Goal: Information Seeking & Learning: Learn about a topic

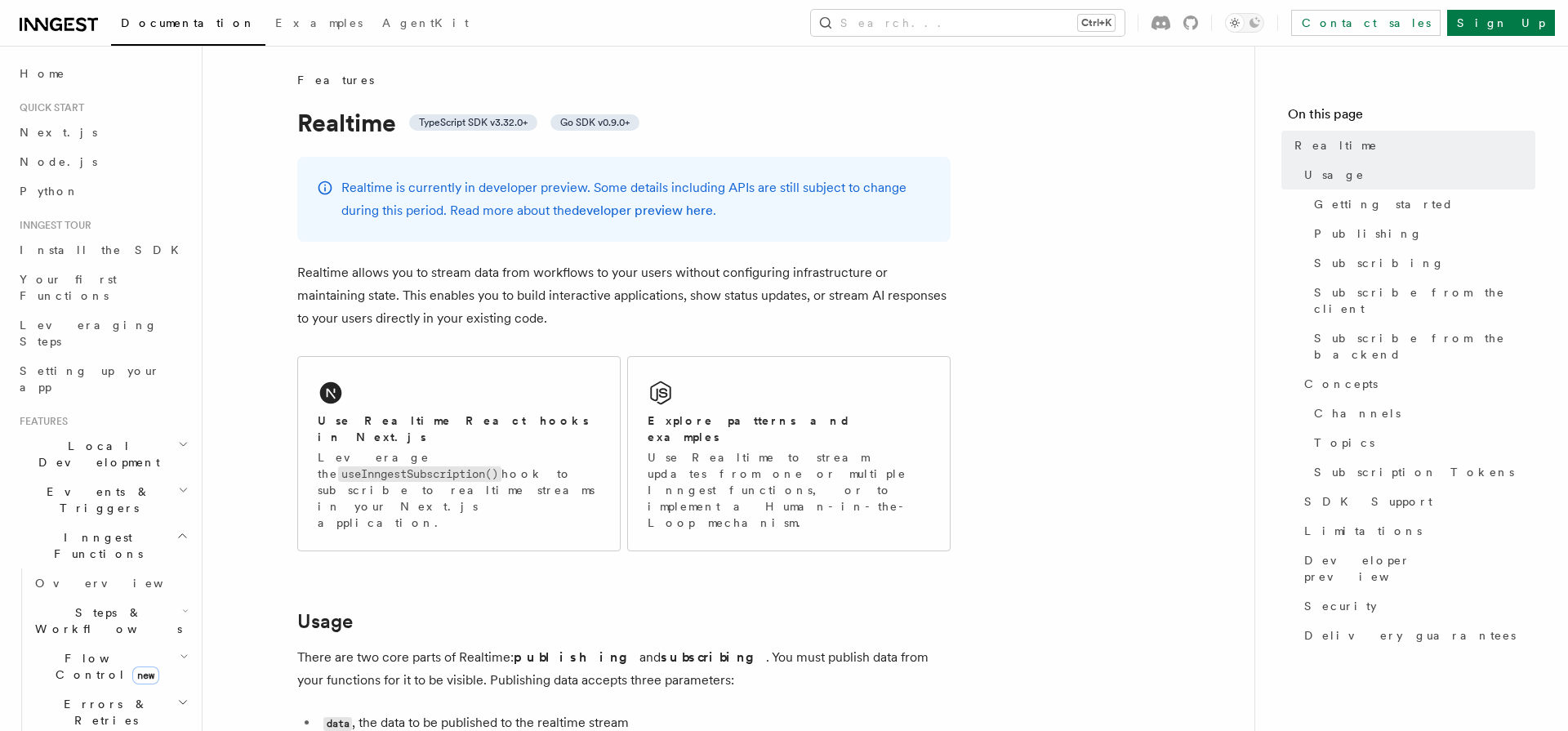
click at [607, 271] on p "Realtime allows you to stream data from workflows to your users without configu…" at bounding box center [623, 295] width 653 height 68
click at [469, 296] on p "Realtime allows you to stream data from workflows to your users without configu…" at bounding box center [623, 295] width 653 height 68
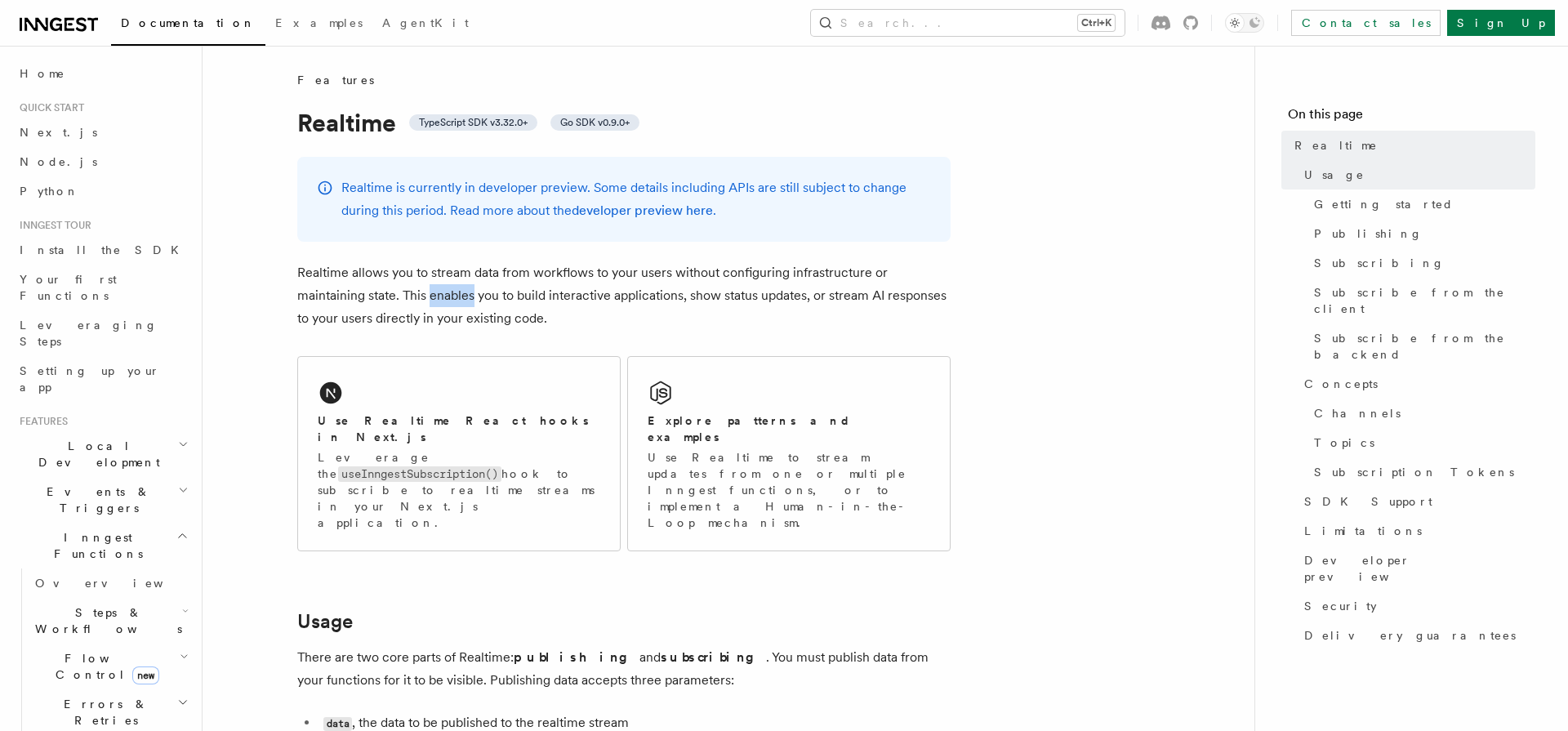
click at [469, 296] on p "Realtime allows you to stream data from workflows to your users without configu…" at bounding box center [623, 295] width 653 height 68
click at [423, 261] on p "Realtime allows you to stream data from workflows to your users without configu…" at bounding box center [623, 295] width 653 height 68
click at [799, 292] on p "Realtime allows you to stream data from workflows to your users without configu…" at bounding box center [623, 295] width 653 height 68
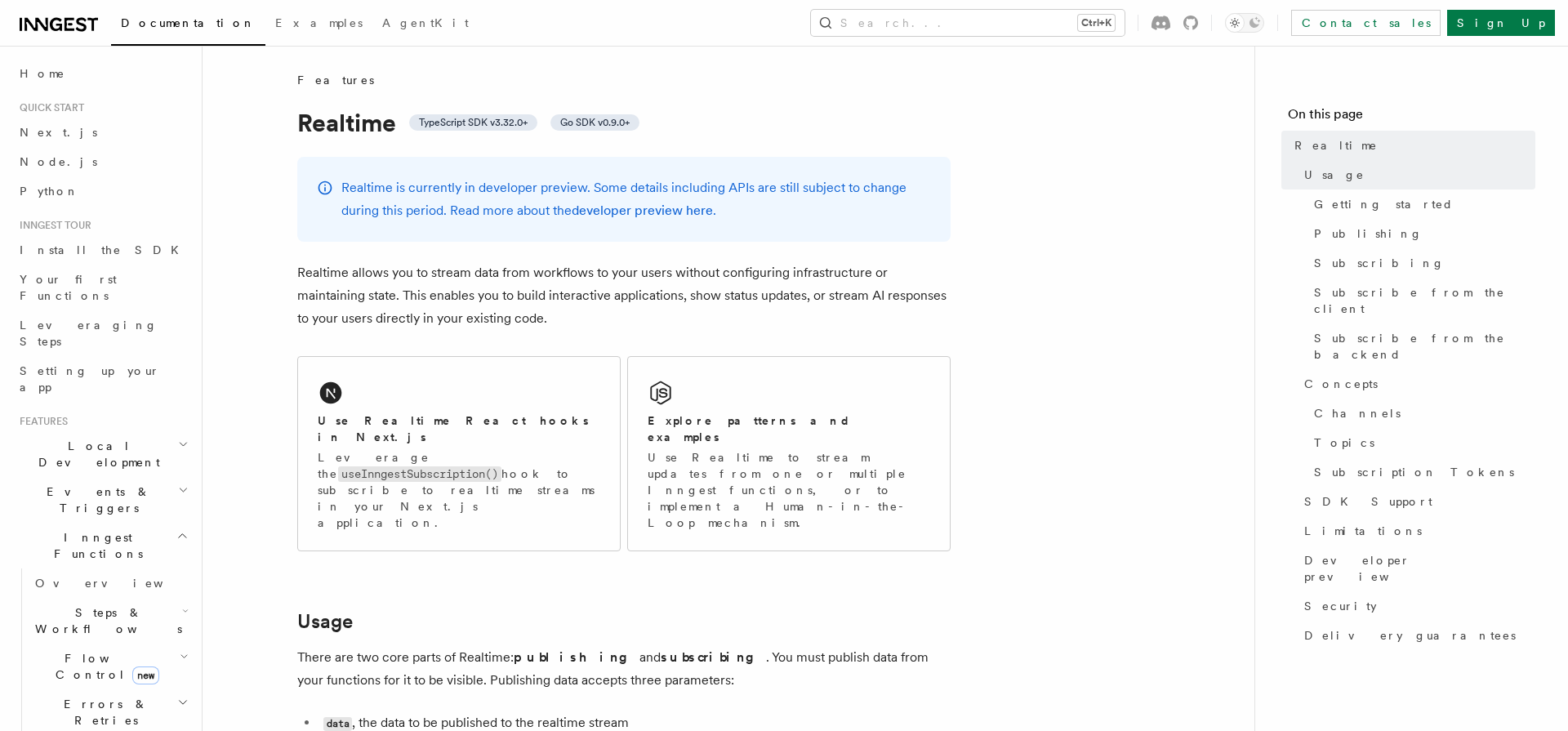
click at [799, 292] on p "Realtime allows you to stream data from workflows to your users without configu…" at bounding box center [623, 295] width 653 height 68
click at [682, 296] on p "Realtime allows you to stream data from workflows to your users without configu…" at bounding box center [623, 295] width 653 height 68
click at [651, 186] on p "Realtime is currently in developer preview. Some details including APIs are sti…" at bounding box center [637, 199] width 590 height 46
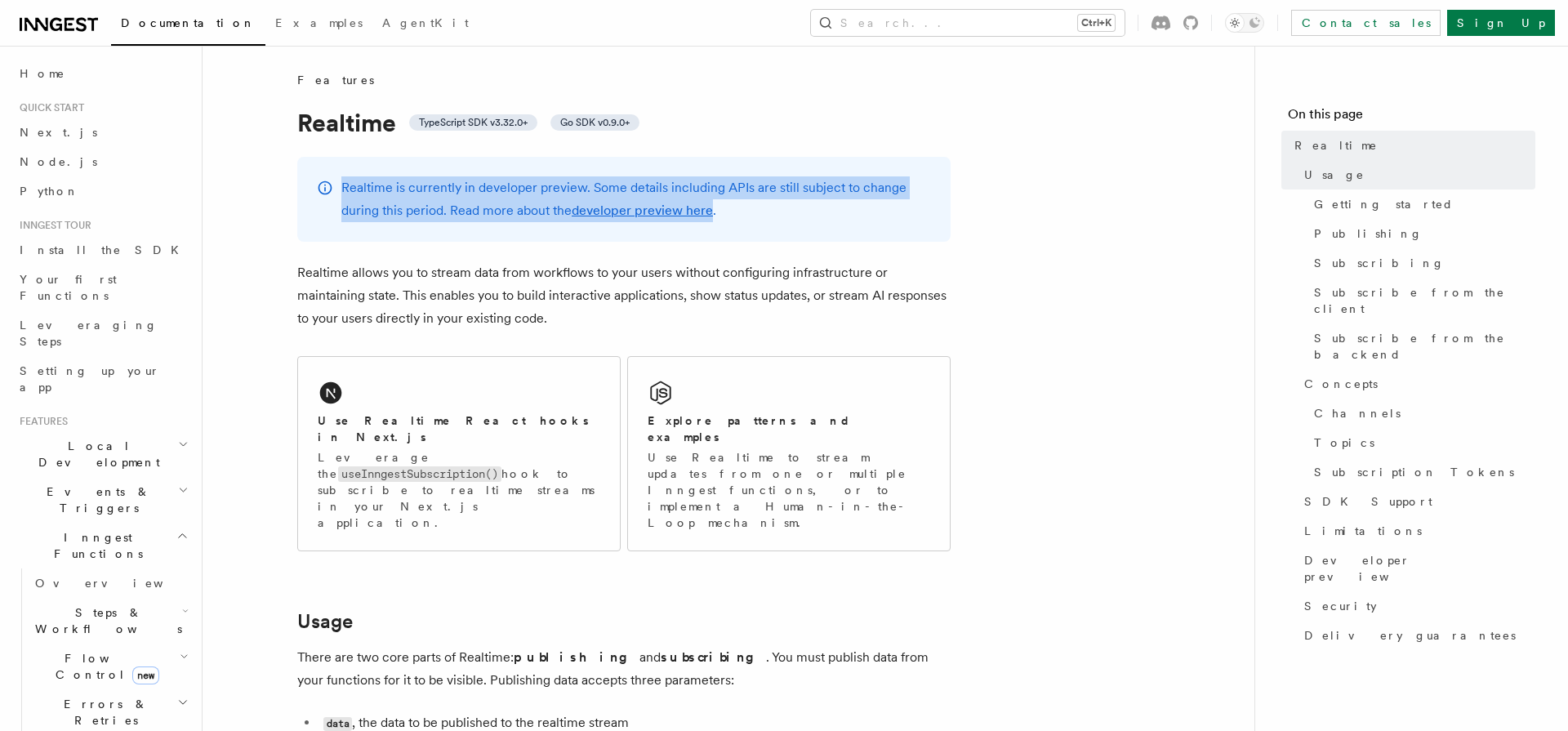
click at [651, 186] on p "Realtime is currently in developer preview. Some details including APIs are sti…" at bounding box center [637, 199] width 590 height 46
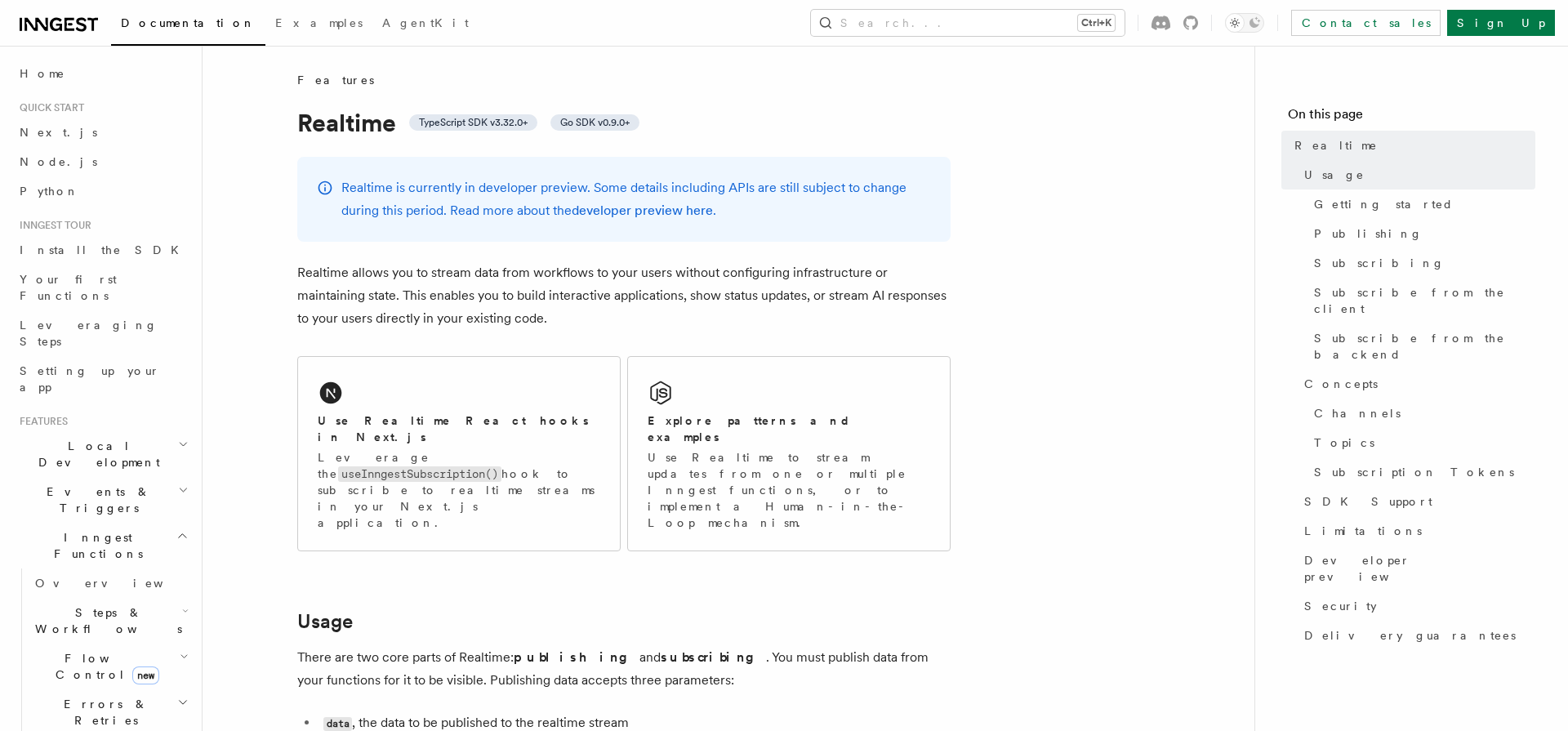
click at [373, 286] on p "Realtime allows you to stream data from workflows to your users without configu…" at bounding box center [623, 295] width 653 height 68
click at [682, 357] on div "Explore patterns and examples Use Realtime to stream updates from one or multip…" at bounding box center [788, 454] width 322 height 194
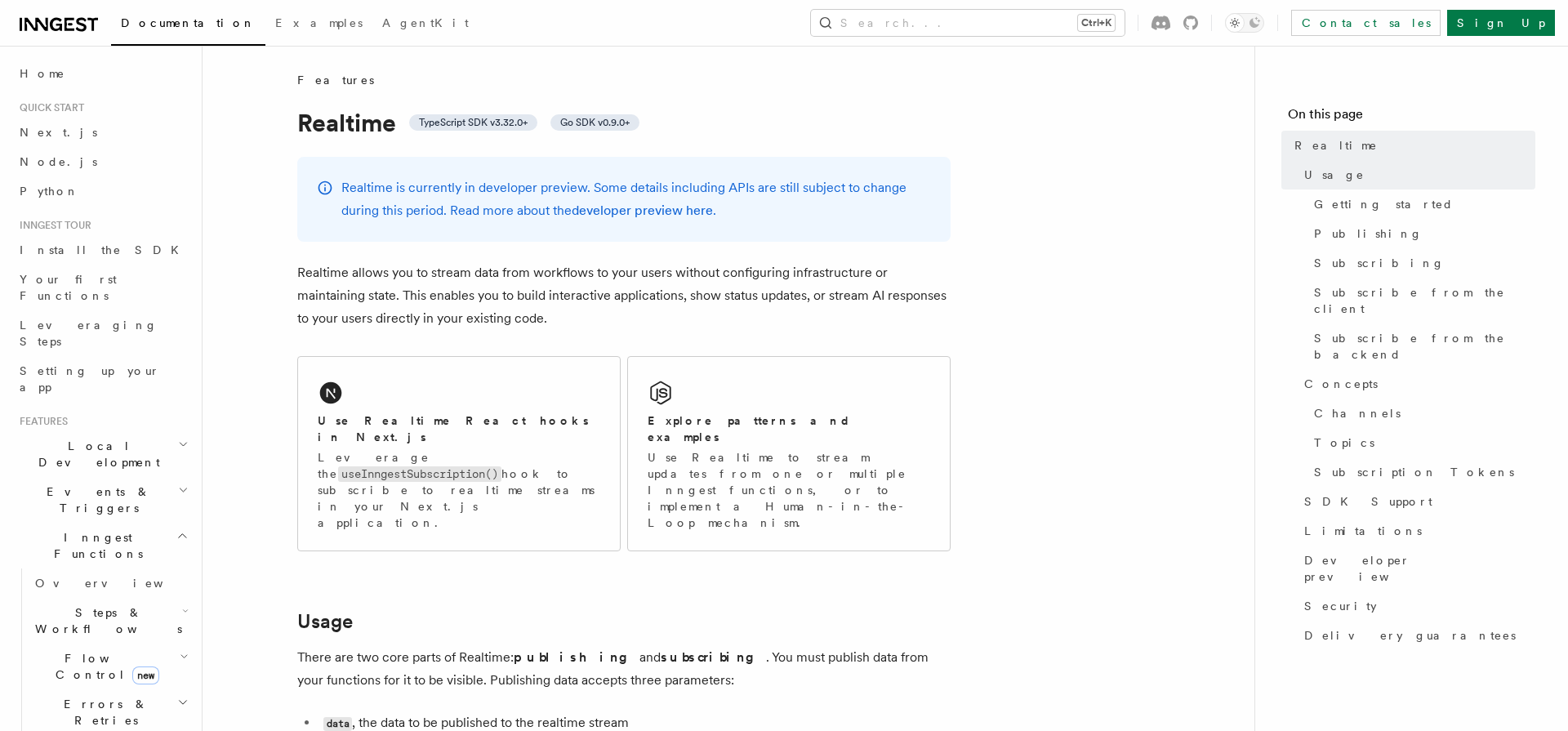
click at [612, 272] on p "Realtime allows you to stream data from workflows to your users without configu…" at bounding box center [623, 295] width 653 height 68
click at [610, 273] on p "Realtime allows you to stream data from workflows to your users without configu…" at bounding box center [623, 295] width 653 height 68
click at [475, 316] on p "Realtime allows you to stream data from workflows to your users without configu…" at bounding box center [623, 295] width 653 height 68
click at [598, 275] on p "Realtime allows you to stream data from workflows to your users without configu…" at bounding box center [623, 295] width 653 height 68
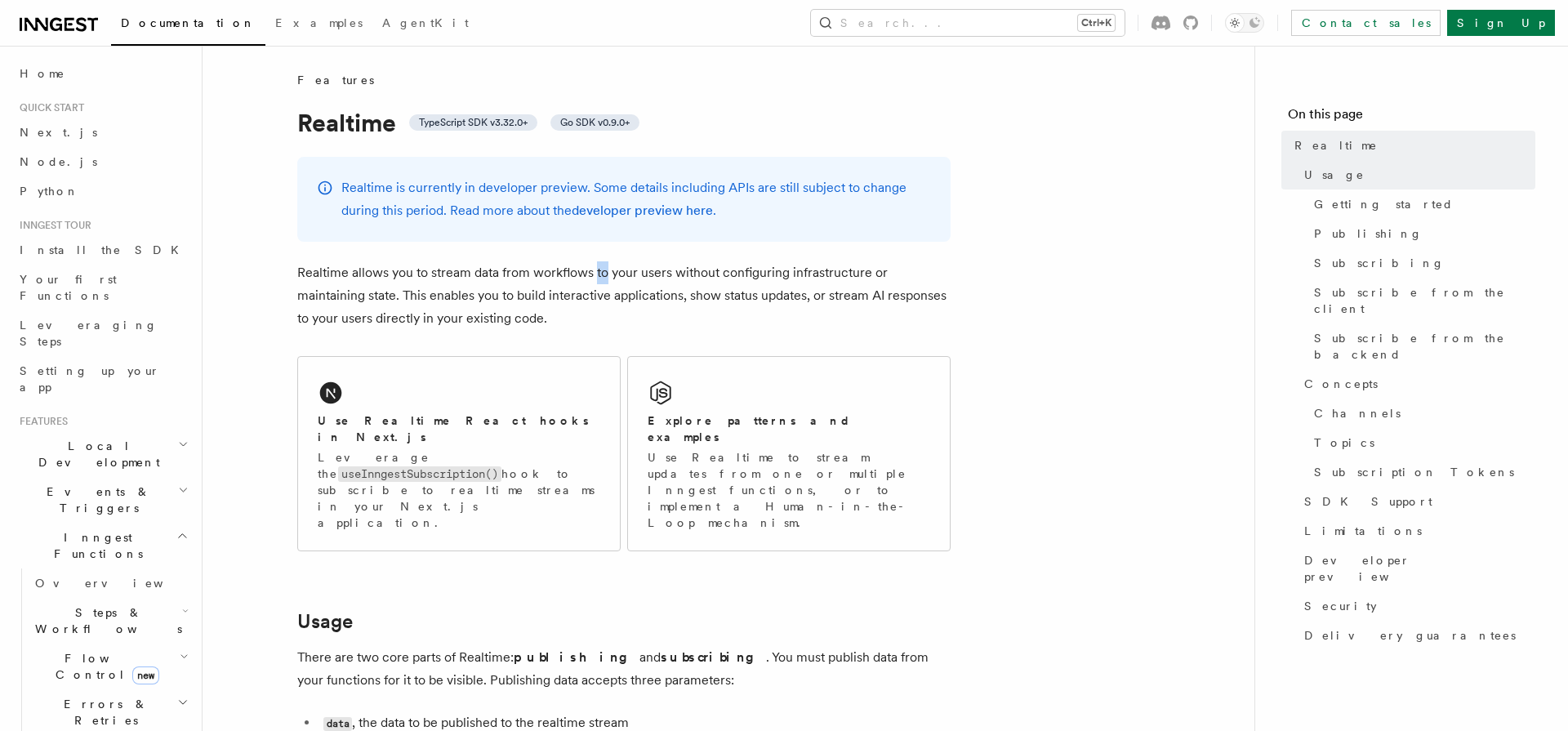
click at [598, 275] on p "Realtime allows you to stream data from workflows to your users without configu…" at bounding box center [623, 295] width 653 height 68
click at [515, 298] on p "Realtime allows you to stream data from workflows to your users without configu…" at bounding box center [623, 295] width 653 height 68
click at [611, 281] on p "Realtime allows you to stream data from workflows to your users without configu…" at bounding box center [623, 295] width 653 height 68
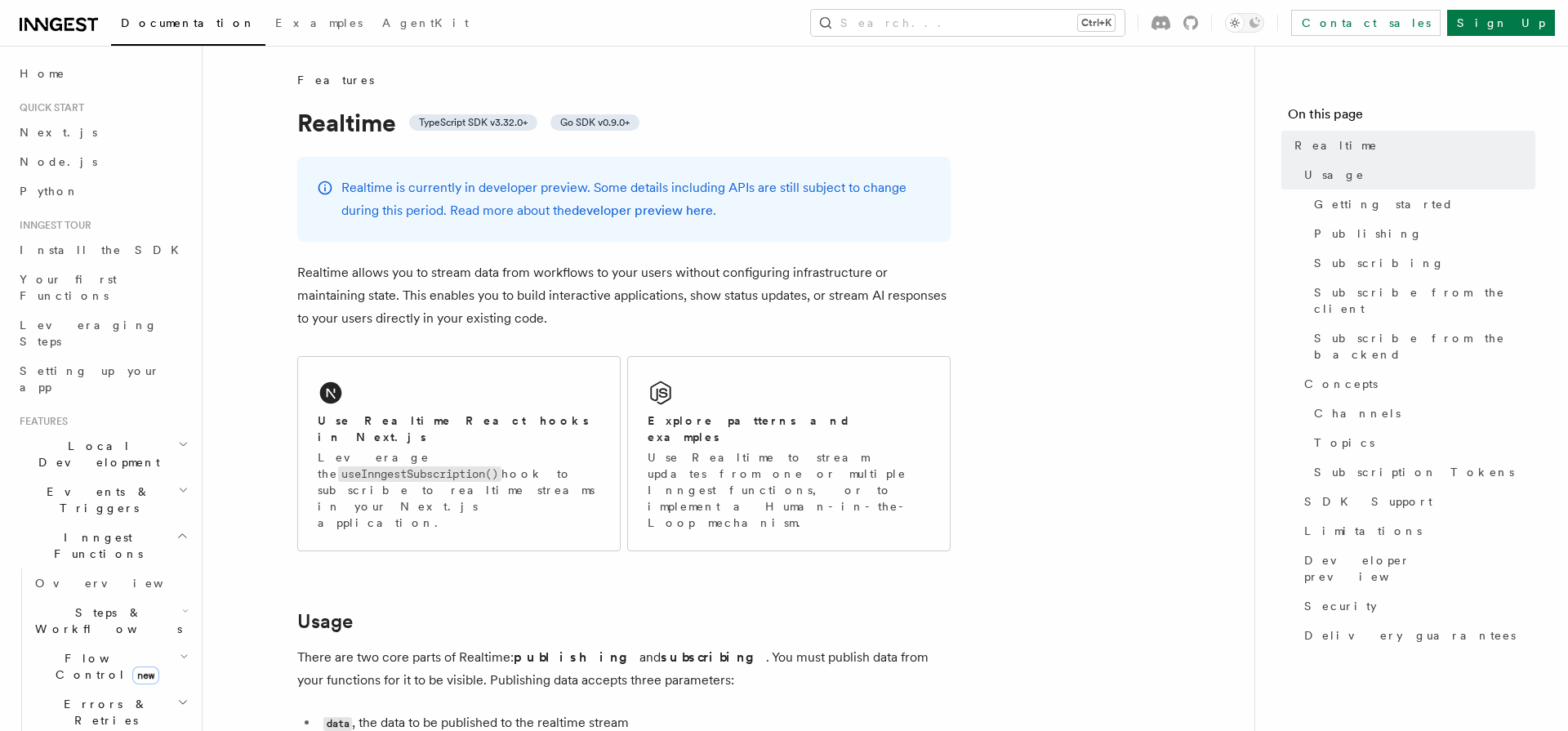
click at [611, 281] on p "Realtime allows you to stream data from workflows to your users without configu…" at bounding box center [623, 295] width 653 height 68
click at [309, 314] on p "Realtime allows you to stream data from workflows to your users without configu…" at bounding box center [623, 295] width 653 height 68
click at [336, 323] on p "Realtime allows you to stream data from workflows to your users without configu…" at bounding box center [623, 295] width 653 height 68
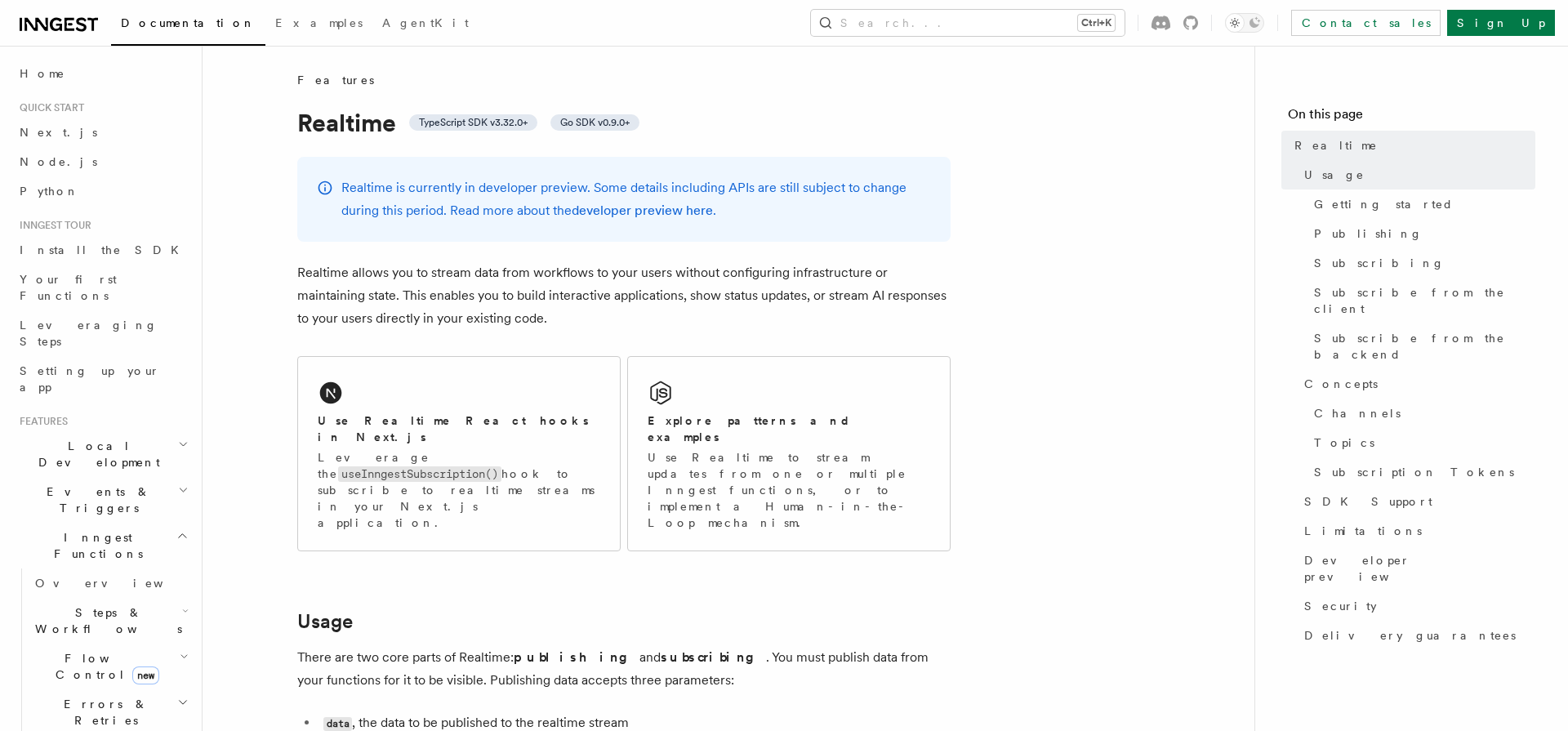
click at [464, 320] on p "Realtime allows you to stream data from workflows to your users without configu…" at bounding box center [623, 295] width 653 height 68
click at [352, 322] on p "Realtime allows you to stream data from workflows to your users without configu…" at bounding box center [623, 295] width 653 height 68
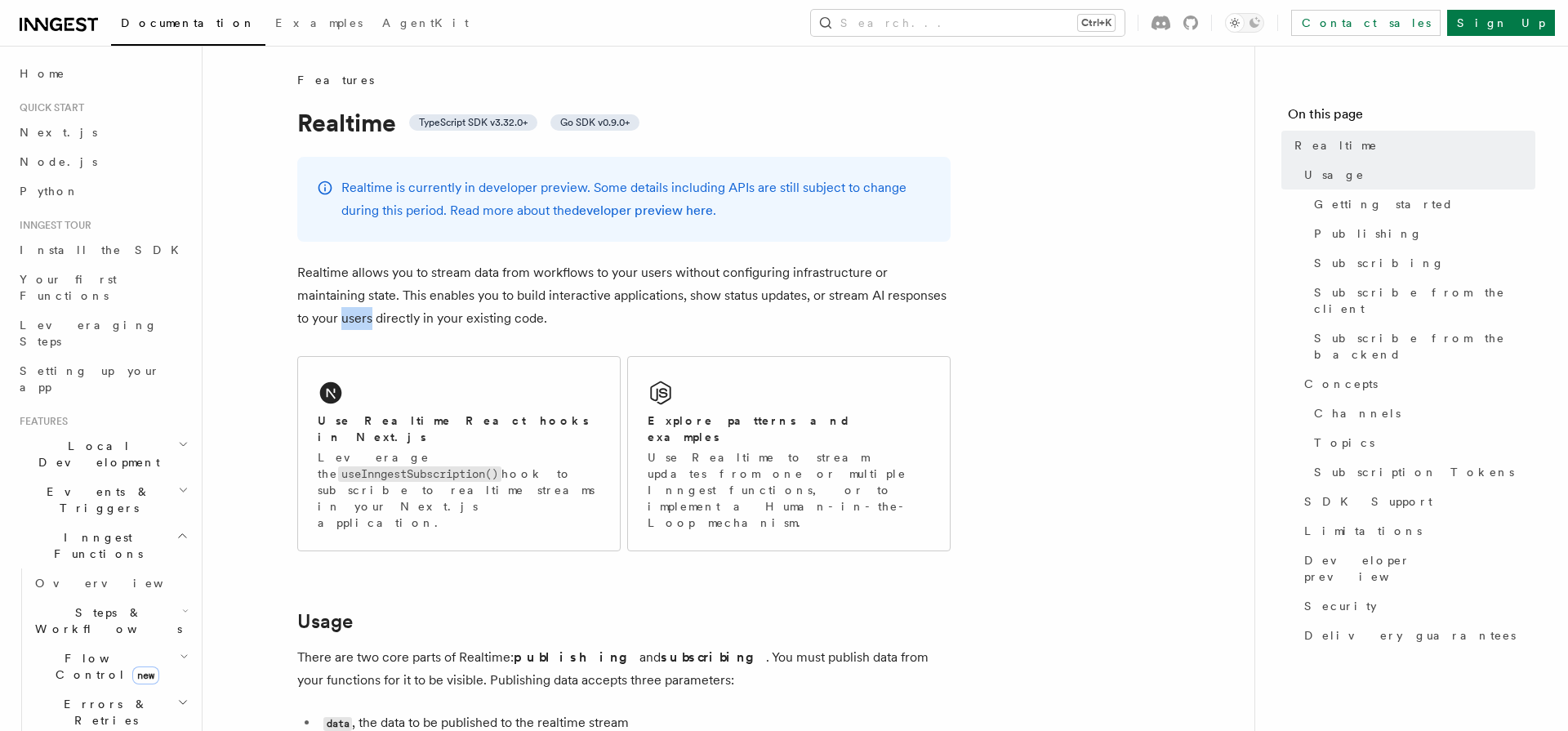
click at [352, 322] on p "Realtime allows you to stream data from workflows to your users without configu…" at bounding box center [623, 295] width 653 height 68
click at [732, 307] on p "Realtime allows you to stream data from workflows to your users without configu…" at bounding box center [623, 295] width 653 height 68
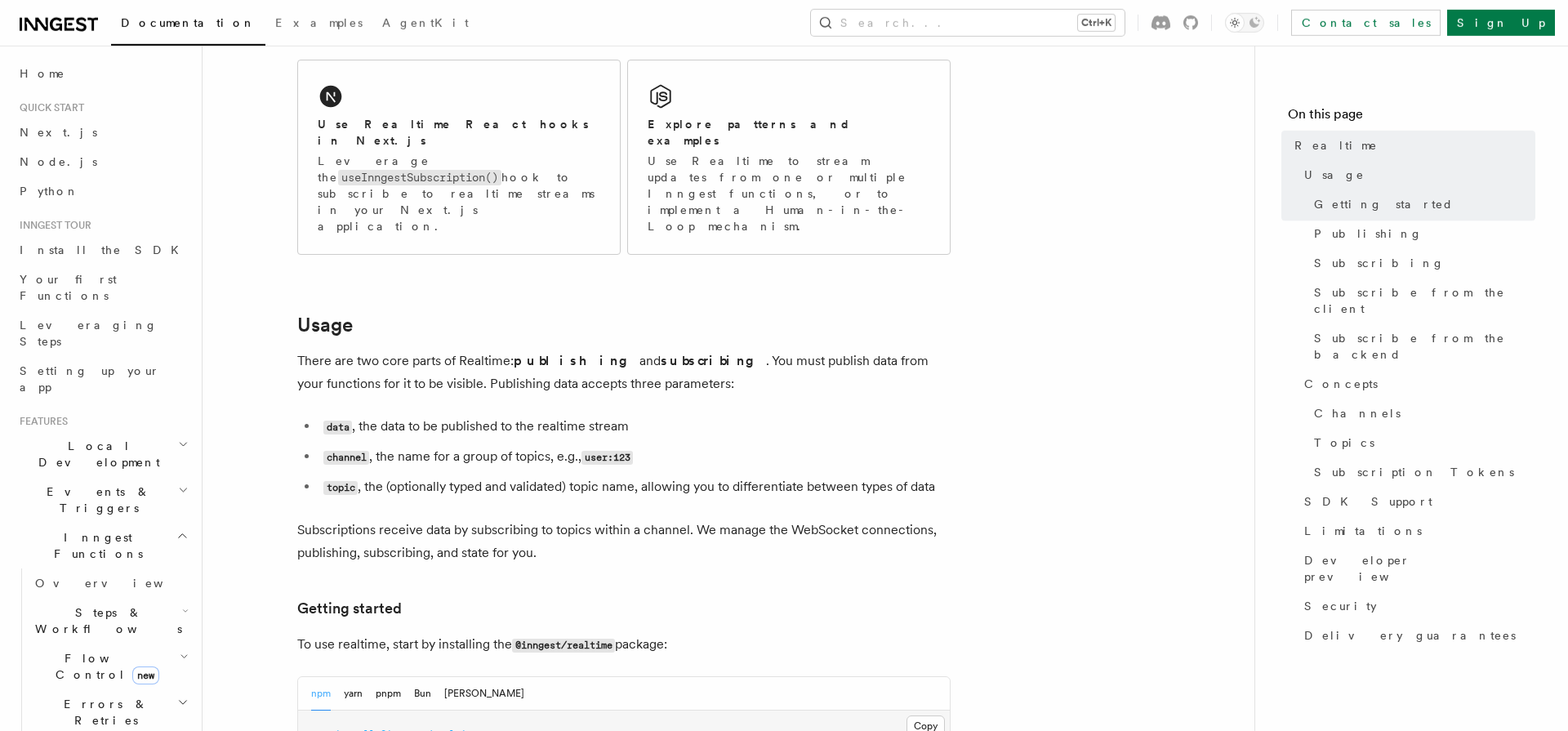
scroll to position [338, 0]
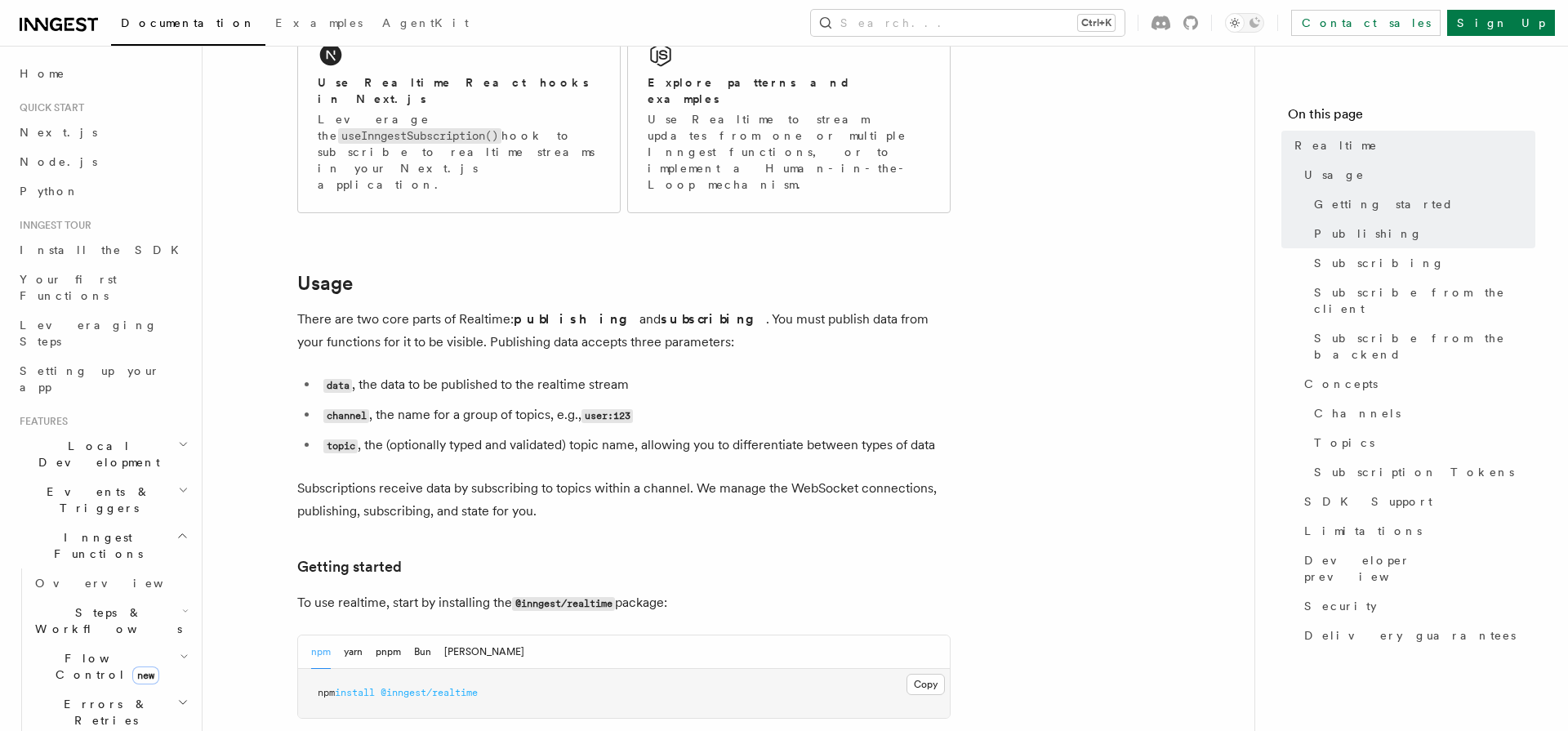
click at [764, 308] on p "There are two core parts of Realtime: publishing and subscribing . You must pub…" at bounding box center [623, 330] width 653 height 46
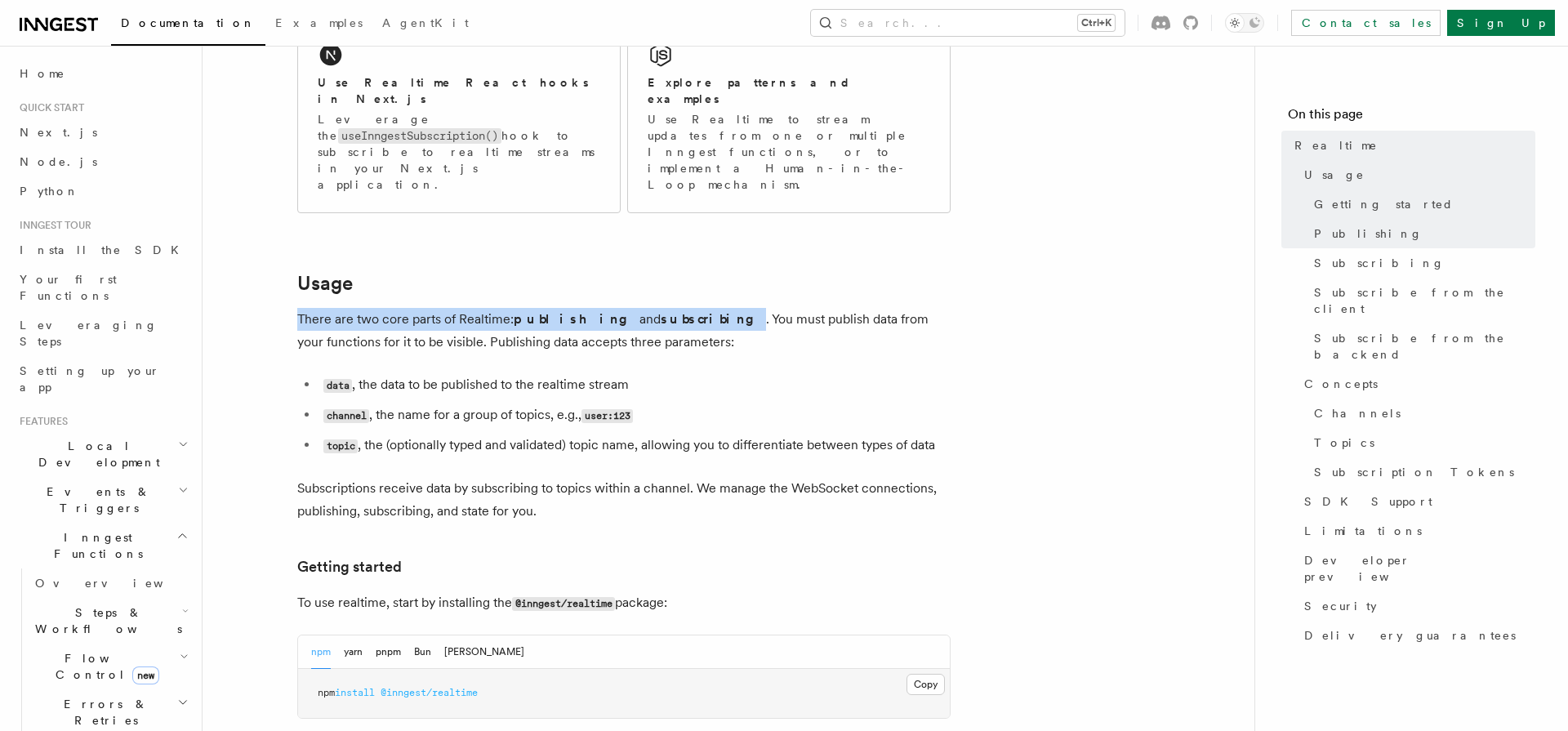
click at [764, 308] on p "There are two core parts of Realtime: publishing and subscribing . You must pub…" at bounding box center [623, 330] width 653 height 46
click at [711, 308] on p "There are two core parts of Realtime: publishing and subscribing . You must pub…" at bounding box center [623, 330] width 653 height 46
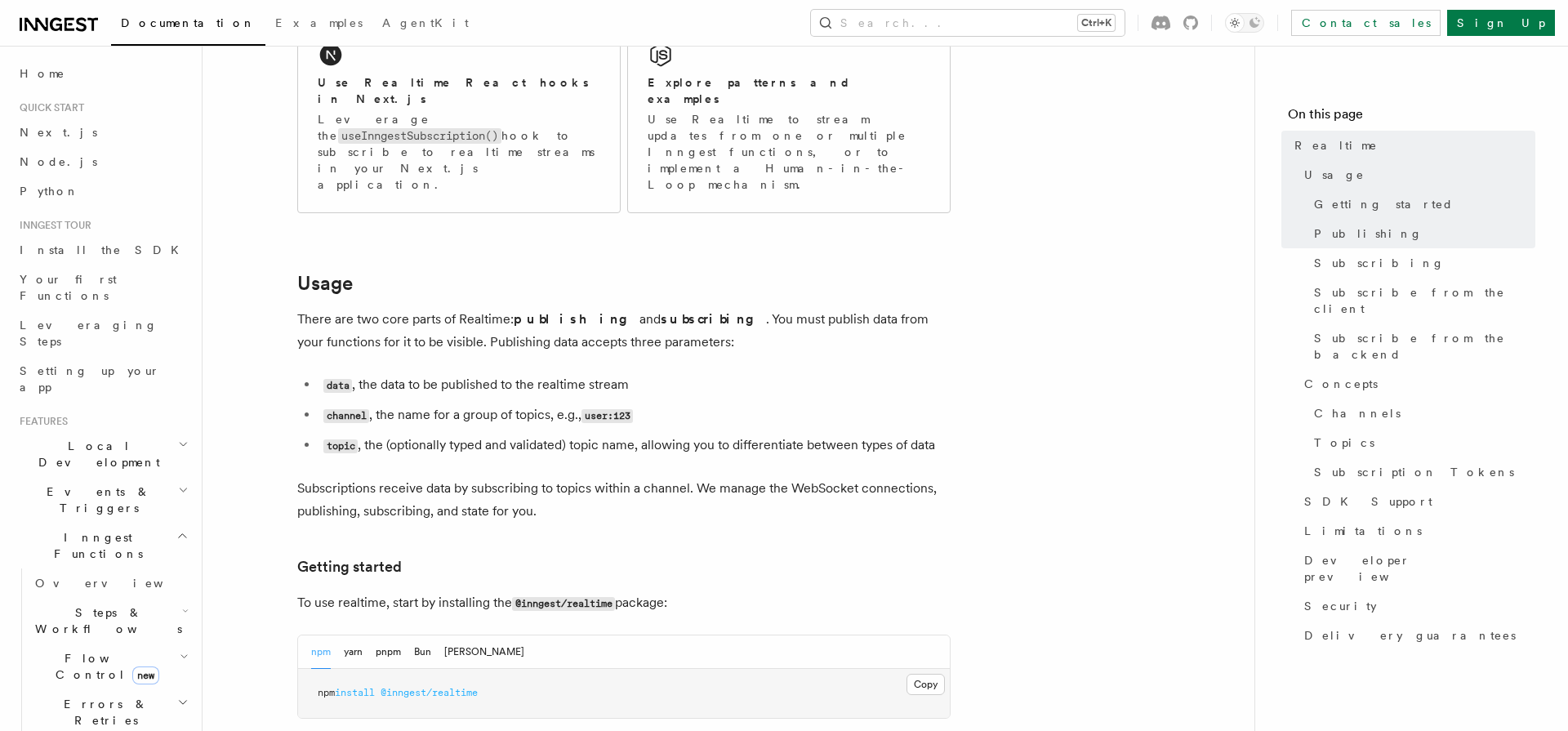
click at [447, 373] on li "data , the data to be published to the realtime stream" at bounding box center [634, 384] width 632 height 23
click at [436, 373] on li "data , the data to be published to the realtime stream" at bounding box center [634, 384] width 632 height 23
click at [383, 403] on li "channel , the name for a group of topics, e.g., user:123" at bounding box center [634, 415] width 632 height 23
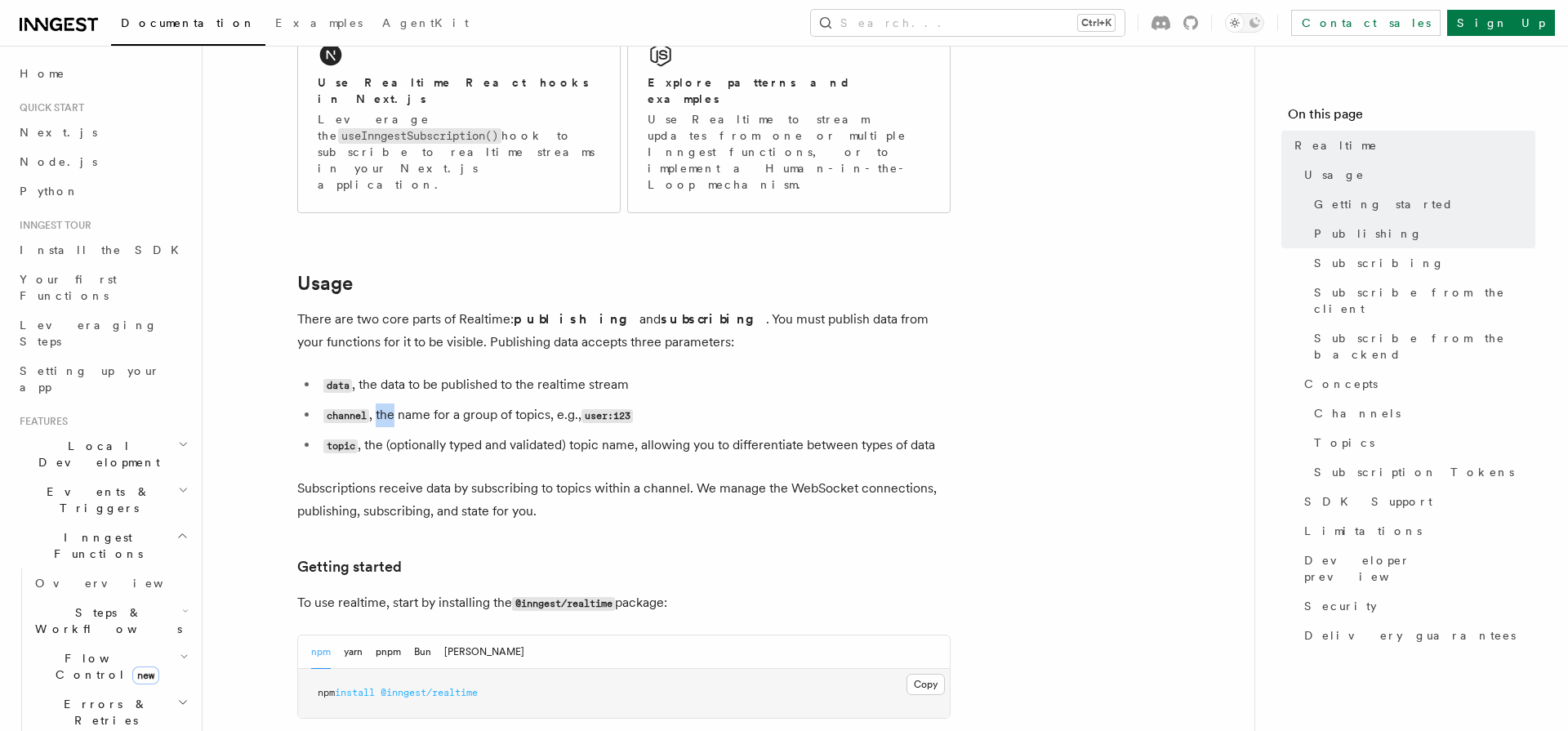
click at [383, 403] on li "channel , the name for a group of topics, e.g., user:123" at bounding box center [634, 415] width 632 height 23
click at [499, 373] on li "data , the data to be published to the realtime stream" at bounding box center [634, 384] width 632 height 23
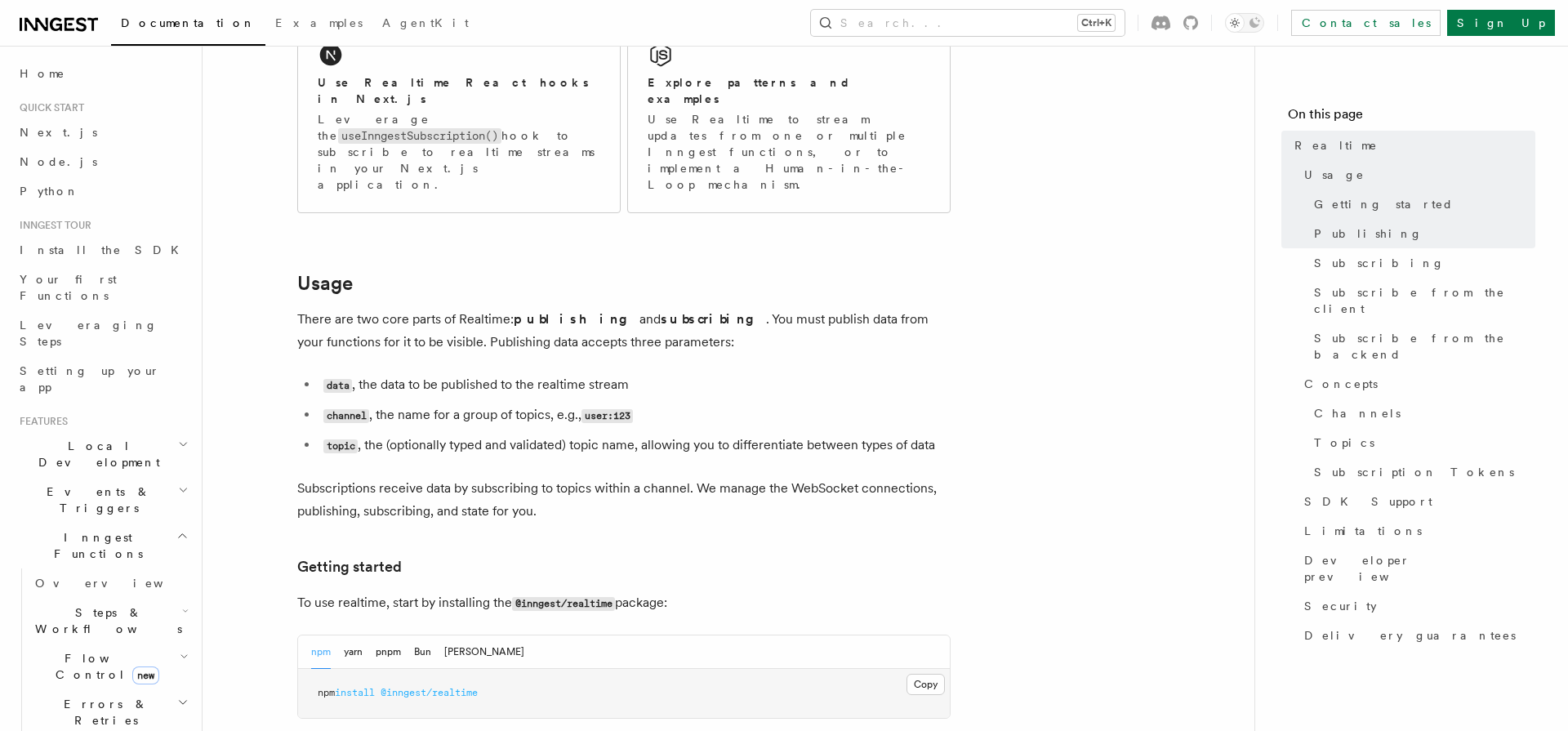
click at [416, 403] on li "channel , the name for a group of topics, e.g., user:123" at bounding box center [634, 415] width 632 height 23
click at [799, 434] on li "topic , the (optionally typed and validated) topic name, allowing you to differ…" at bounding box center [634, 446] width 632 height 23
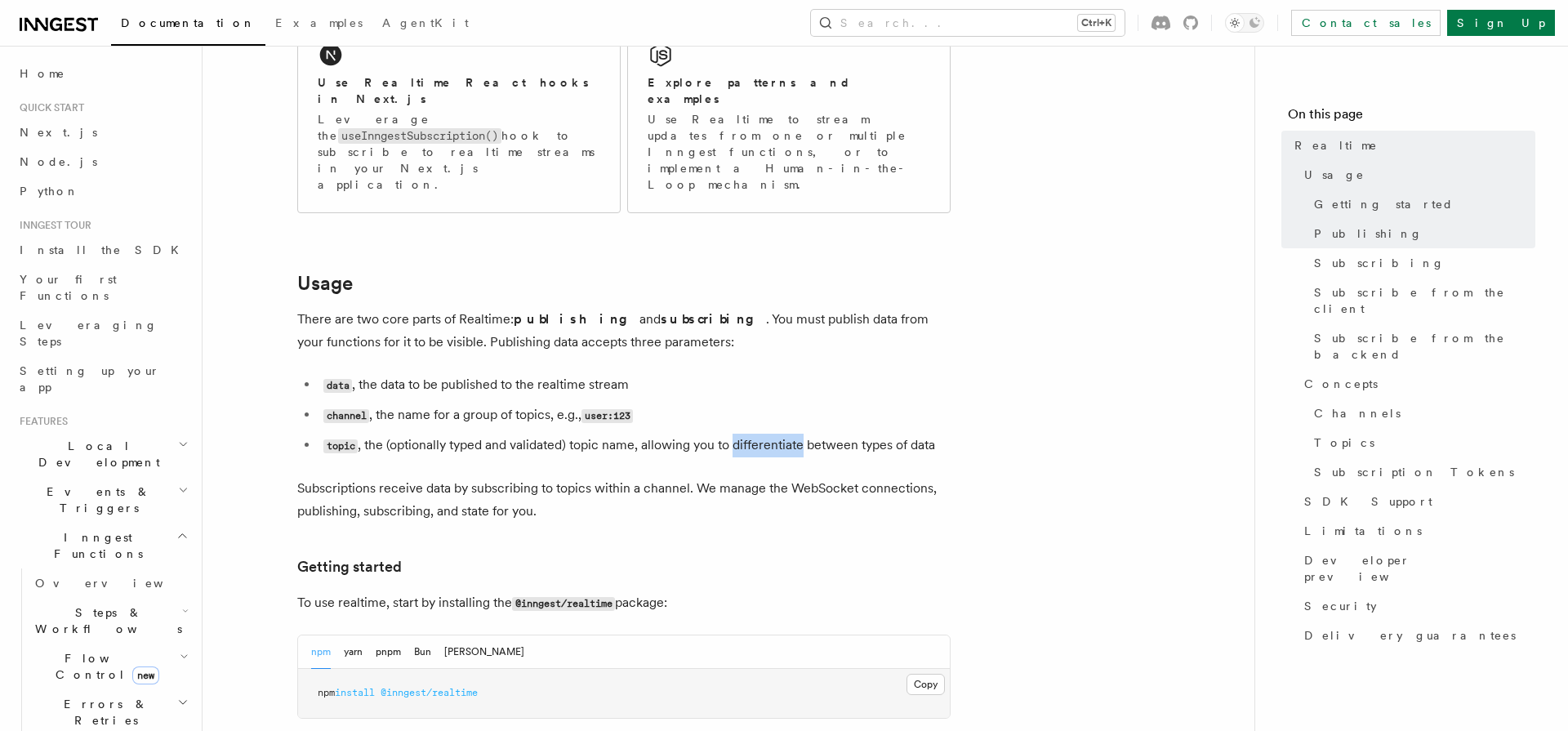
click at [799, 434] on li "topic , the (optionally typed and validated) topic name, allowing you to differ…" at bounding box center [634, 446] width 632 height 23
click at [380, 477] on p "Subscriptions receive data by subscribing to topics within a channel. We manage…" at bounding box center [623, 499] width 653 height 46
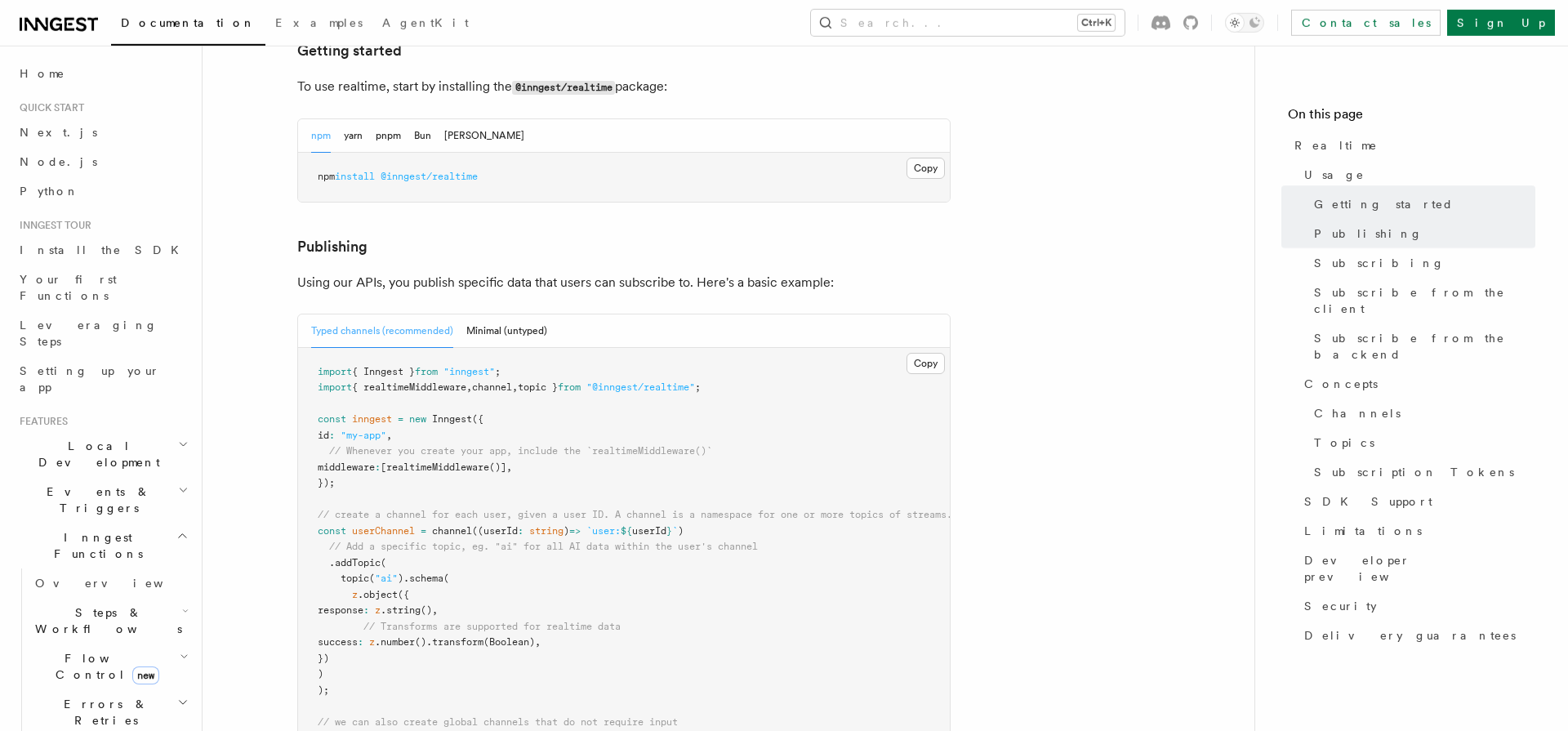
scroll to position [901, 0]
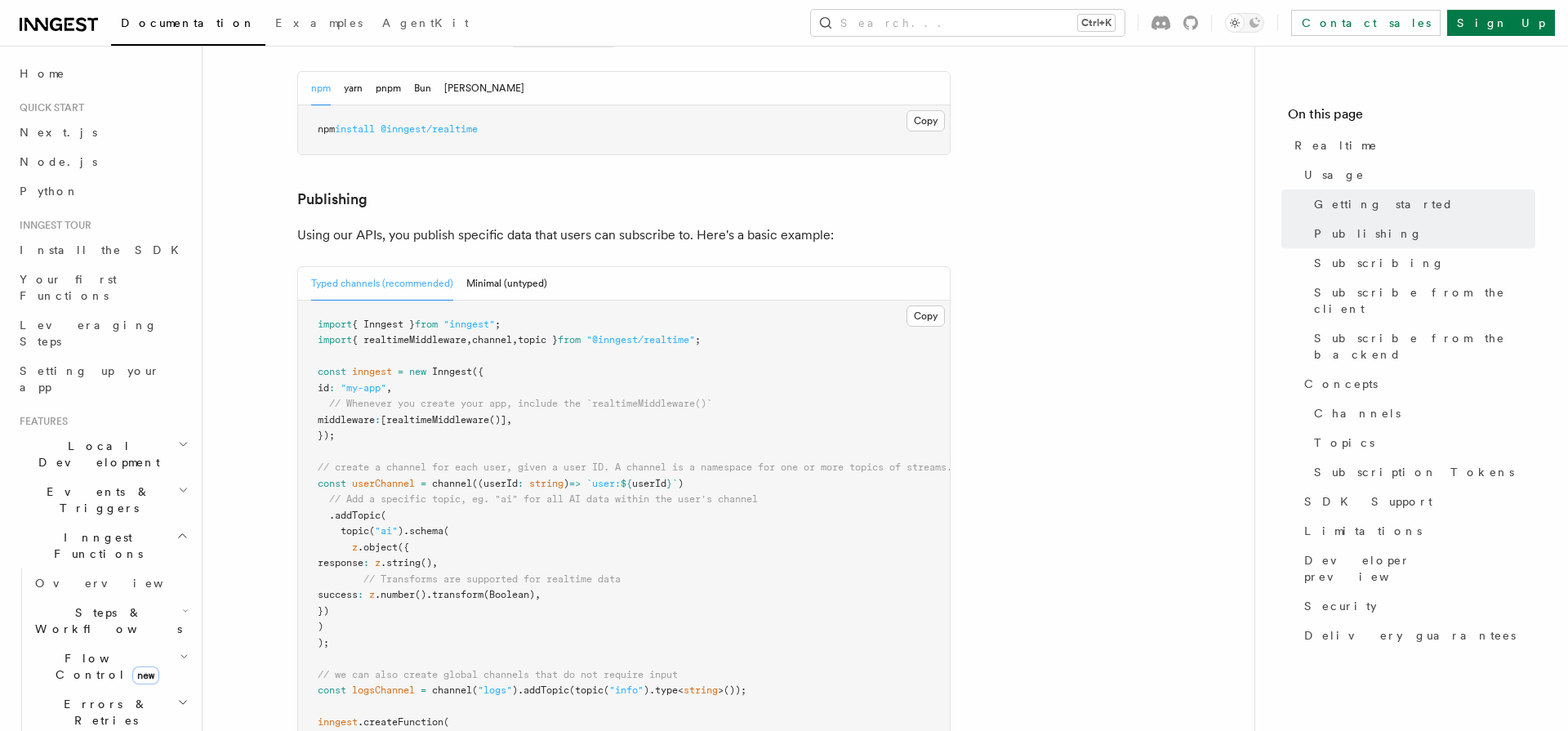
click at [322, 224] on p "Using our APIs, you publish specific data that users can subscribe to. Here's a…" at bounding box center [623, 235] width 653 height 22
click at [434, 224] on p "Using our APIs, you publish specific data that users can subscribe to. Here's a…" at bounding box center [623, 235] width 653 height 22
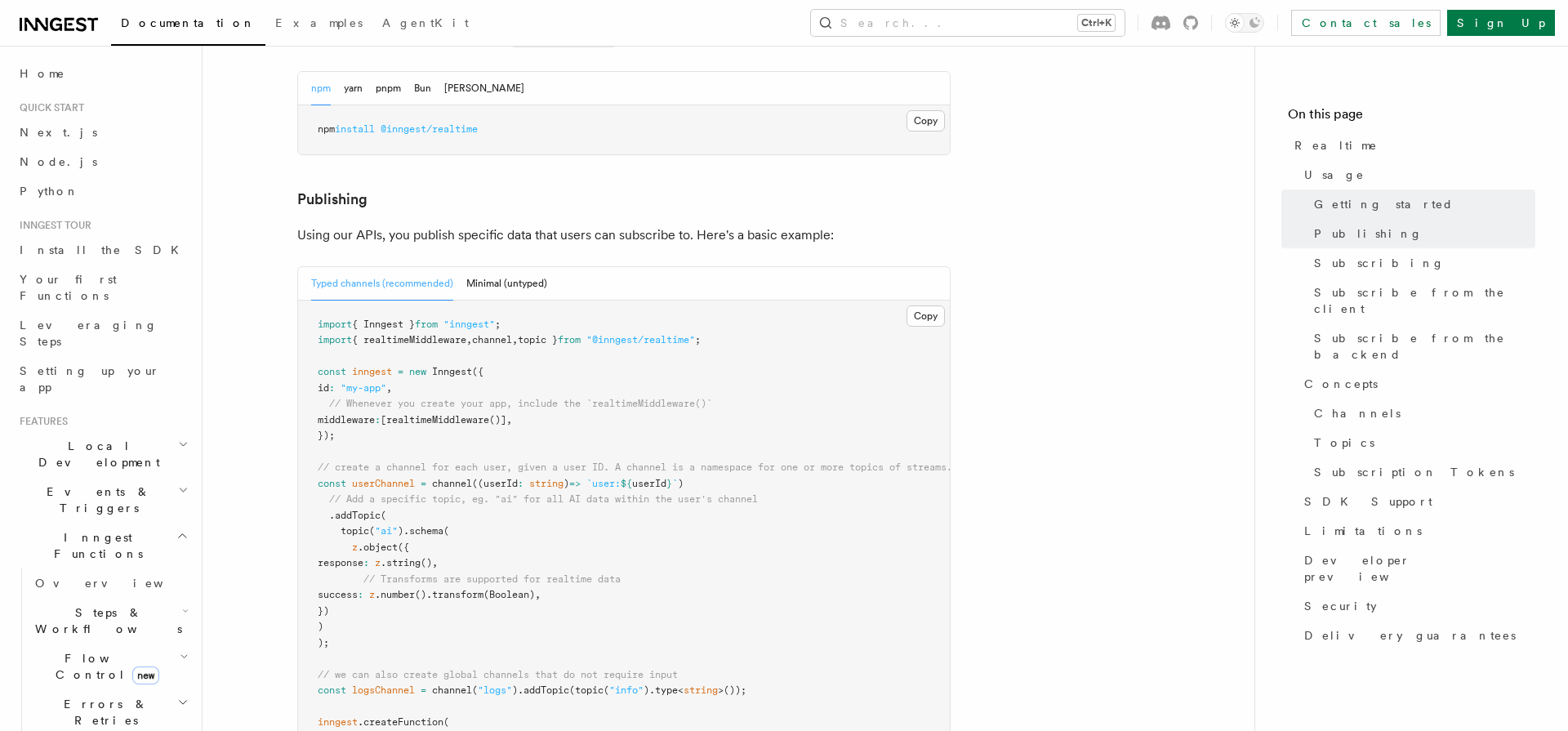
click at [434, 224] on p "Using our APIs, you publish specific data that users can subscribe to. Here's a…" at bounding box center [623, 235] width 653 height 22
click at [765, 224] on p "Using our APIs, you publish specific data that users can subscribe to. Here's a…" at bounding box center [623, 235] width 653 height 22
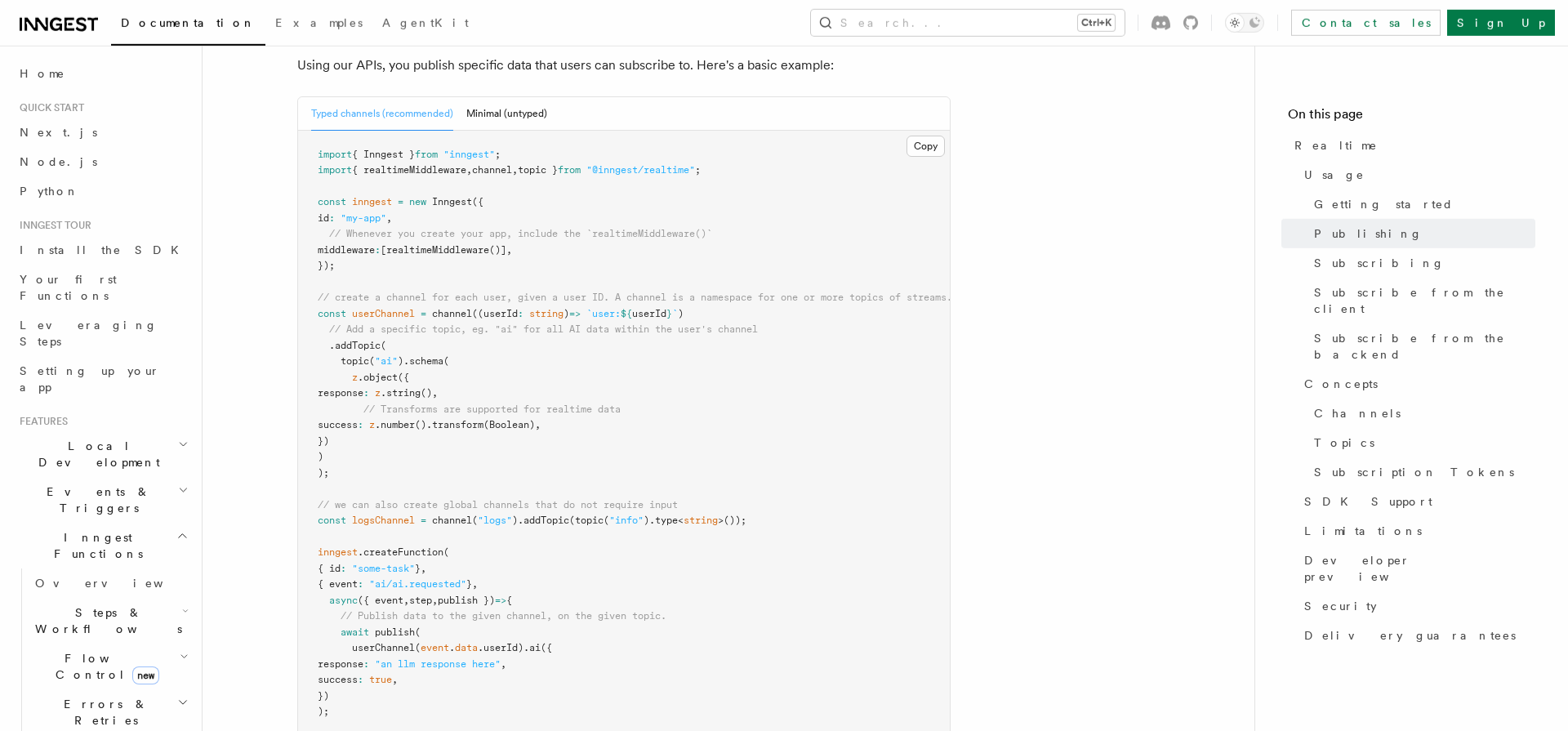
scroll to position [1127, 0]
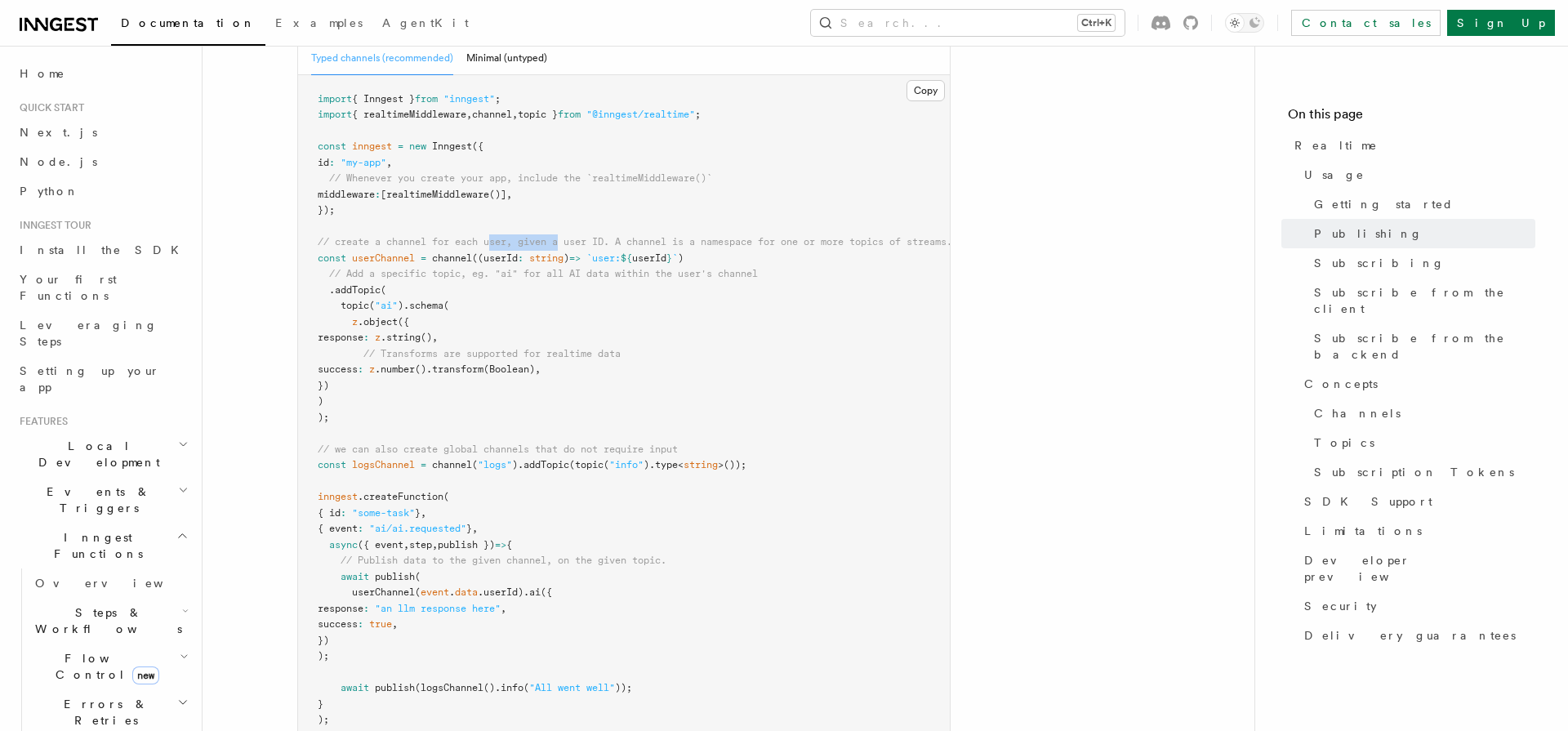
drag, startPoint x: 494, startPoint y: 199, endPoint x: 565, endPoint y: 196, distance: 71.1
click at [565, 236] on span "// create a channel for each user, given a user ID. A channel is a namespace fo…" at bounding box center [635, 241] width 635 height 12
click at [708, 236] on span "// create a channel for each user, given a user ID. A channel is a namespace fo…" at bounding box center [635, 241] width 635 height 12
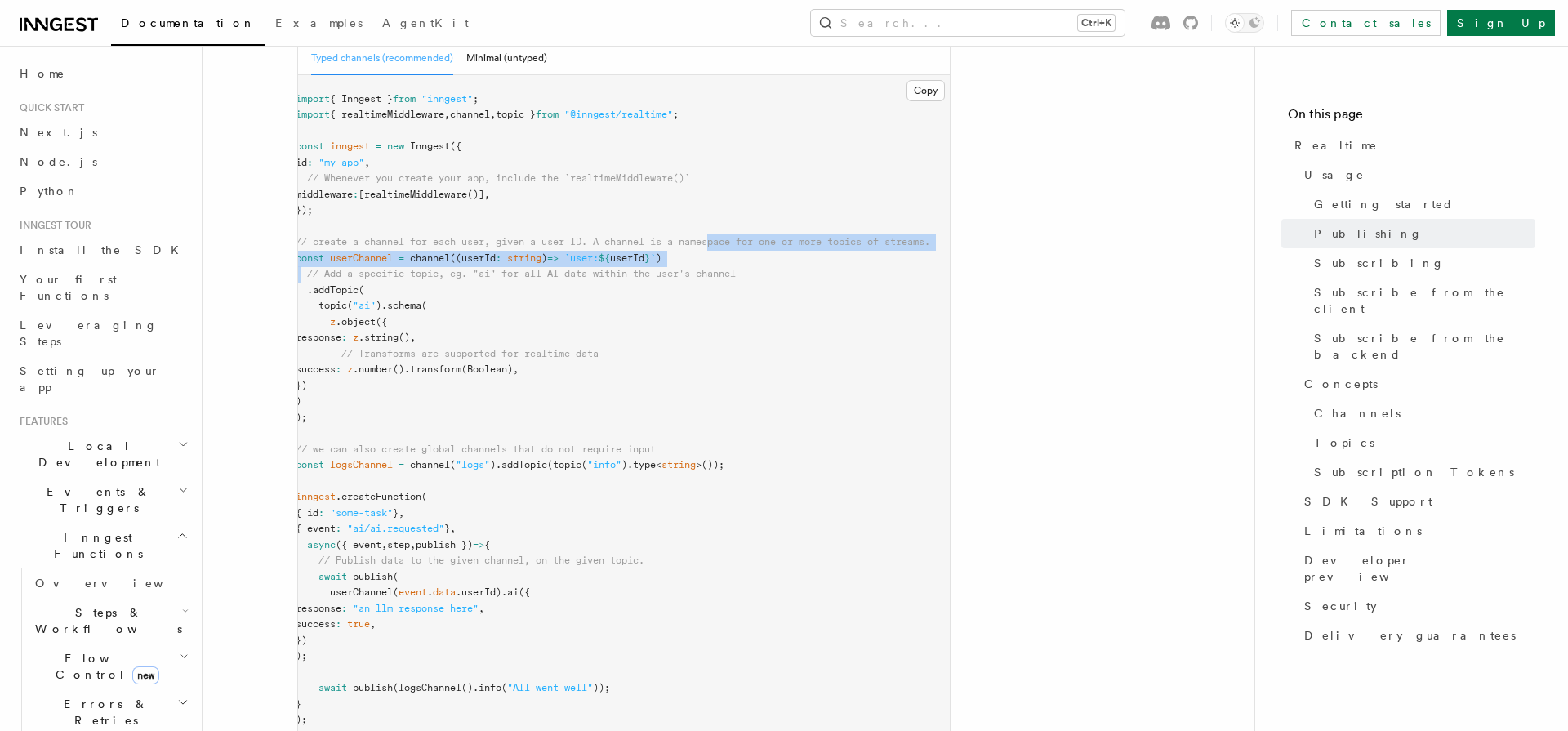
scroll to position [0, 0]
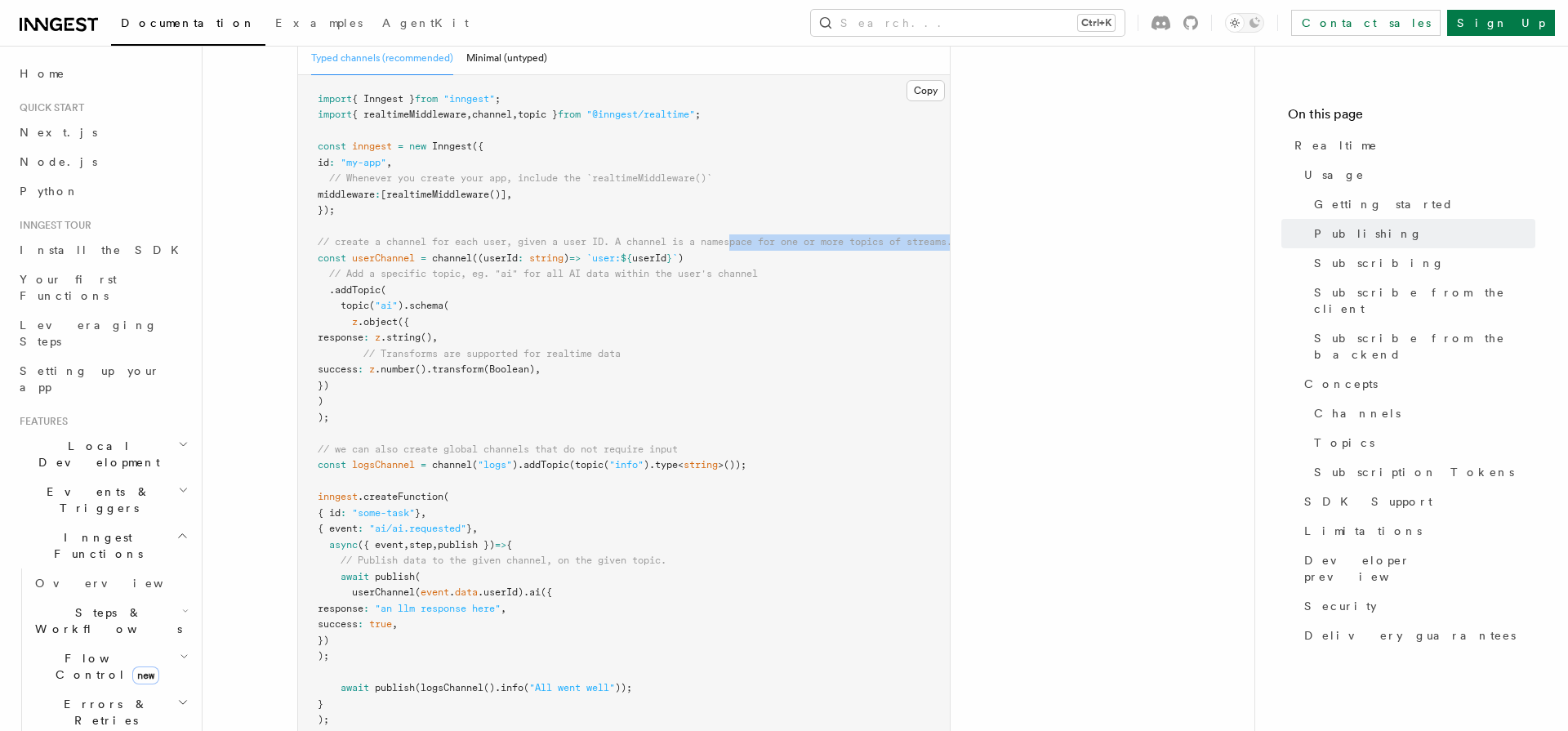
drag, startPoint x: 739, startPoint y: 196, endPoint x: 235, endPoint y: 211, distance: 504.2
click at [298, 211] on pre "import { Inngest } from "inngest" ; import { realtimeMiddleware , channel , top…" at bounding box center [624, 410] width 652 height 670
click at [791, 275] on pre "import { Inngest } from "inngest" ; import { realtimeMiddleware , channel , top…" at bounding box center [624, 410] width 652 height 670
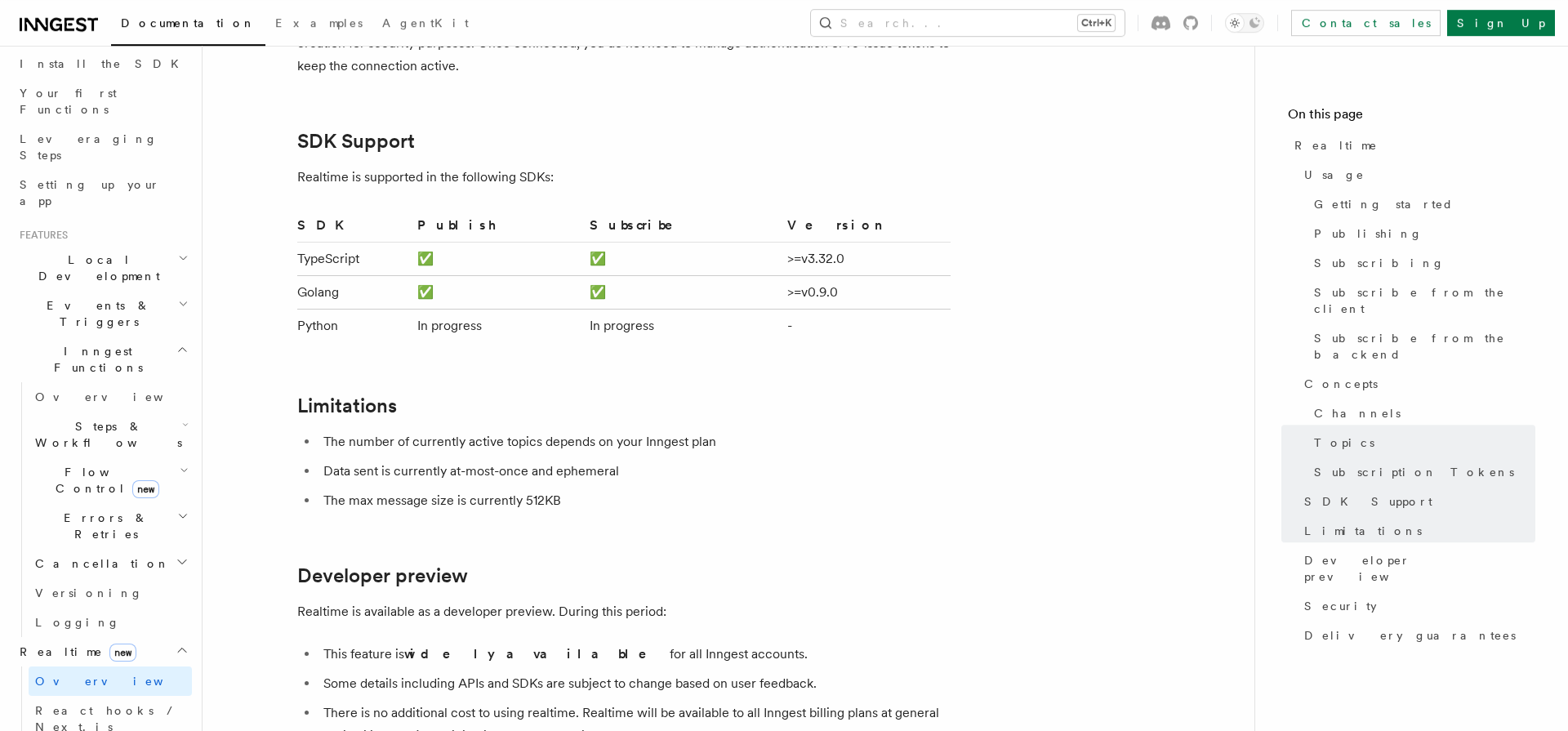
scroll to position [4846, 0]
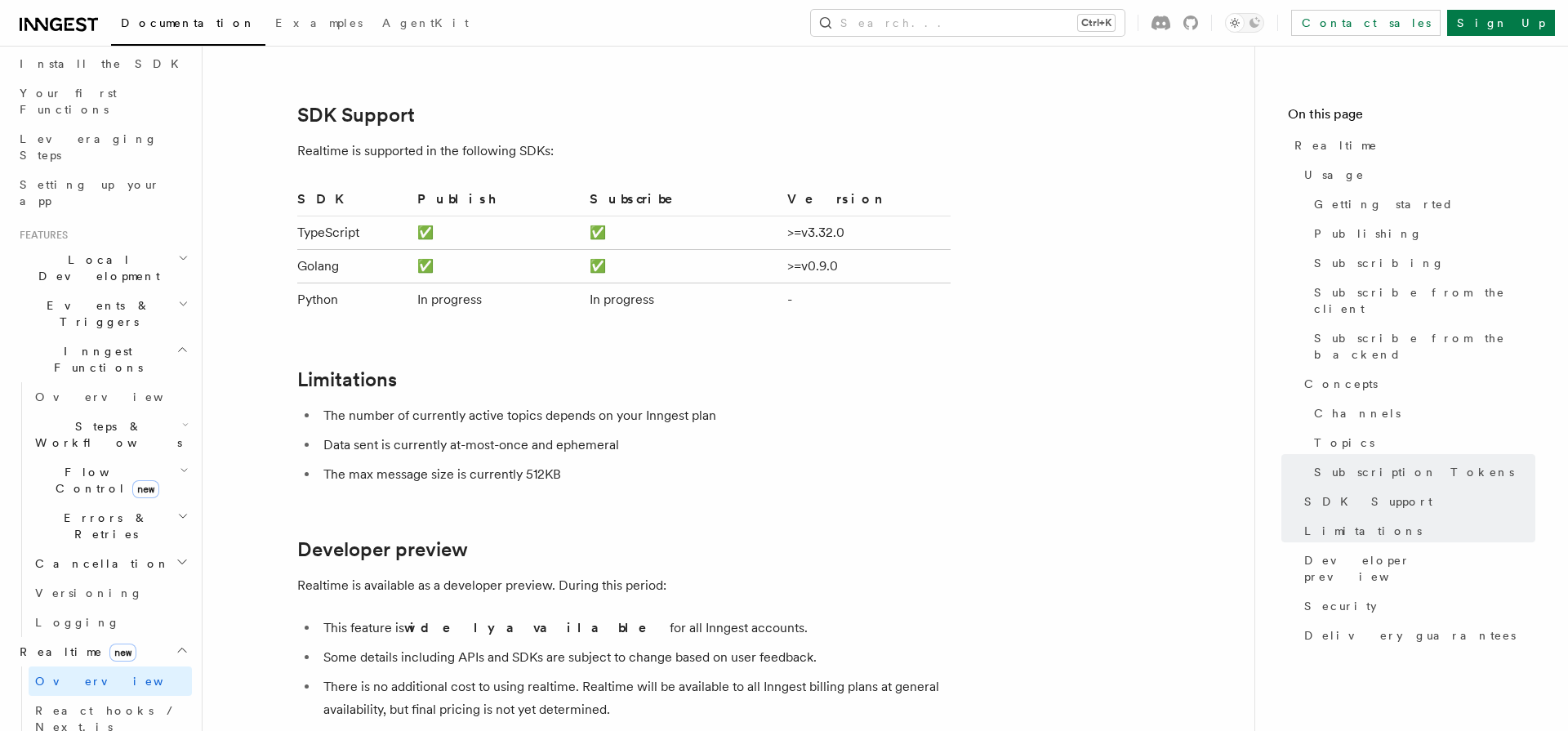
click at [560, 404] on li "The number of currently active topics depends on your Inngest plan" at bounding box center [634, 415] width 632 height 22
click at [379, 434] on li "Data sent is currently at-most-once and ephemeral" at bounding box center [634, 445] width 632 height 22
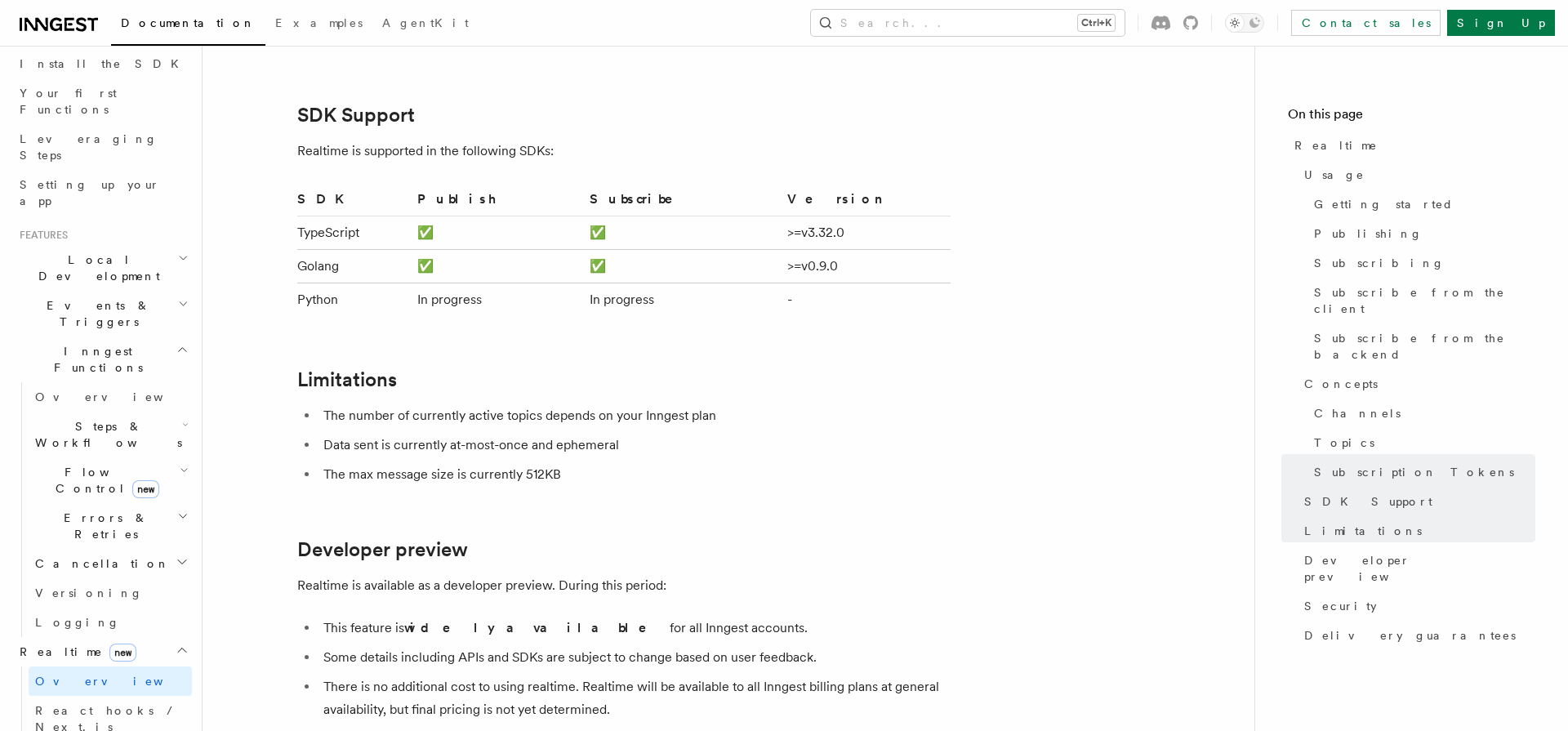
click at [379, 434] on li "Data sent is currently at-most-once and ephemeral" at bounding box center [634, 445] width 632 height 22
click at [439, 463] on li "The max message size is currently 512KB" at bounding box center [634, 474] width 632 height 22
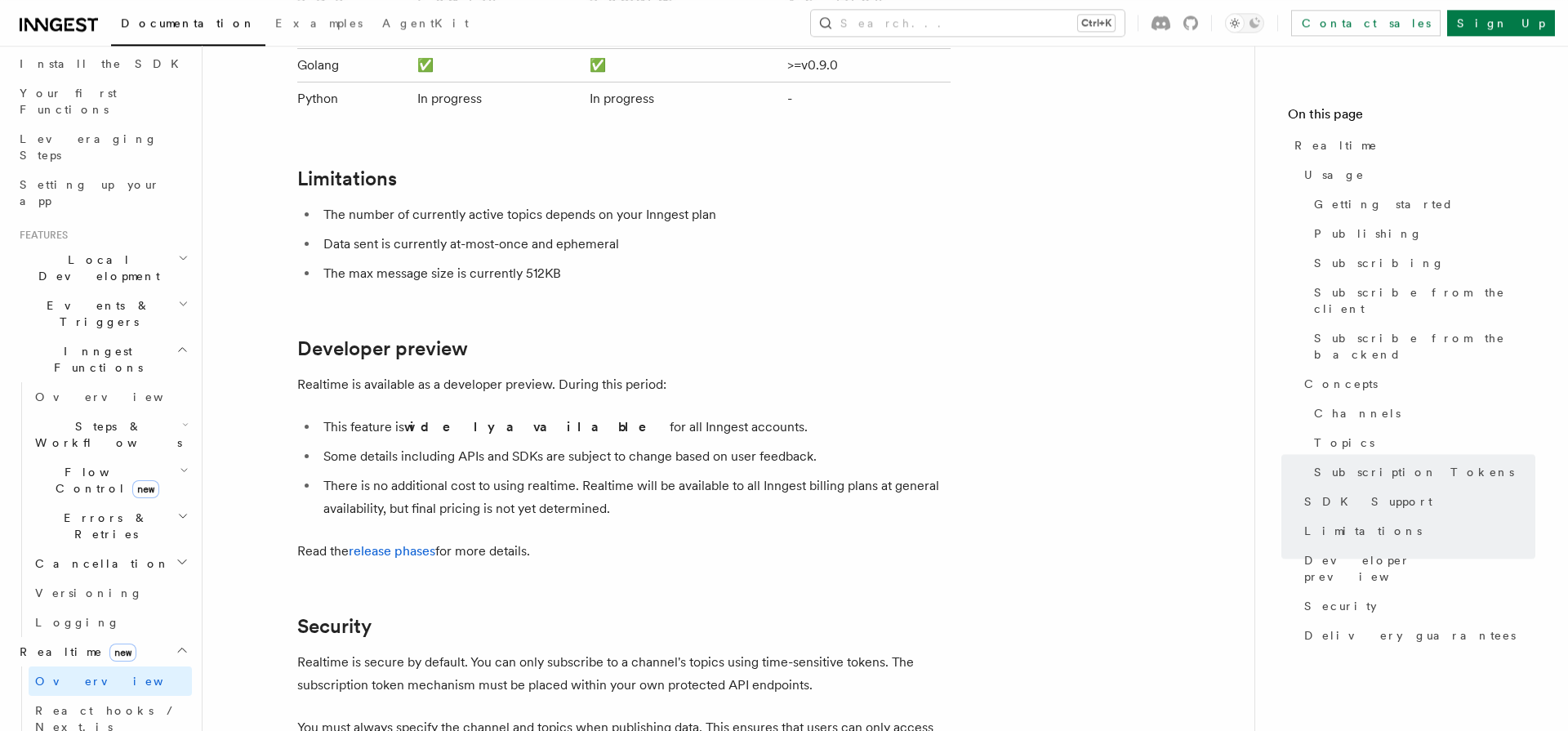
scroll to position [5071, 0]
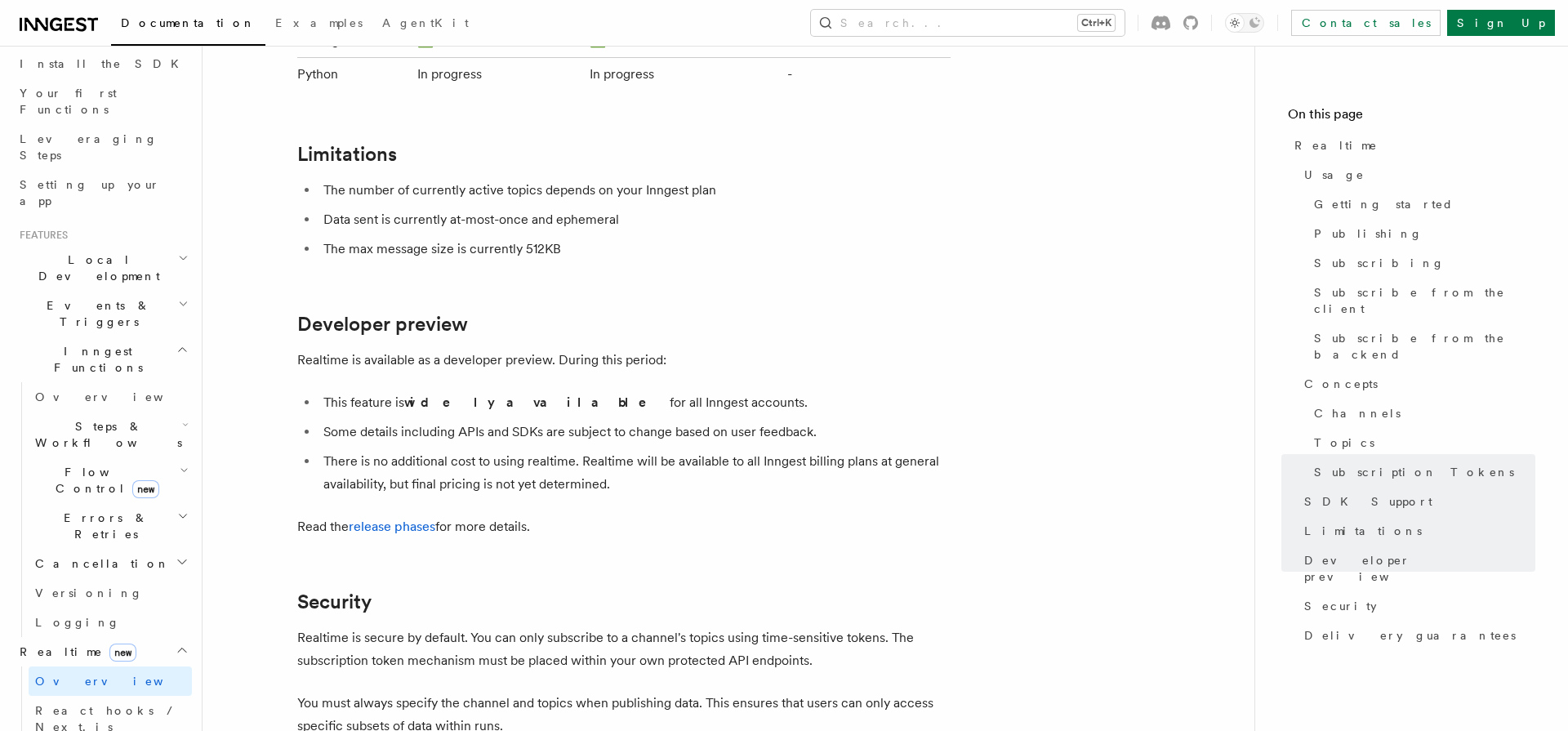
click at [530, 391] on li "This feature is widely available for all Inngest accounts." at bounding box center [634, 402] width 632 height 22
click at [396, 348] on p "Realtime is available as a developer preview. During this period:" at bounding box center [623, 359] width 653 height 22
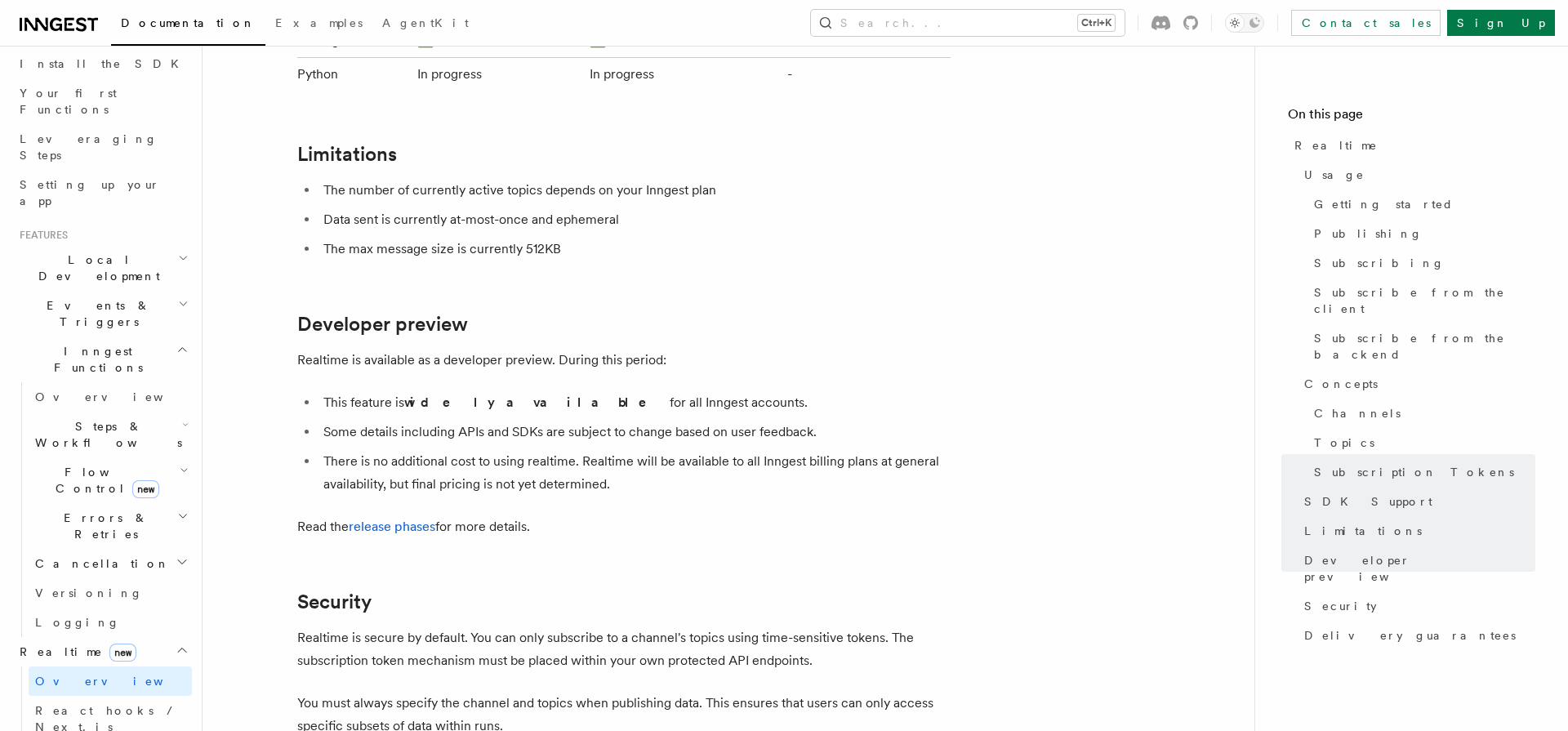
click at [396, 348] on p "Realtime is available as a developer preview. During this period:" at bounding box center [623, 359] width 653 height 22
click at [810, 450] on li "There is no additional cost to using realtime. Realtime will be available to al…" at bounding box center [634, 472] width 632 height 46
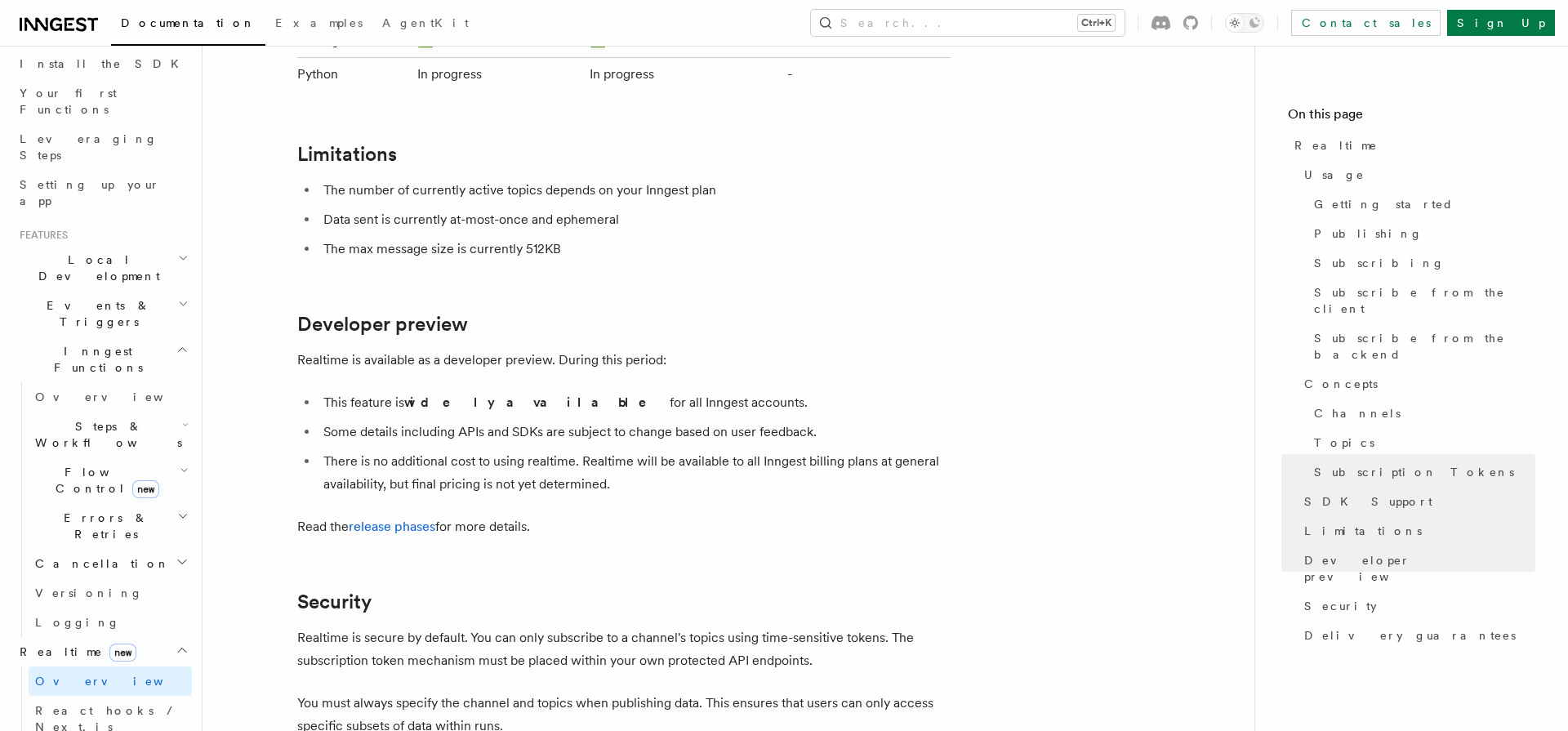
click at [626, 450] on li "There is no additional cost to using realtime. Realtime will be available to al…" at bounding box center [634, 472] width 632 height 46
click at [474, 450] on li "There is no additional cost to using realtime. Realtime will be available to al…" at bounding box center [634, 472] width 632 height 46
click at [711, 515] on p "Read the release phases for more details." at bounding box center [623, 526] width 653 height 22
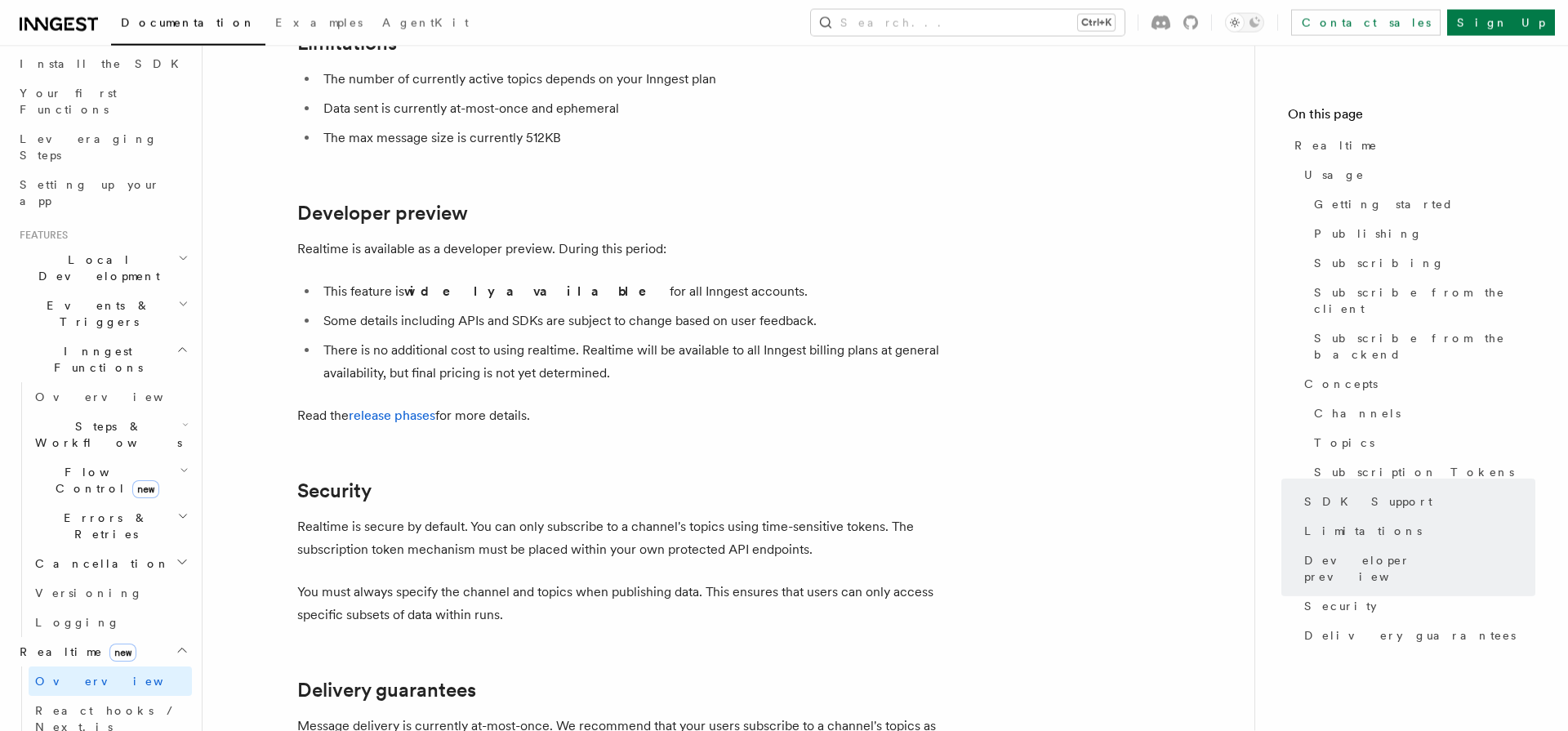
scroll to position [5184, 0]
click at [411, 514] on p "Realtime is secure by default. You can only subscribe to a channel's topics usi…" at bounding box center [623, 536] width 653 height 46
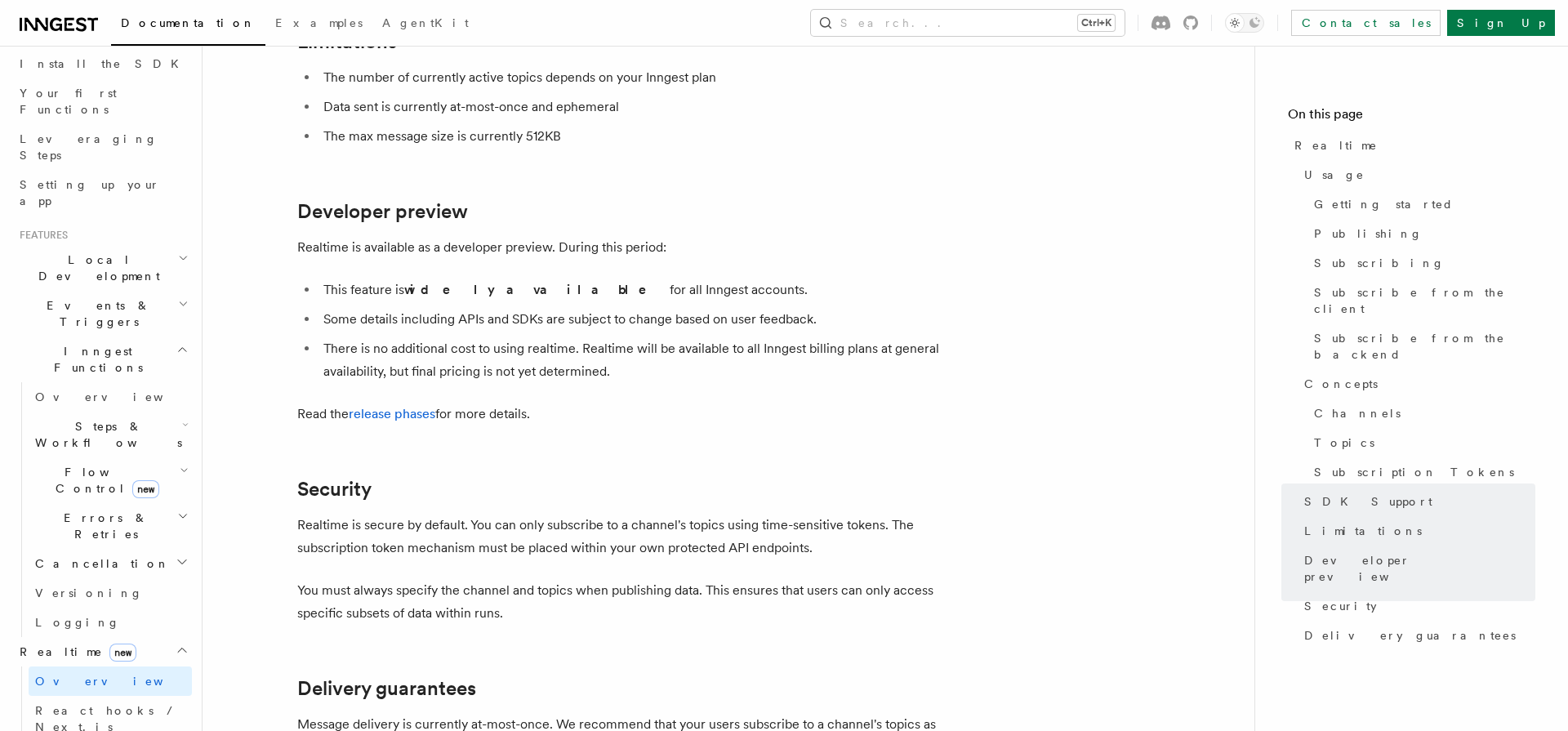
click at [637, 514] on p "Realtime is secure by default. You can only subscribe to a channel's topics usi…" at bounding box center [623, 536] width 653 height 46
click at [505, 514] on p "Realtime is secure by default. You can only subscribe to a channel's topics usi…" at bounding box center [623, 536] width 653 height 46
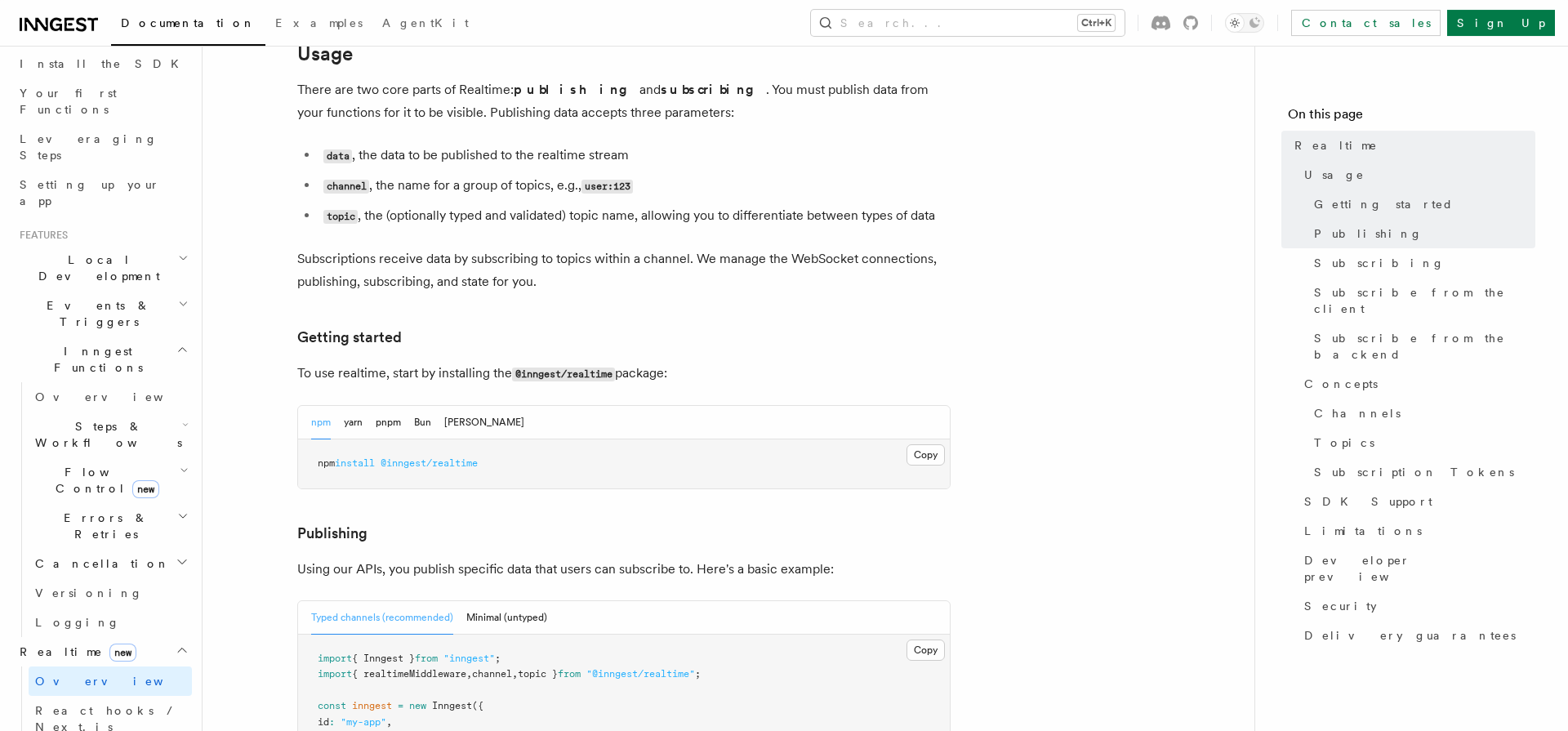
scroll to position [676, 0]
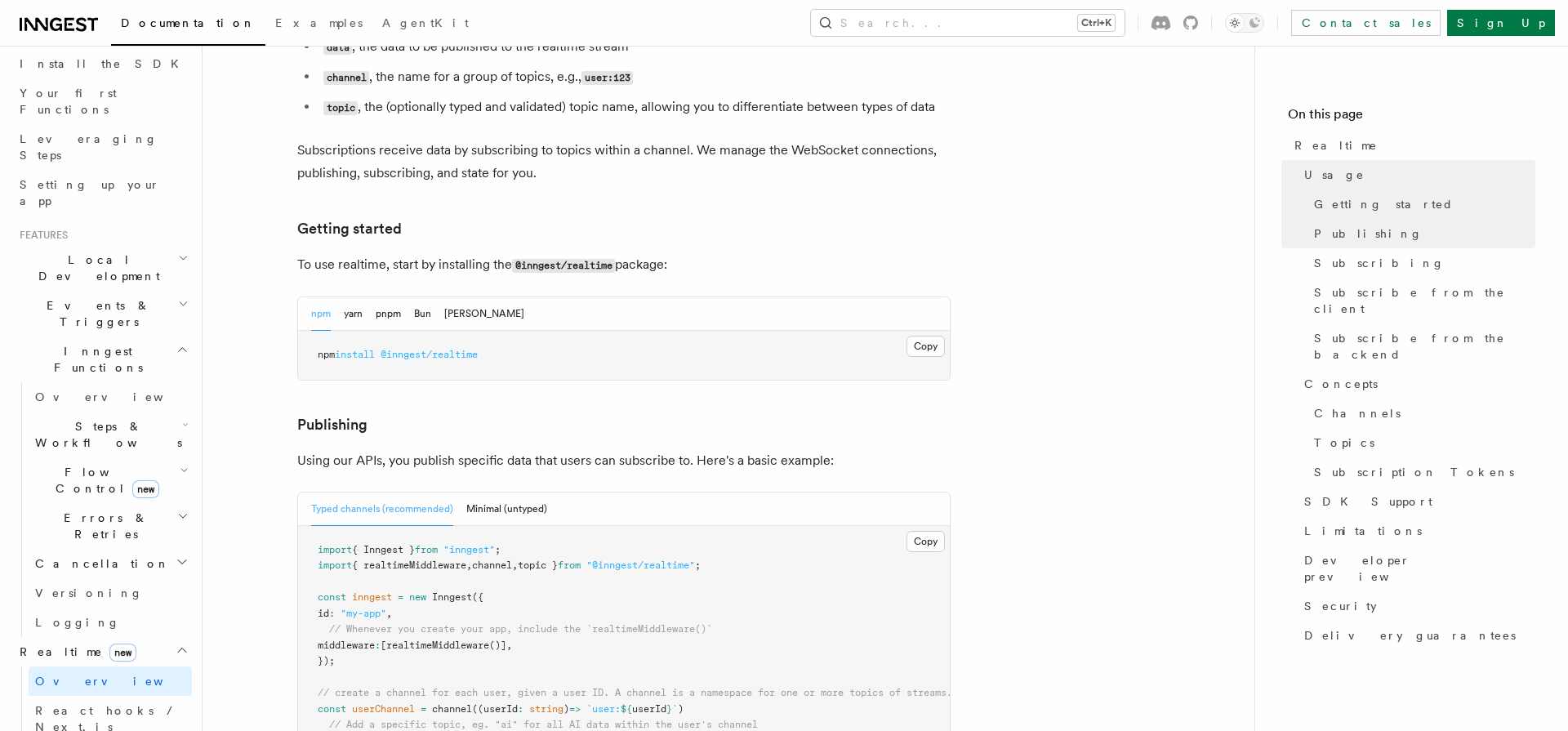
click at [501, 449] on p "Using our APIs, you publish specific data that users can subscribe to. Here's a…" at bounding box center [623, 459] width 653 height 22
click at [503, 449] on p "Using our APIs, you publish specific data that users can subscribe to. Here's a…" at bounding box center [623, 459] width 653 height 22
click at [428, 449] on p "Using our APIs, you publish specific data that users can subscribe to. Here's a…" at bounding box center [623, 459] width 653 height 22
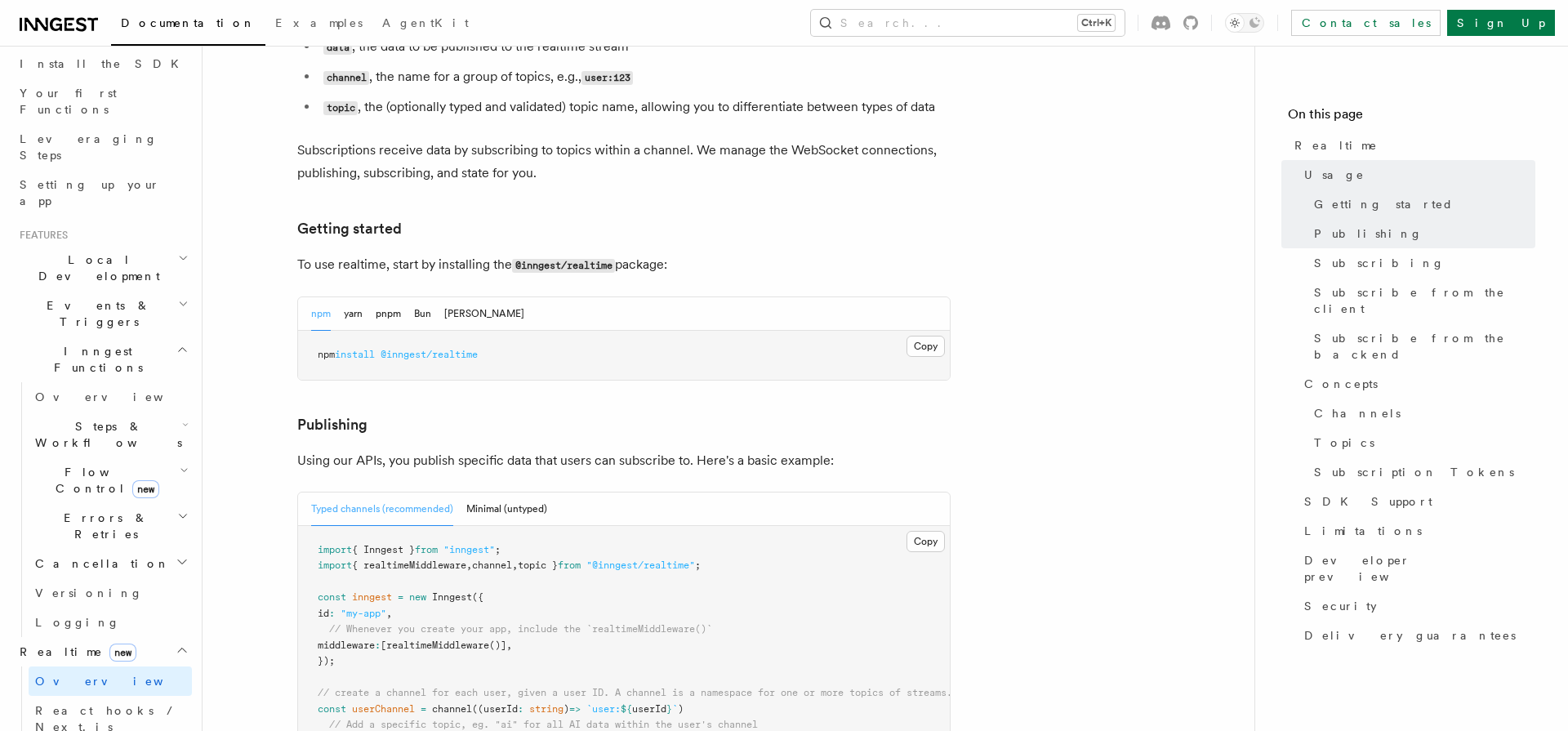
click at [686, 449] on p "Using our APIs, you publish specific data that users can subscribe to. Here's a…" at bounding box center [623, 459] width 653 height 22
click at [495, 449] on p "Using our APIs, you publish specific data that users can subscribe to. Here's a…" at bounding box center [623, 459] width 653 height 22
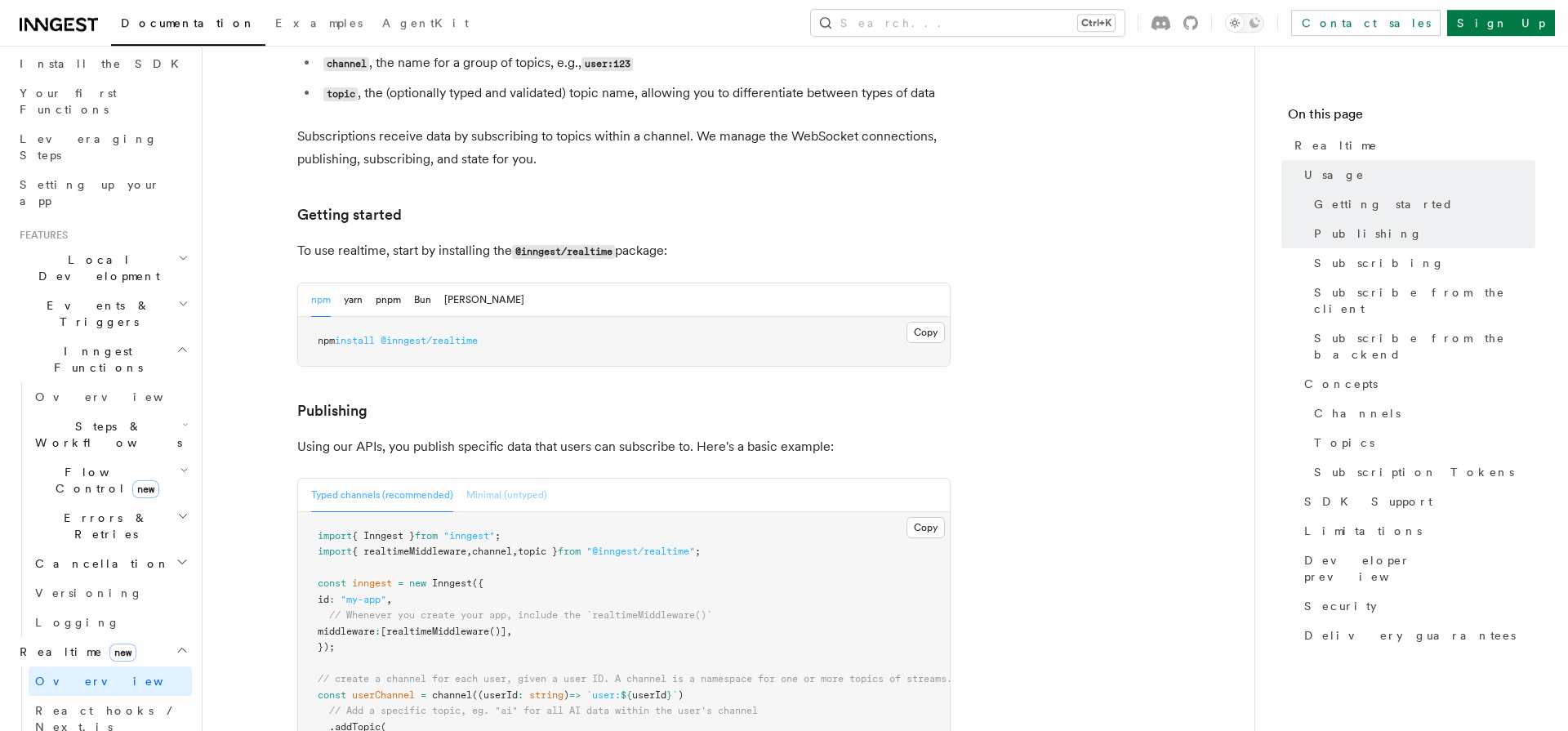
scroll to position [901, 0]
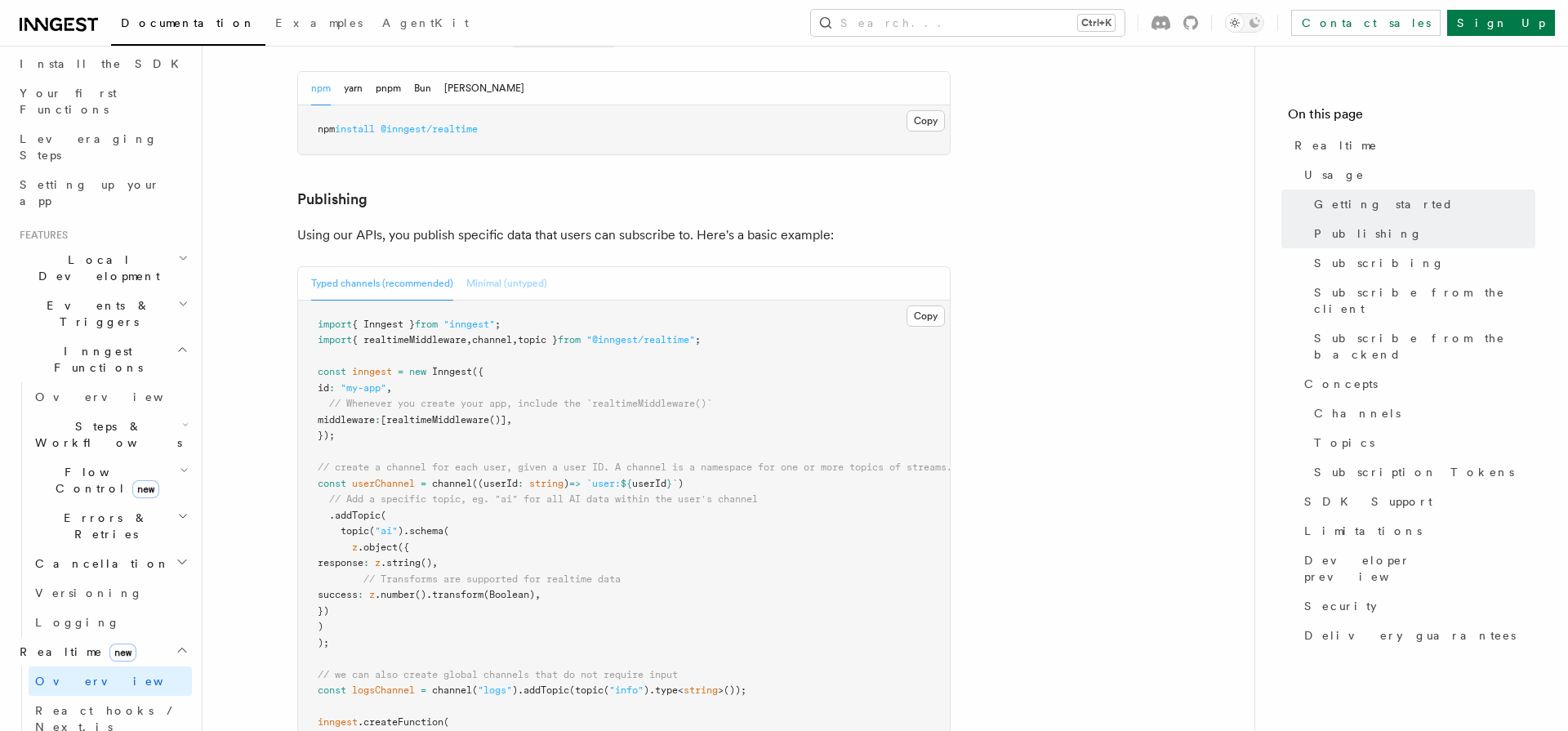
click at [511, 267] on button "Minimal (untyped)" at bounding box center [506, 283] width 81 height 33
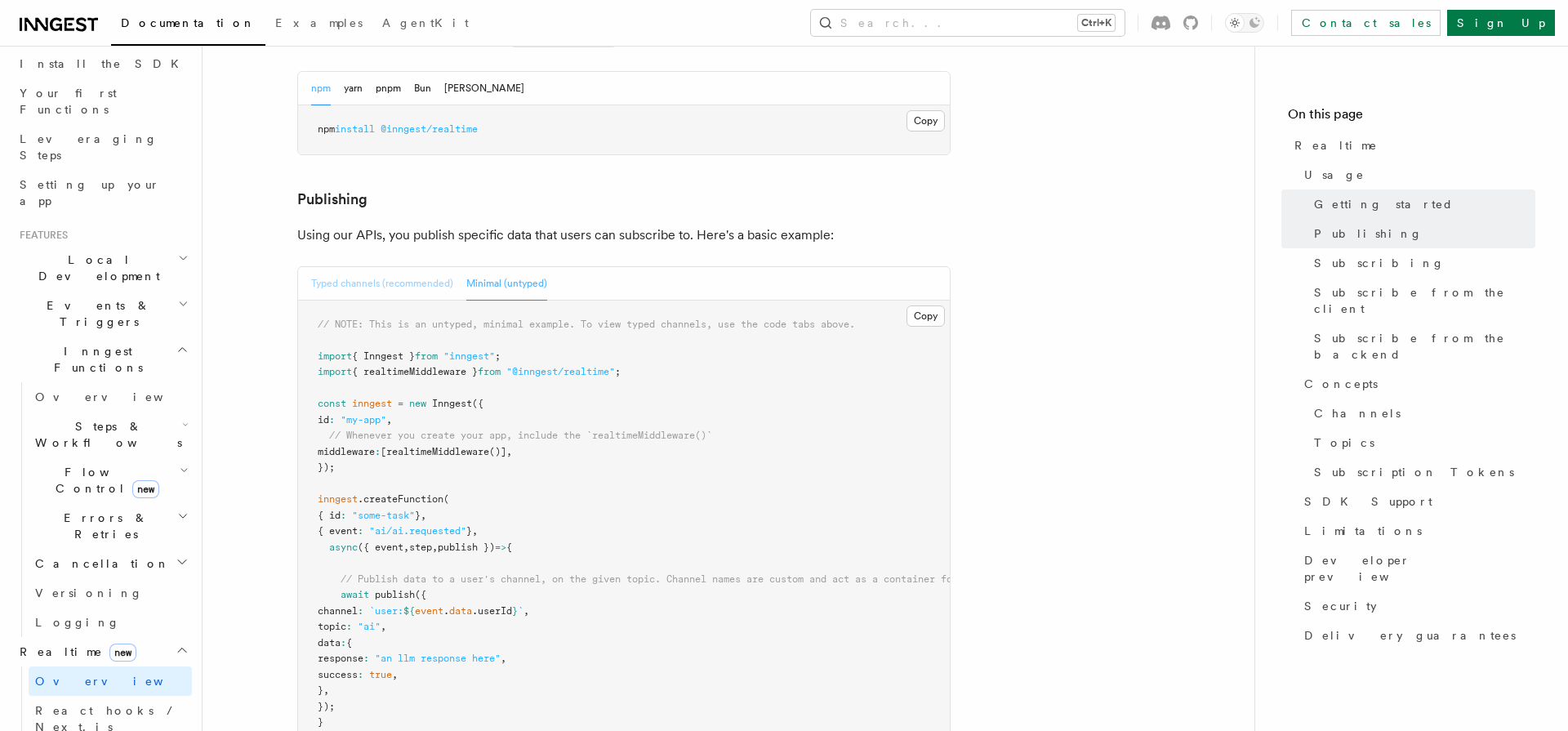
click at [391, 267] on button "Typed channels (recommended)" at bounding box center [383, 283] width 142 height 33
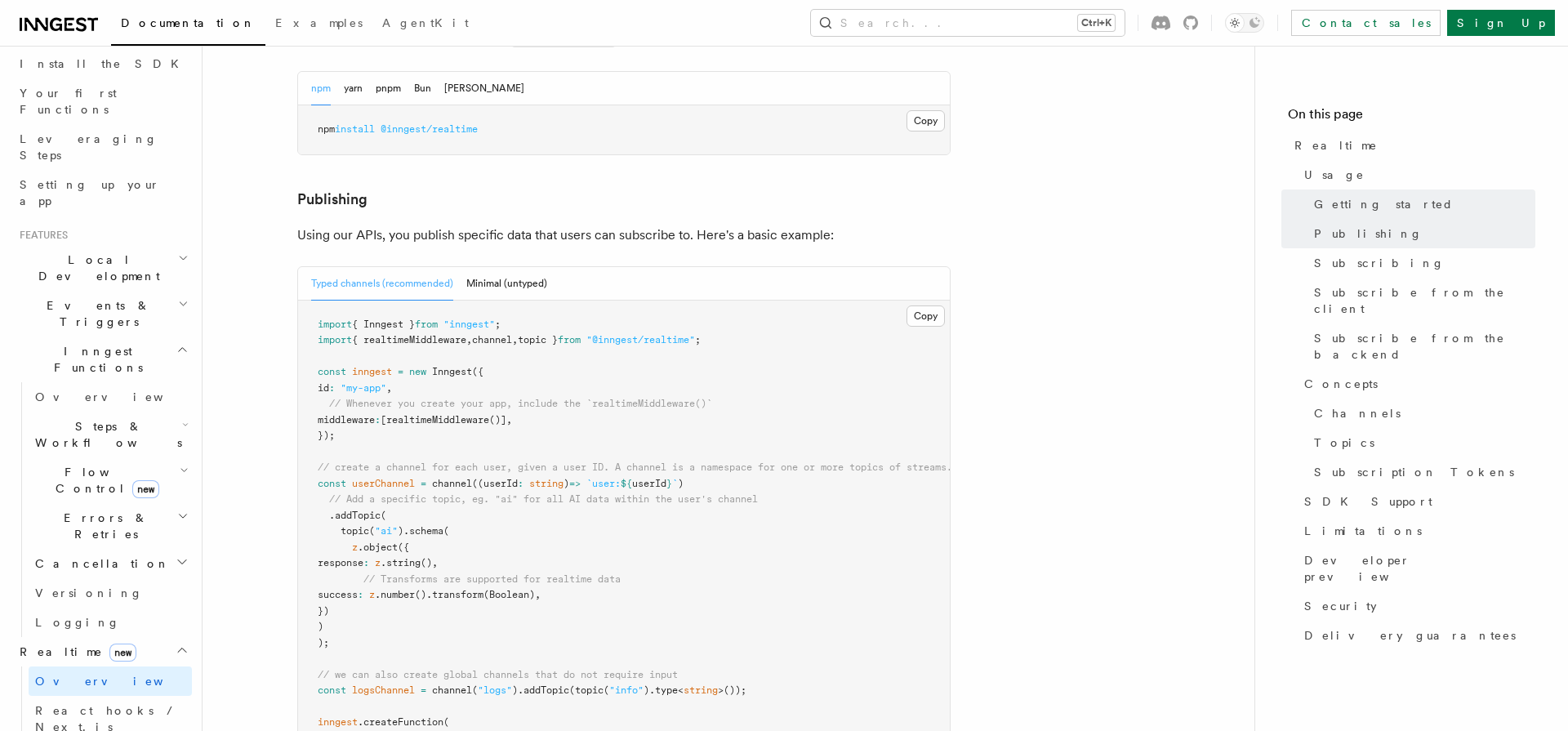
click at [519, 301] on pre "import { Inngest } from "inngest" ; import { realtimeMiddleware , channel , top…" at bounding box center [624, 636] width 652 height 670
click at [529, 267] on button "Minimal (untyped)" at bounding box center [506, 283] width 81 height 33
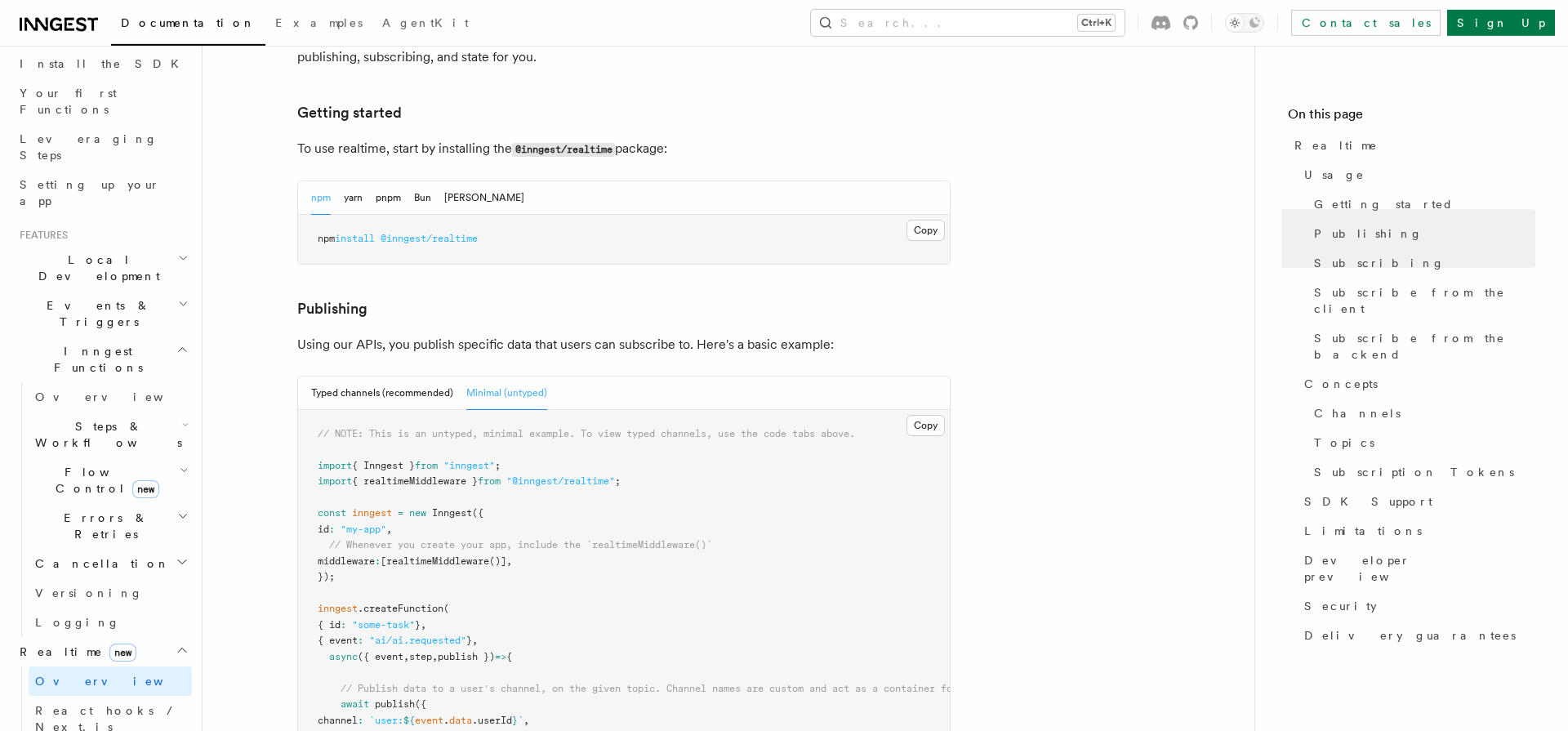
scroll to position [789, 0]
click at [364, 337] on p "Using our APIs, you publish specific data that users can subscribe to. Here's a…" at bounding box center [623, 347] width 653 height 22
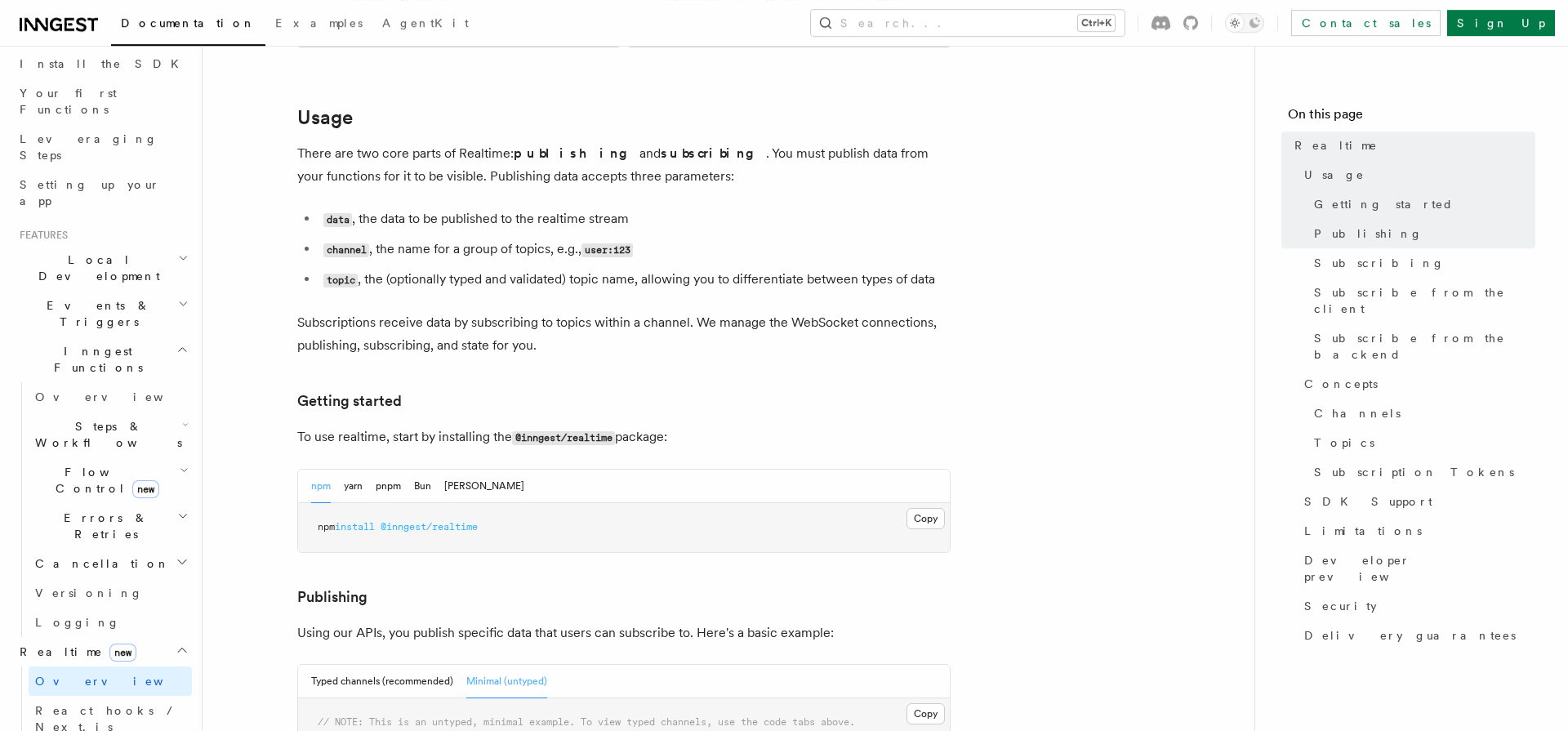
scroll to position [564, 0]
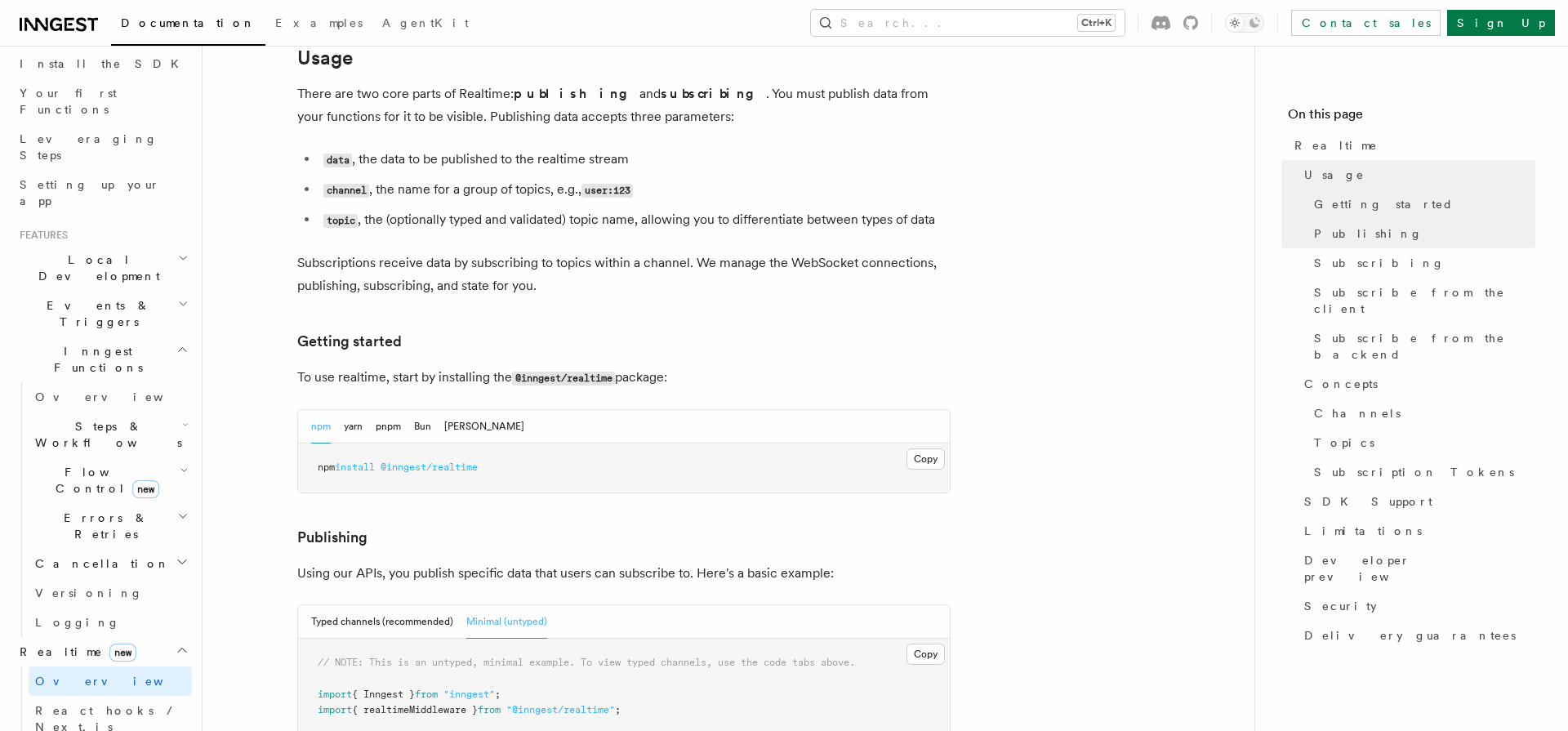
click at [437, 461] on span "@inngest/realtime" at bounding box center [429, 467] width 97 height 12
click at [366, 444] on pre "npm install @inngest/realtime" at bounding box center [624, 468] width 652 height 49
click at [346, 366] on p "To use realtime, start by installing the @inngest/realtime package:" at bounding box center [623, 378] width 653 height 23
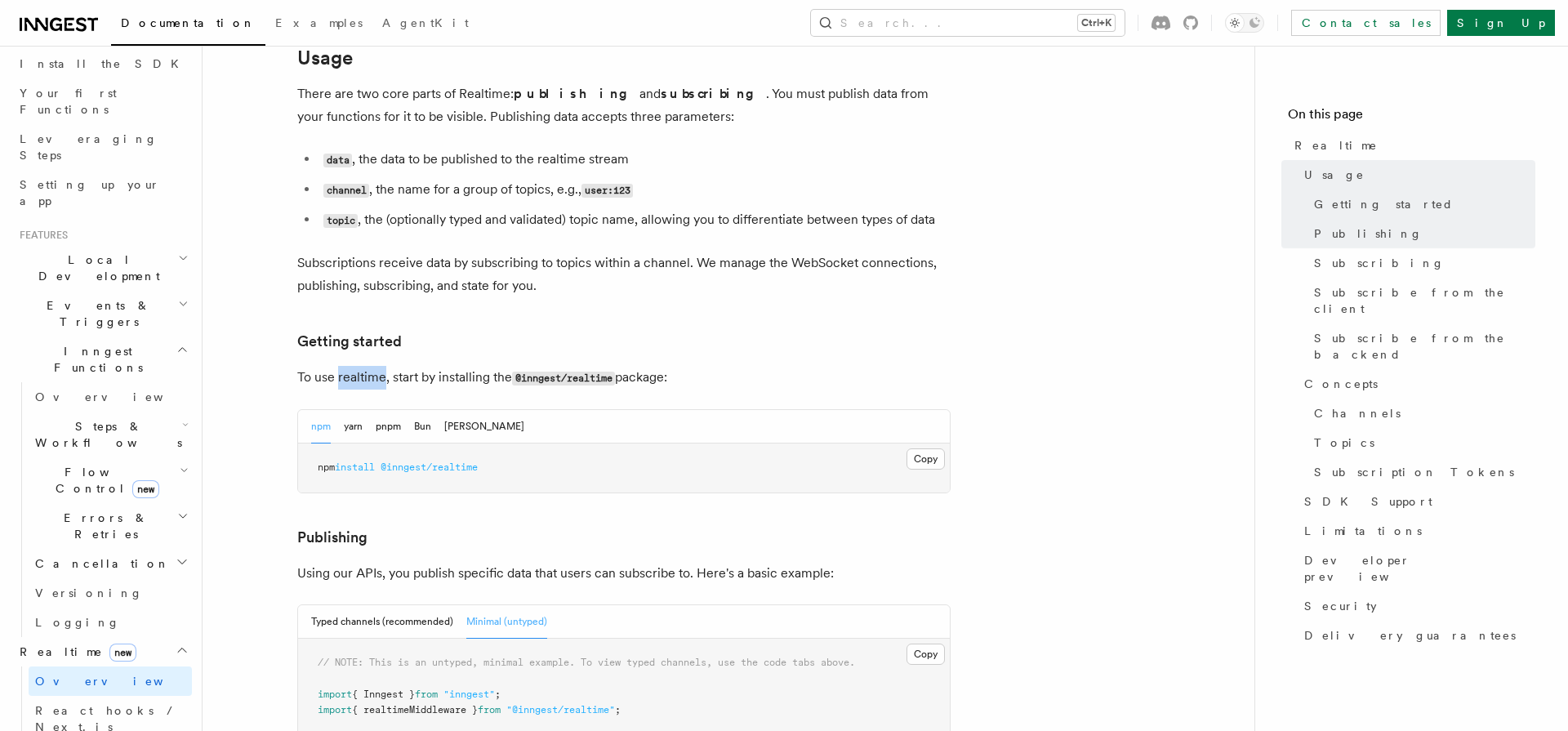
click at [345, 366] on p "To use realtime, start by installing the @inngest/realtime package:" at bounding box center [623, 378] width 653 height 23
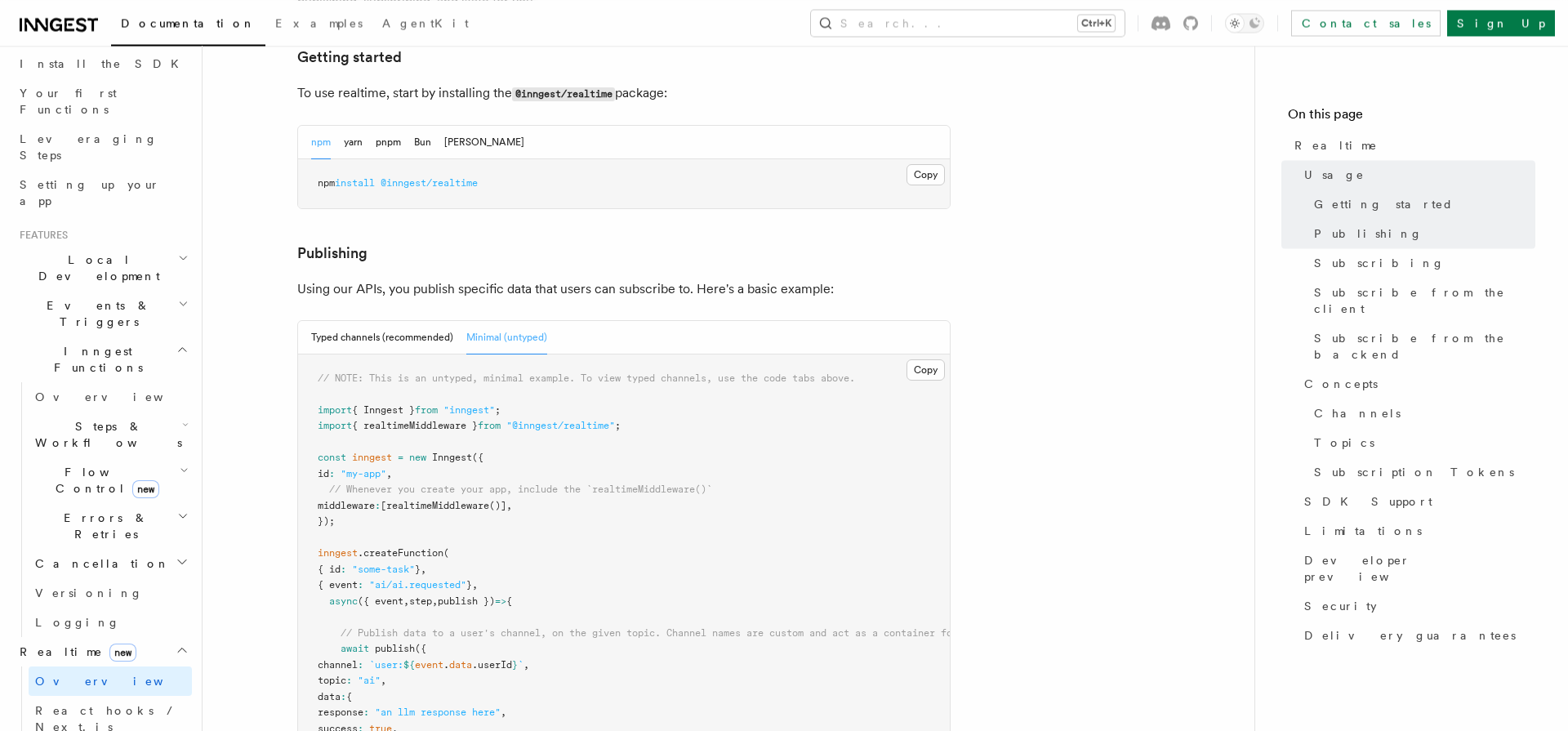
scroll to position [901, 0]
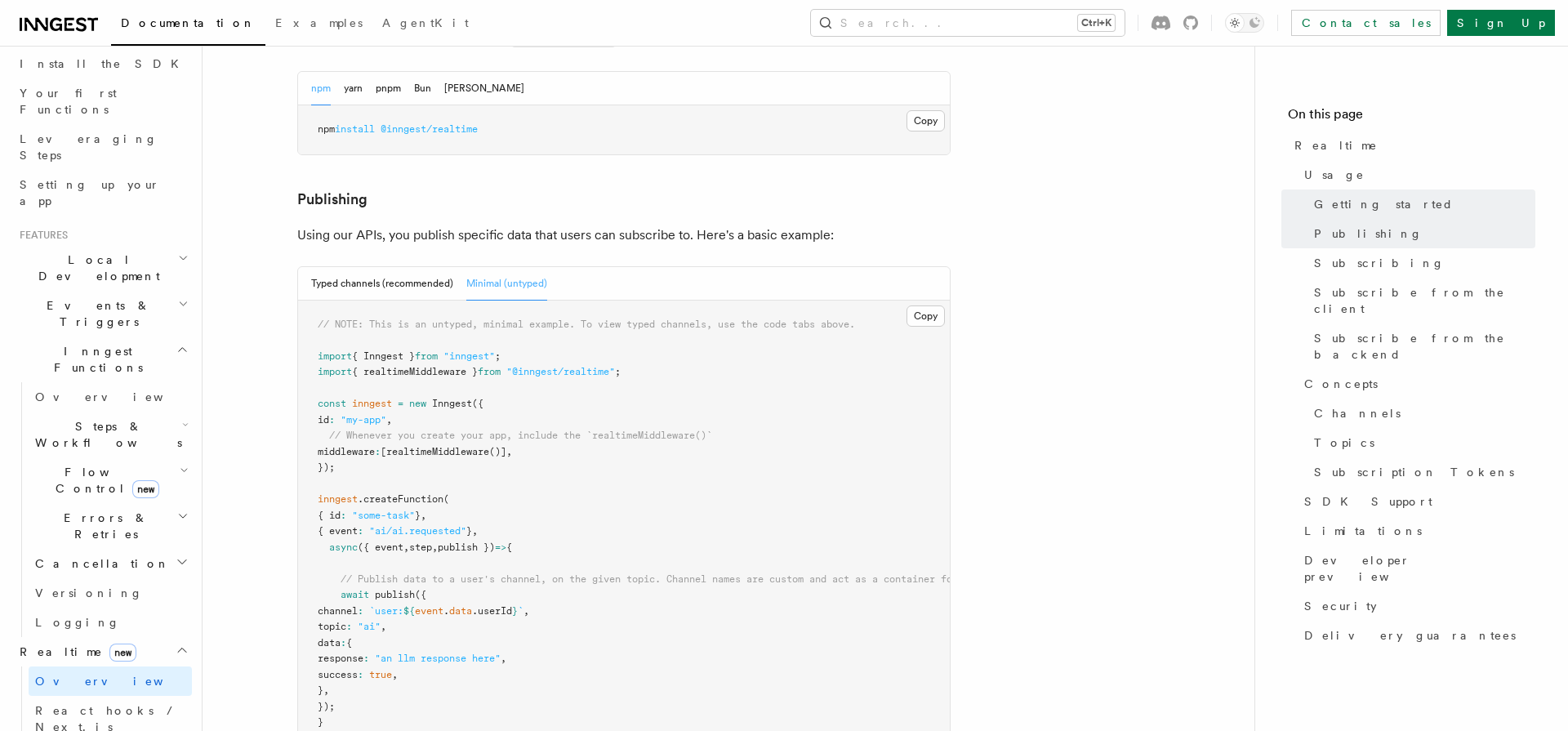
click at [371, 541] on span "({ event" at bounding box center [380, 547] width 46 height 12
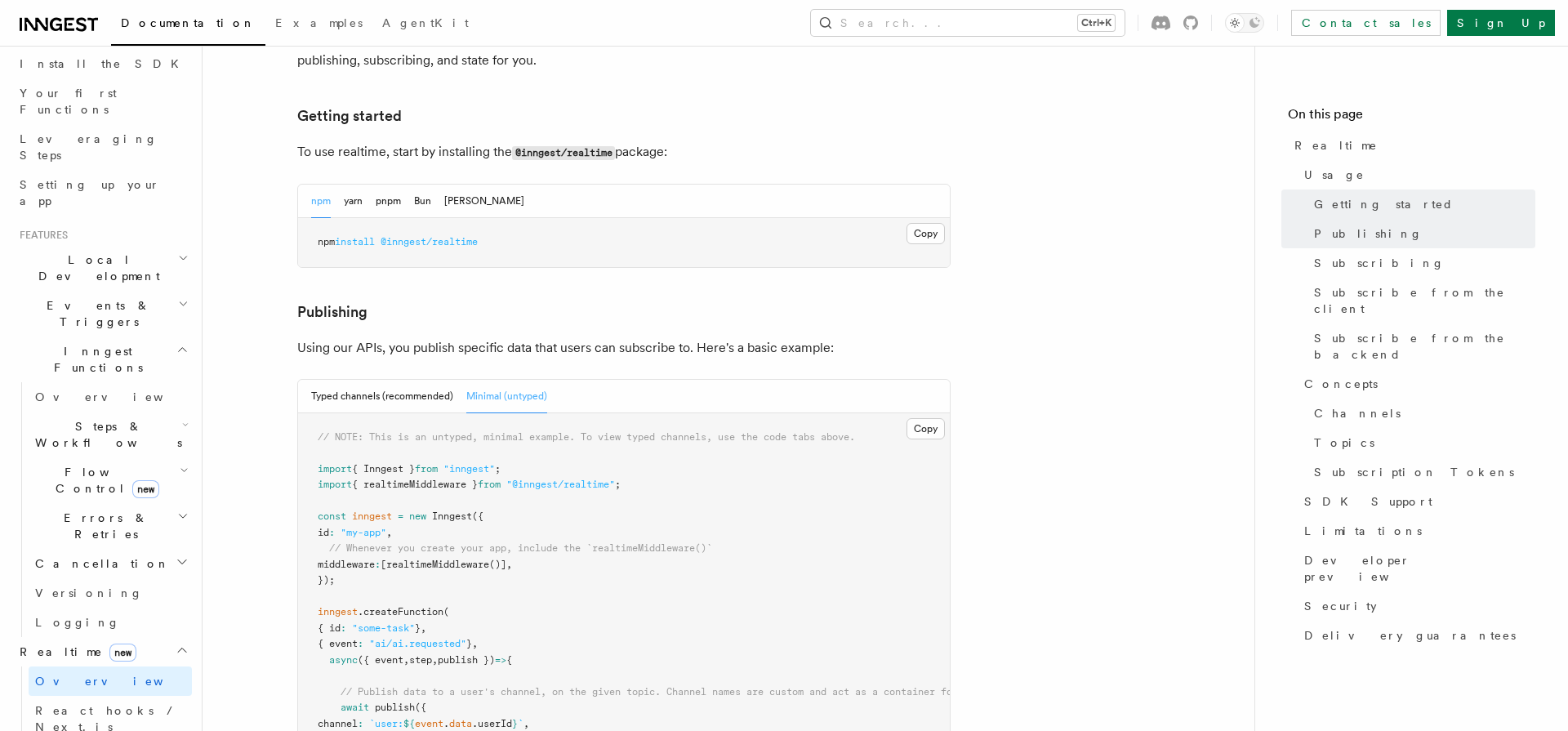
click at [402, 337] on p "Using our APIs, you publish specific data that users can subscribe to. Here's a…" at bounding box center [623, 347] width 653 height 22
click at [638, 545] on pre "// NOTE: This is an untyped, minimal example. To view typed channels, use the c…" at bounding box center [624, 653] width 652 height 479
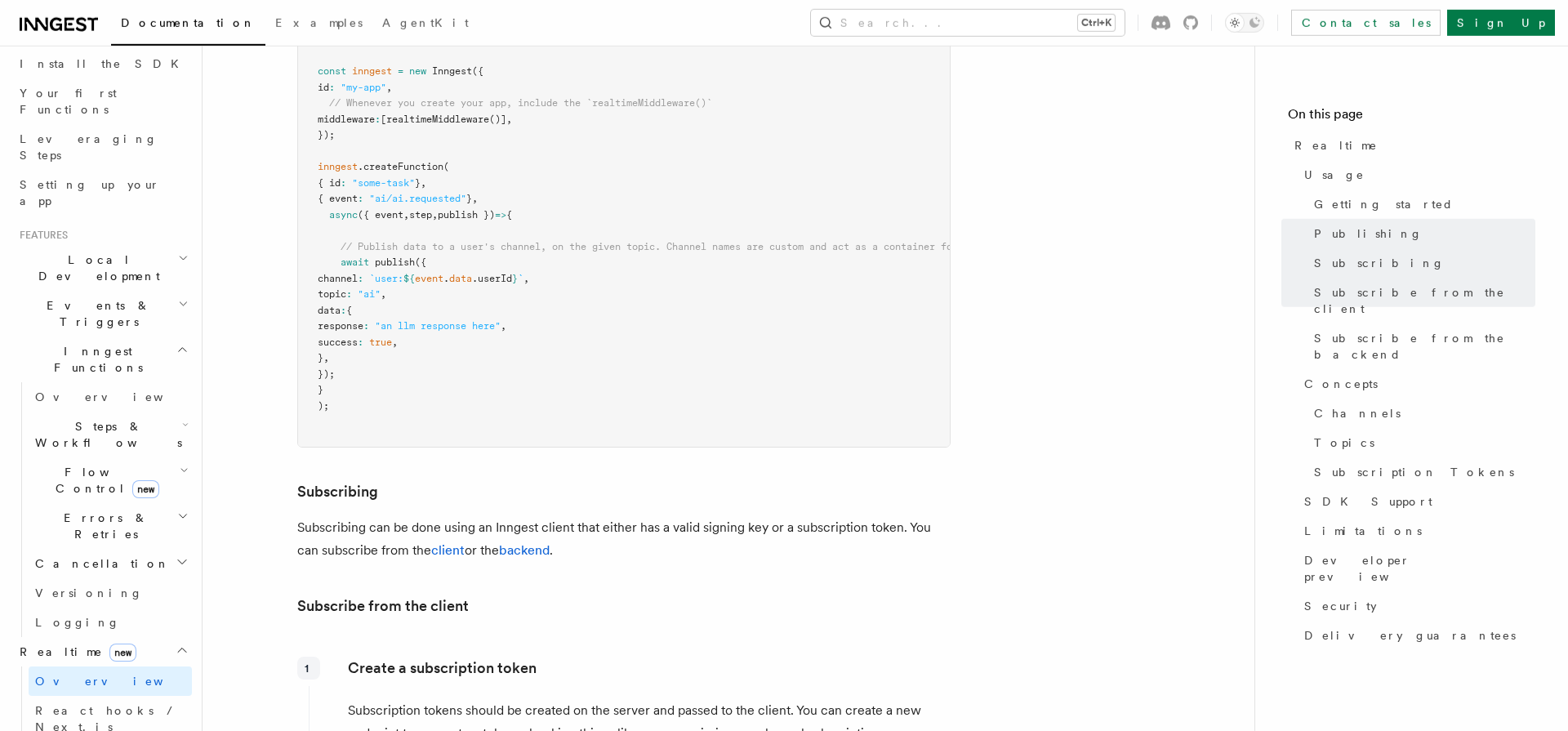
scroll to position [1240, 0]
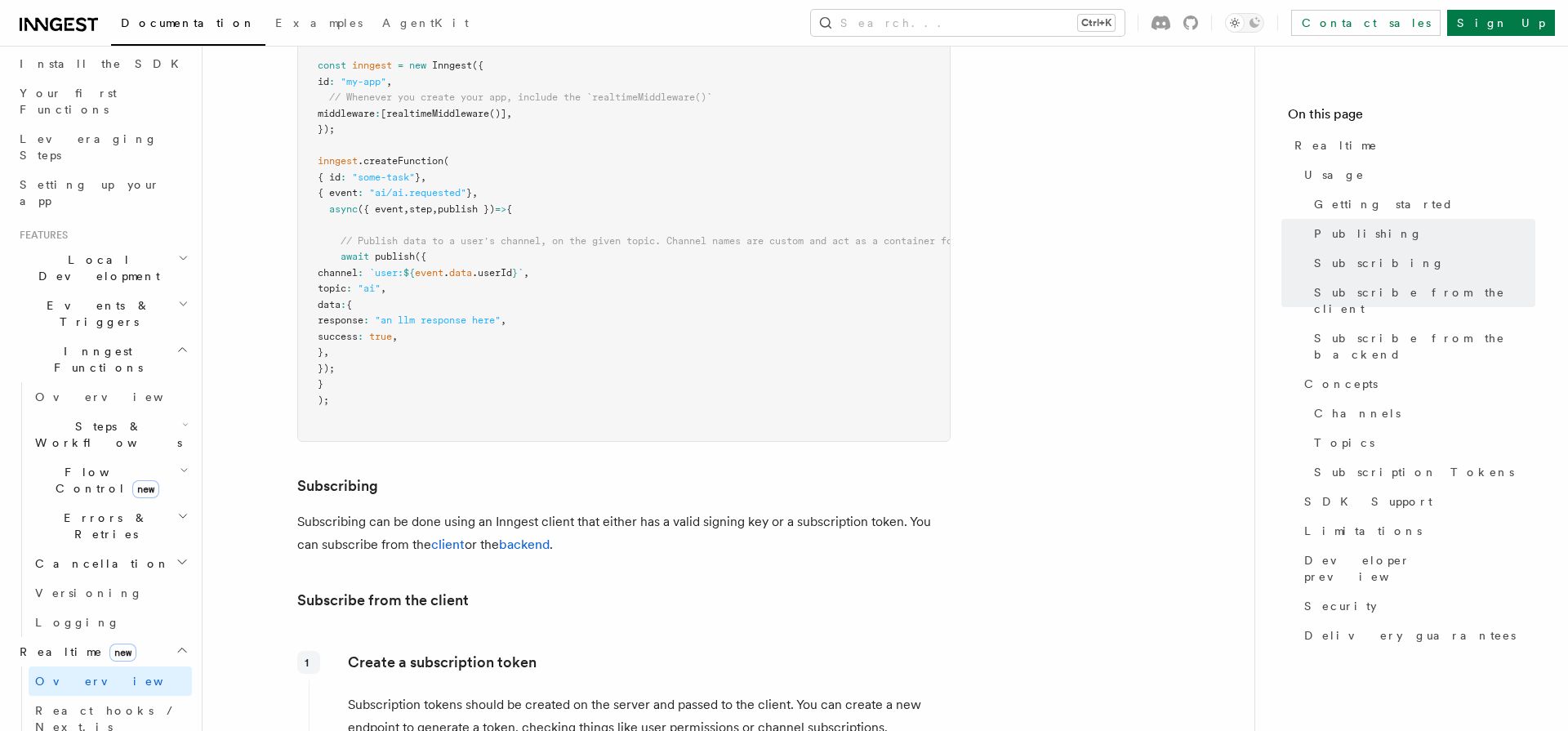
click at [831, 510] on p "Subscribing can be done using an Inngest client that either has a valid signing…" at bounding box center [623, 532] width 653 height 46
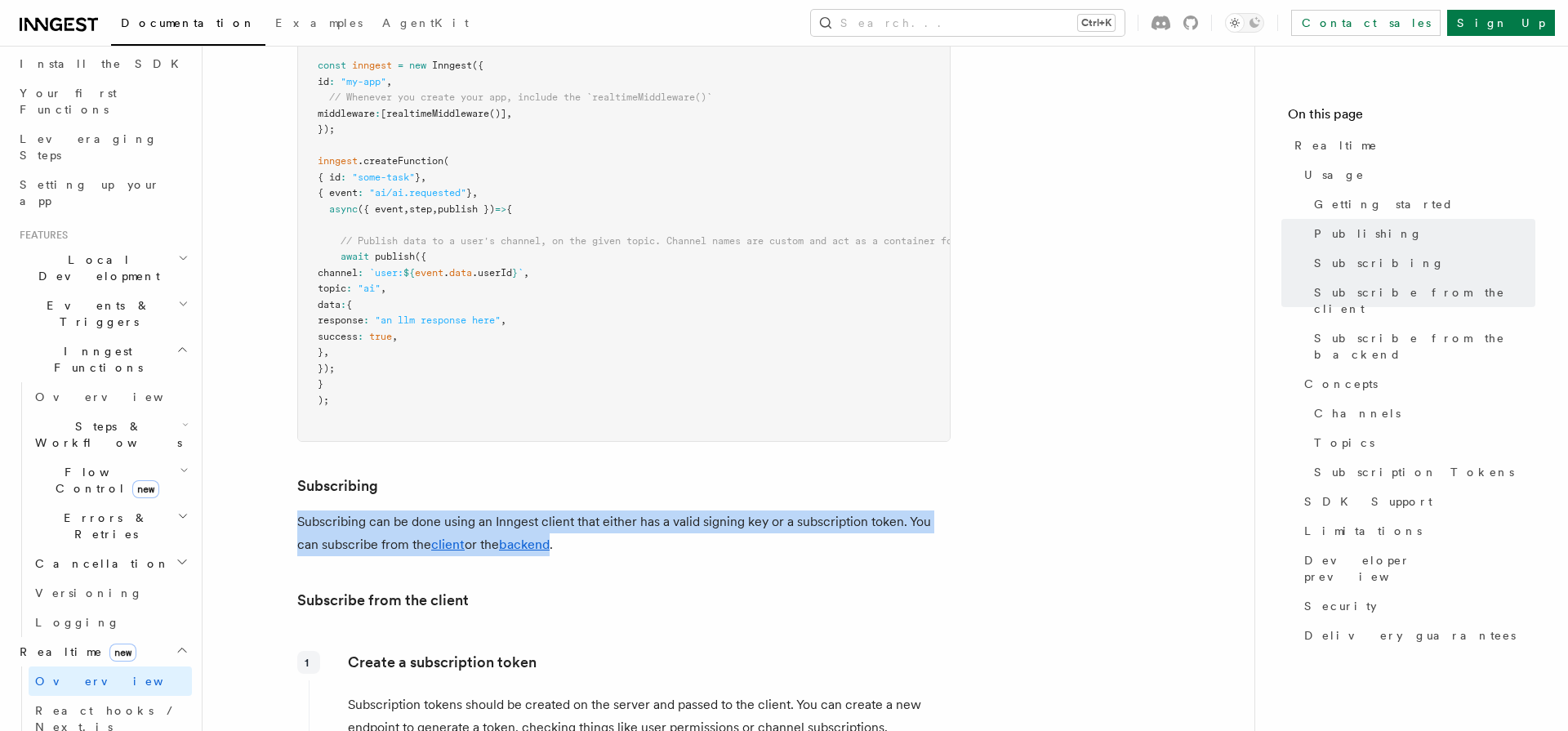
click at [831, 510] on p "Subscribing can be done using an Inngest client that either has a valid signing…" at bounding box center [623, 532] width 653 height 46
click at [343, 510] on p "Subscribing can be done using an Inngest client that either has a valid signing…" at bounding box center [623, 532] width 653 height 46
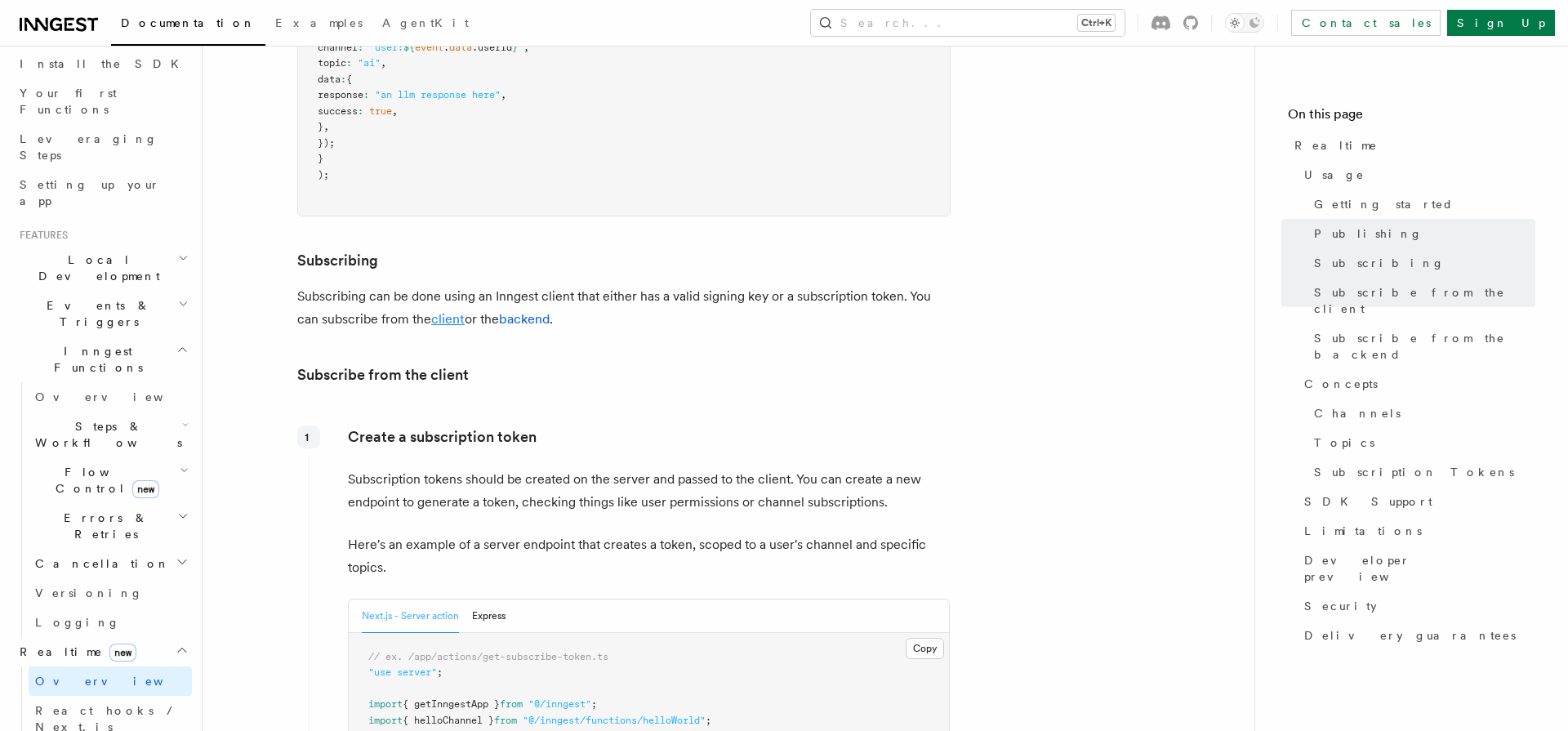
click at [450, 311] on link "client" at bounding box center [448, 319] width 33 height 16
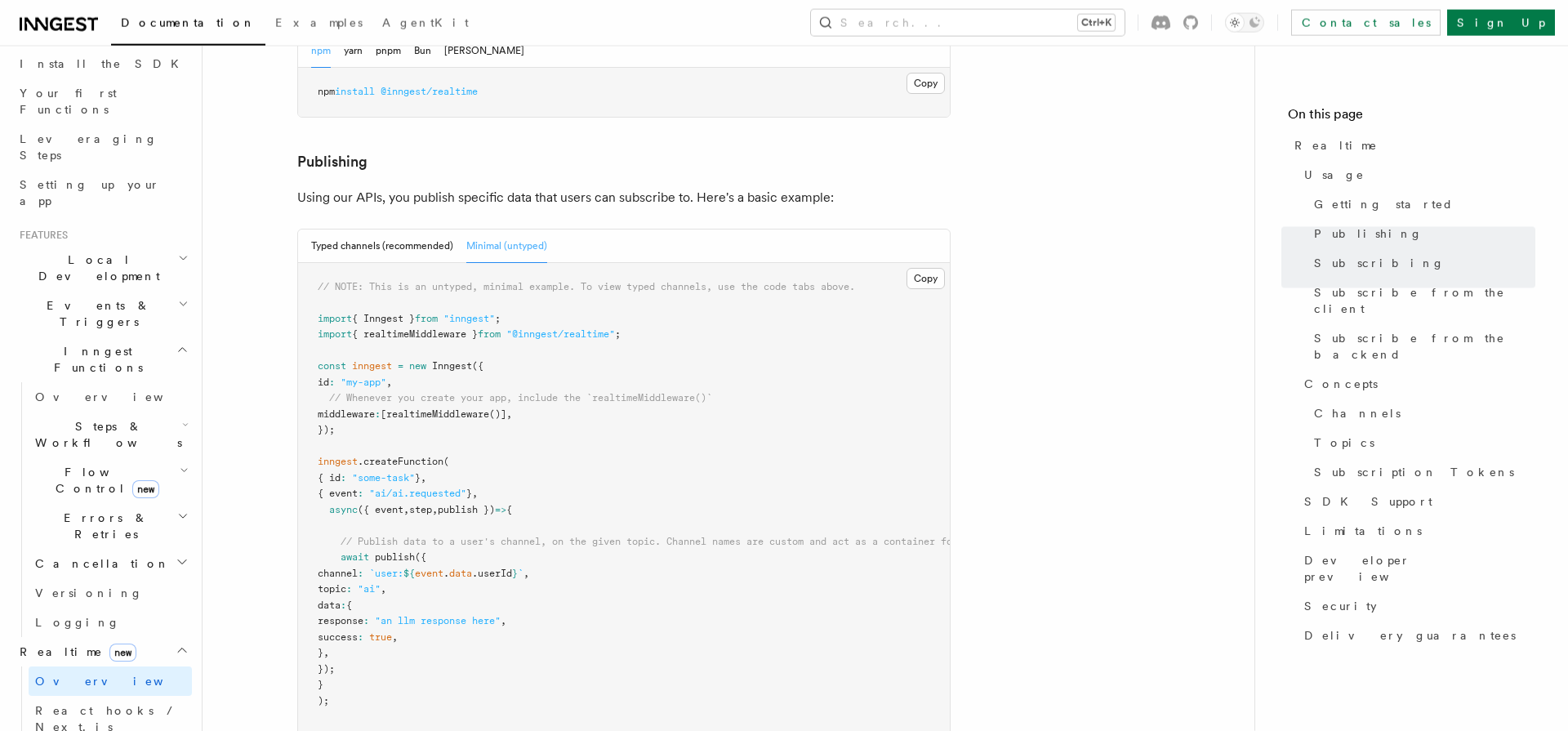
scroll to position [915, 0]
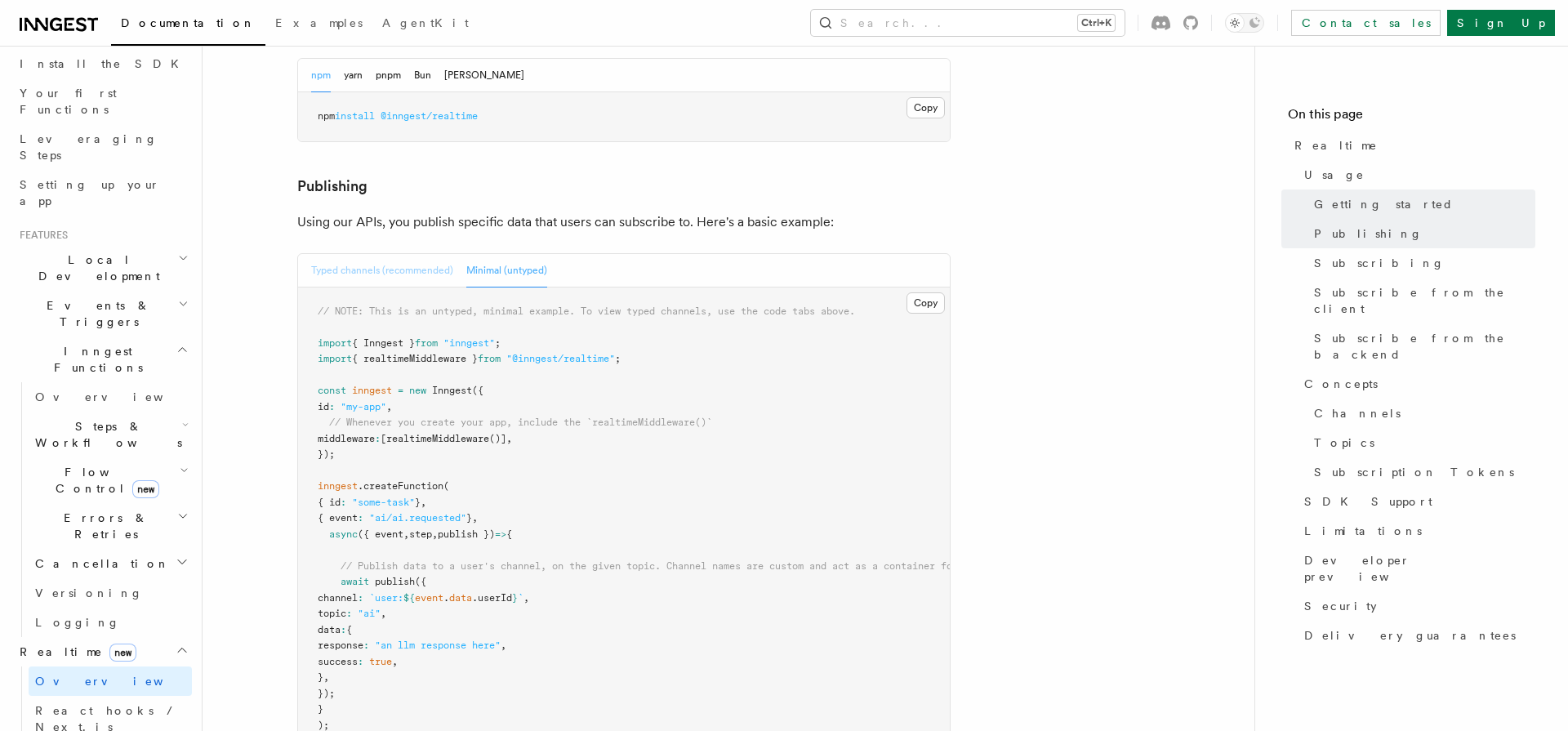
click at [403, 254] on button "Typed channels (recommended)" at bounding box center [383, 271] width 142 height 33
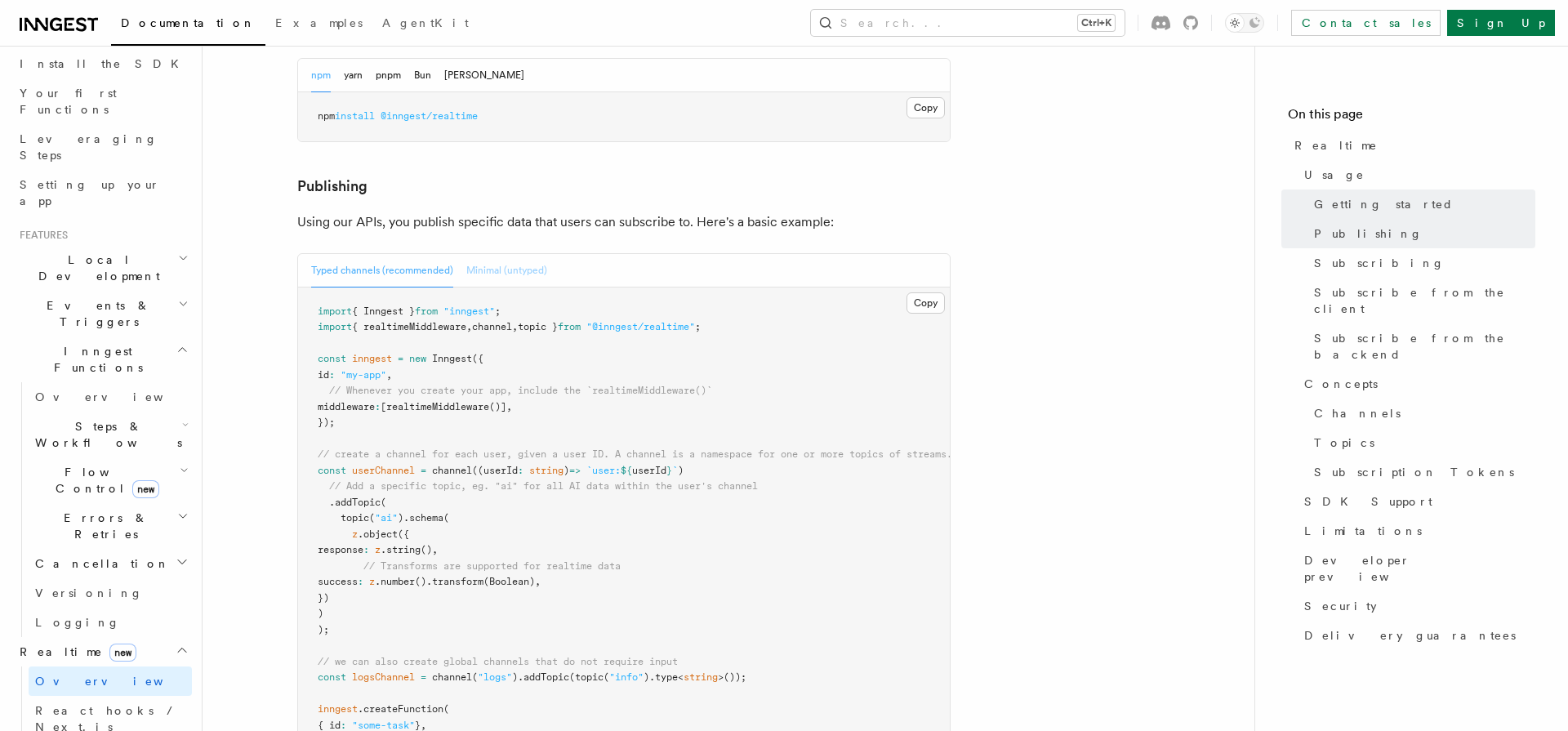
click at [522, 254] on button "Minimal (untyped)" at bounding box center [506, 271] width 81 height 33
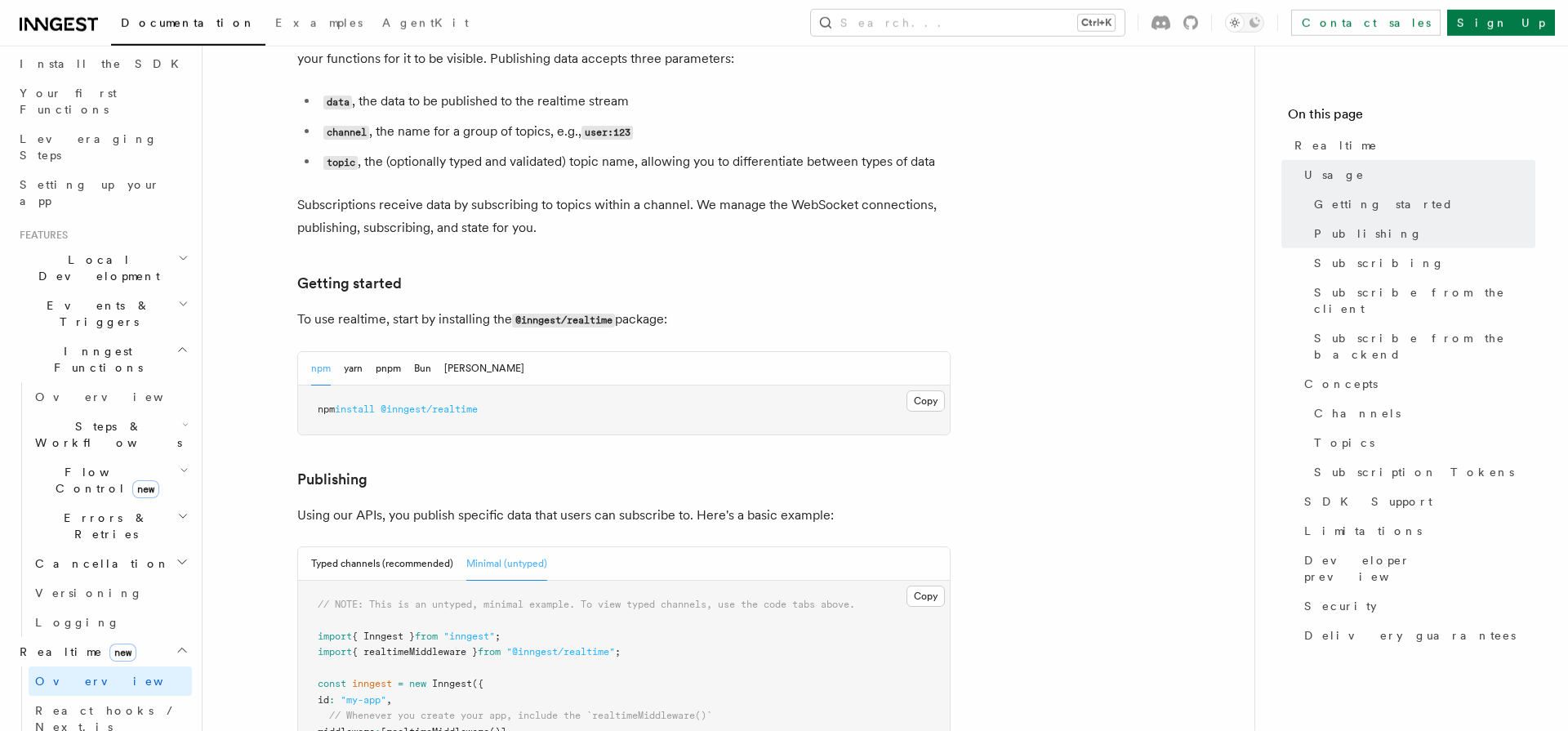
scroll to position [689, 0]
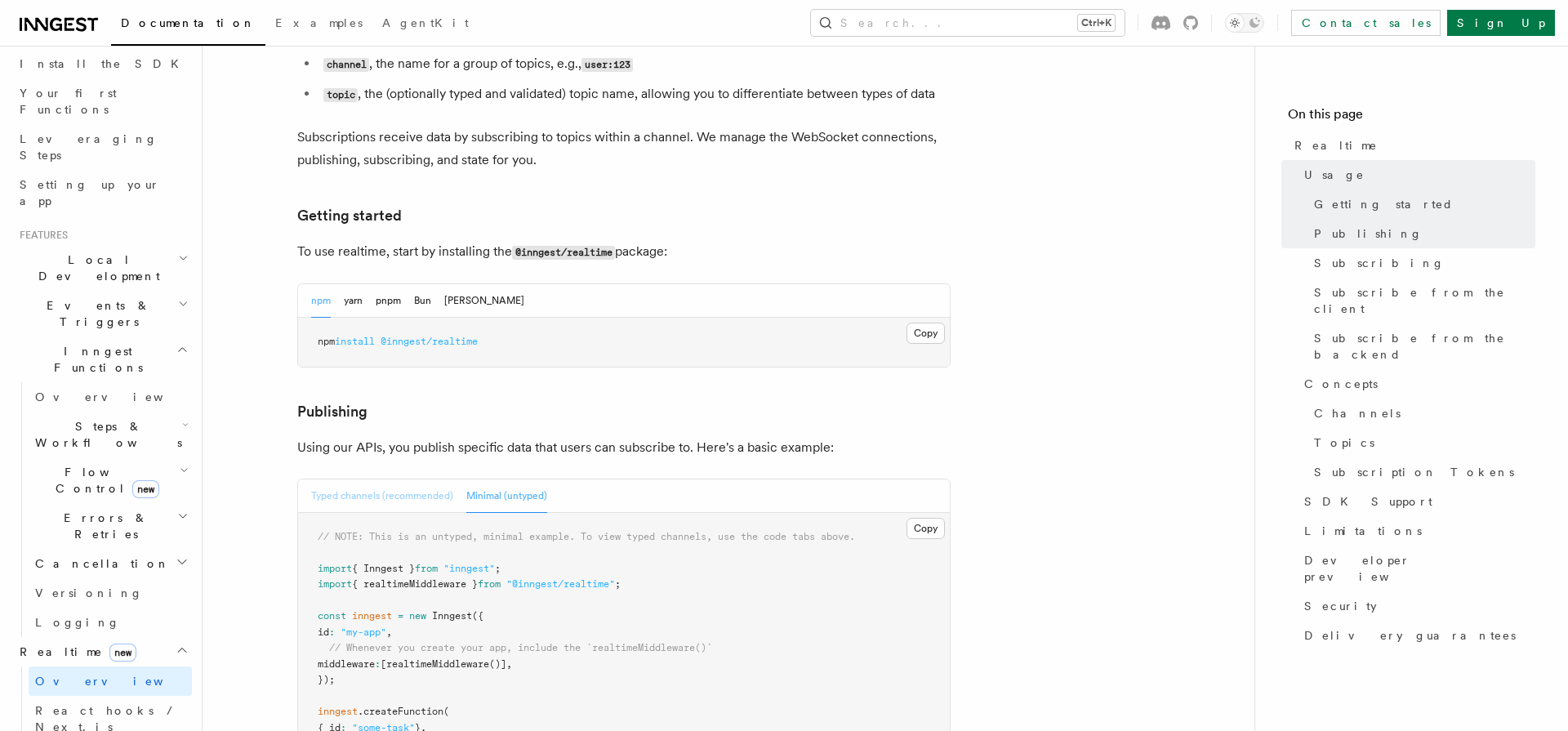
click at [380, 480] on button "Typed channels (recommended)" at bounding box center [383, 496] width 142 height 33
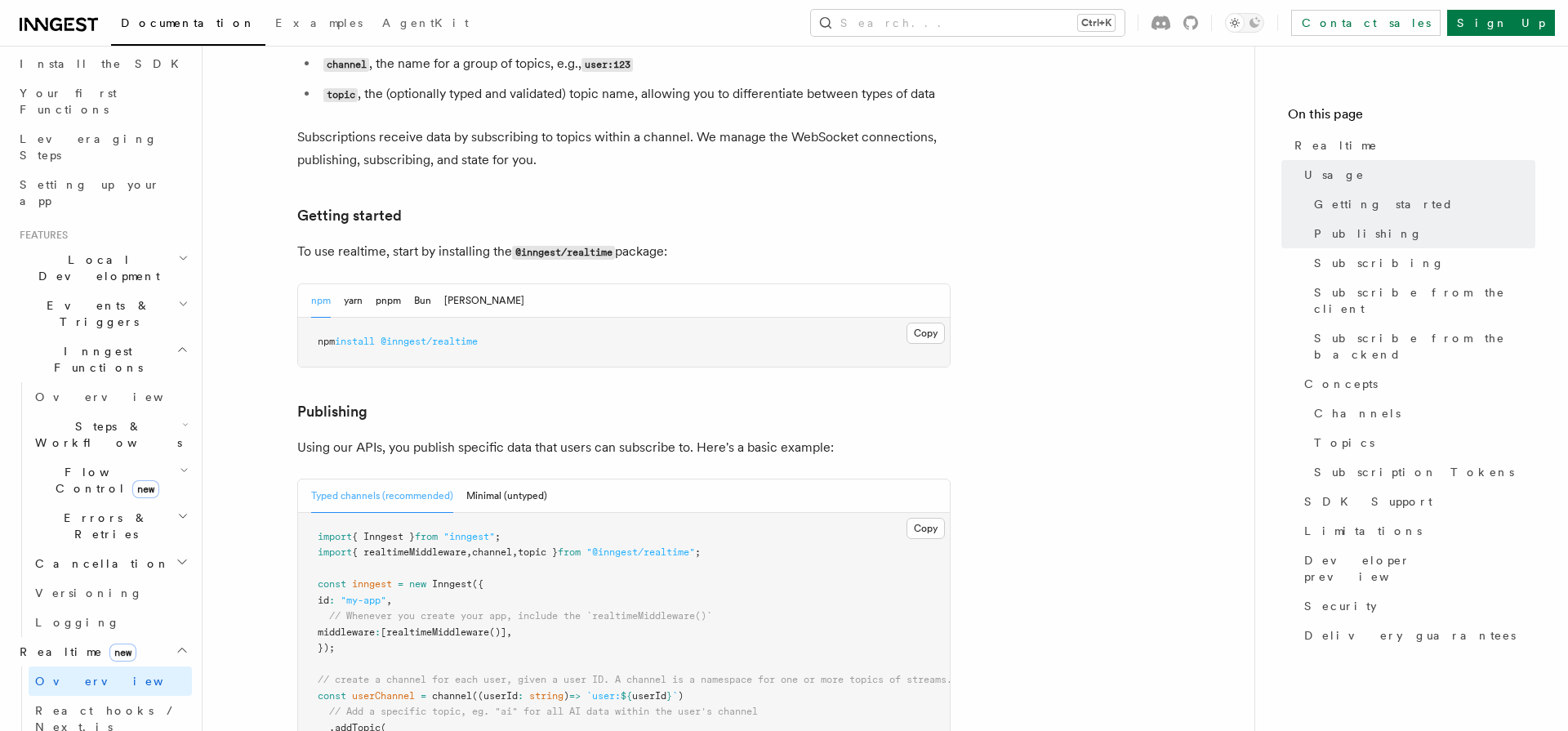
scroll to position [802, 0]
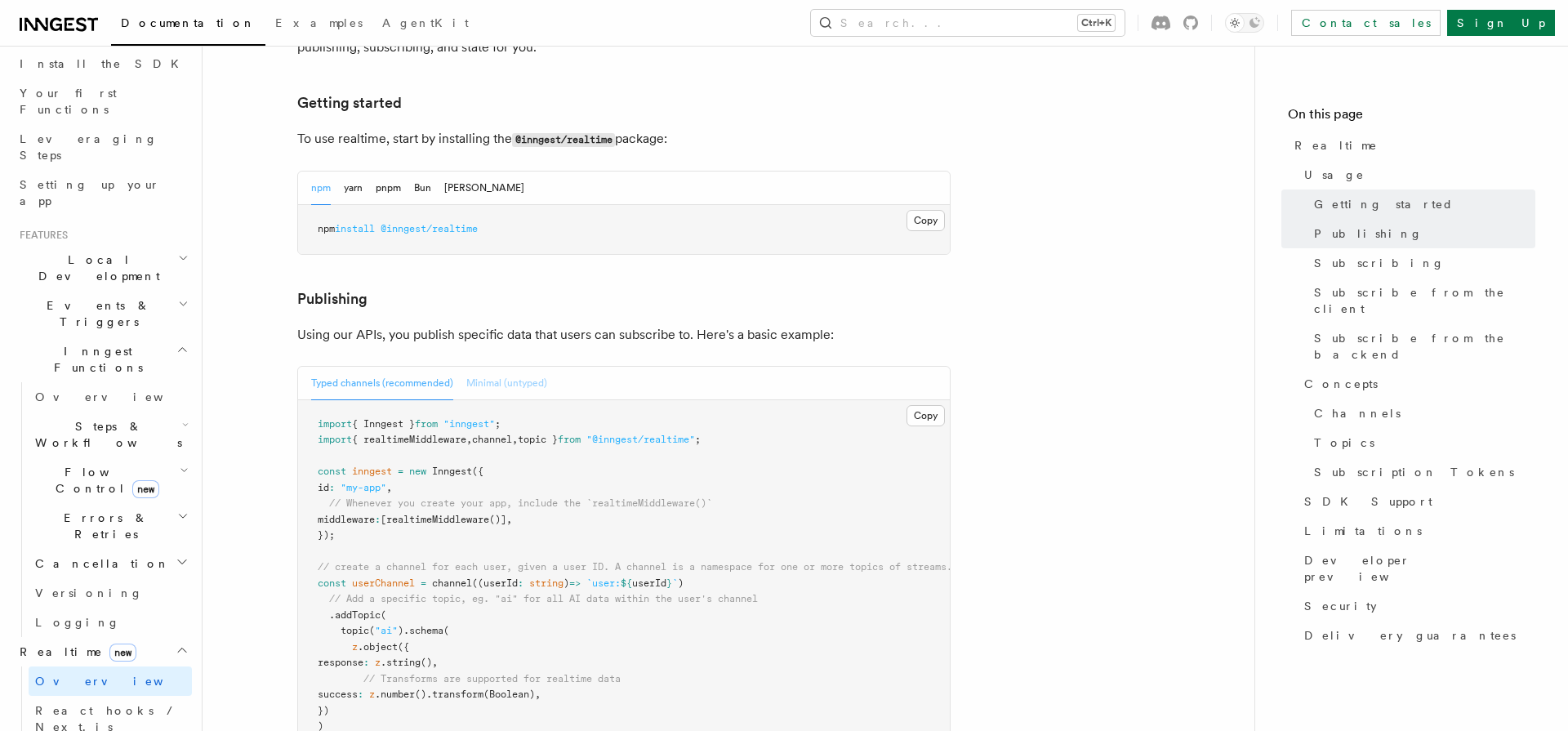
click at [499, 367] on button "Minimal (untyped)" at bounding box center [506, 384] width 81 height 33
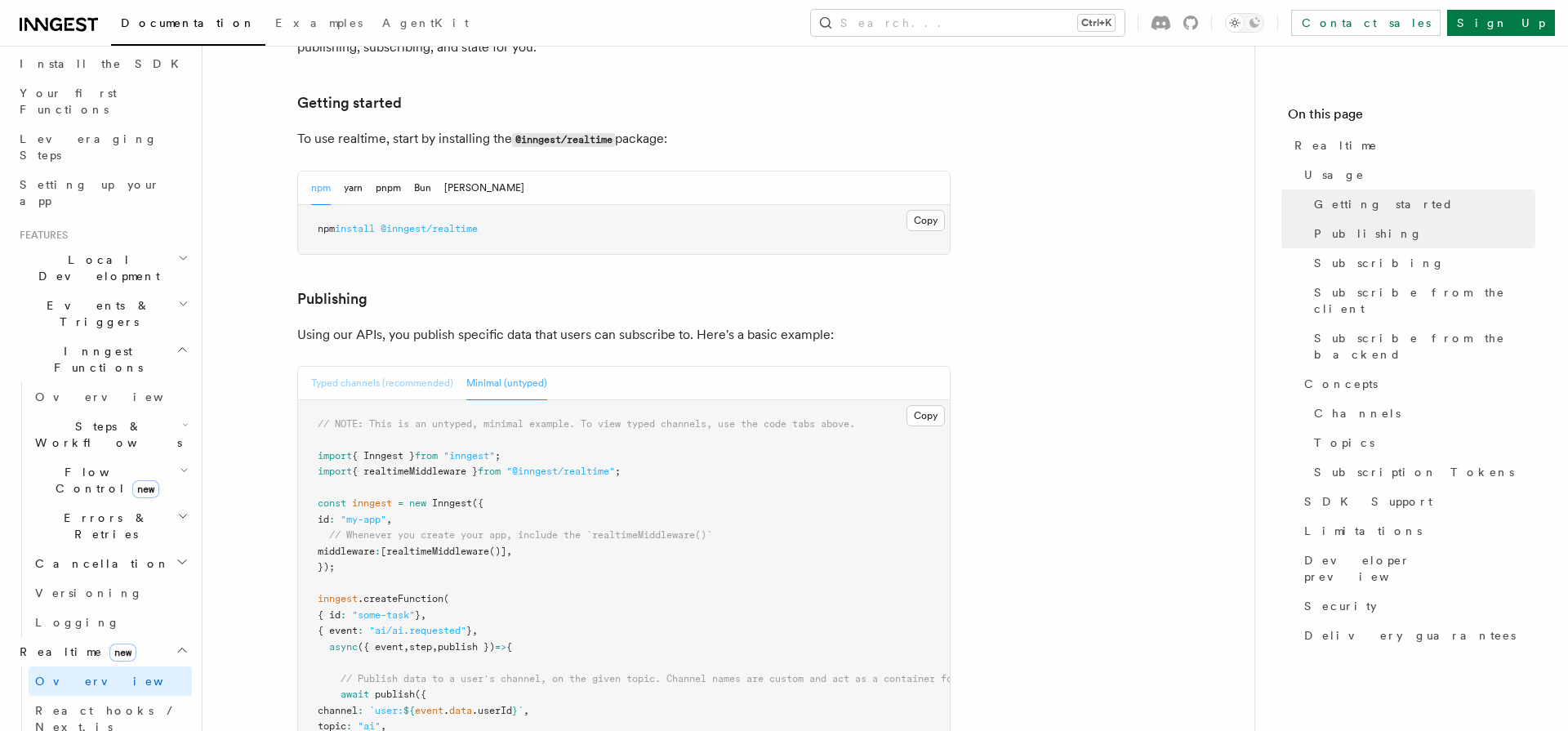
click at [396, 367] on button "Typed channels (recommended)" at bounding box center [383, 384] width 142 height 33
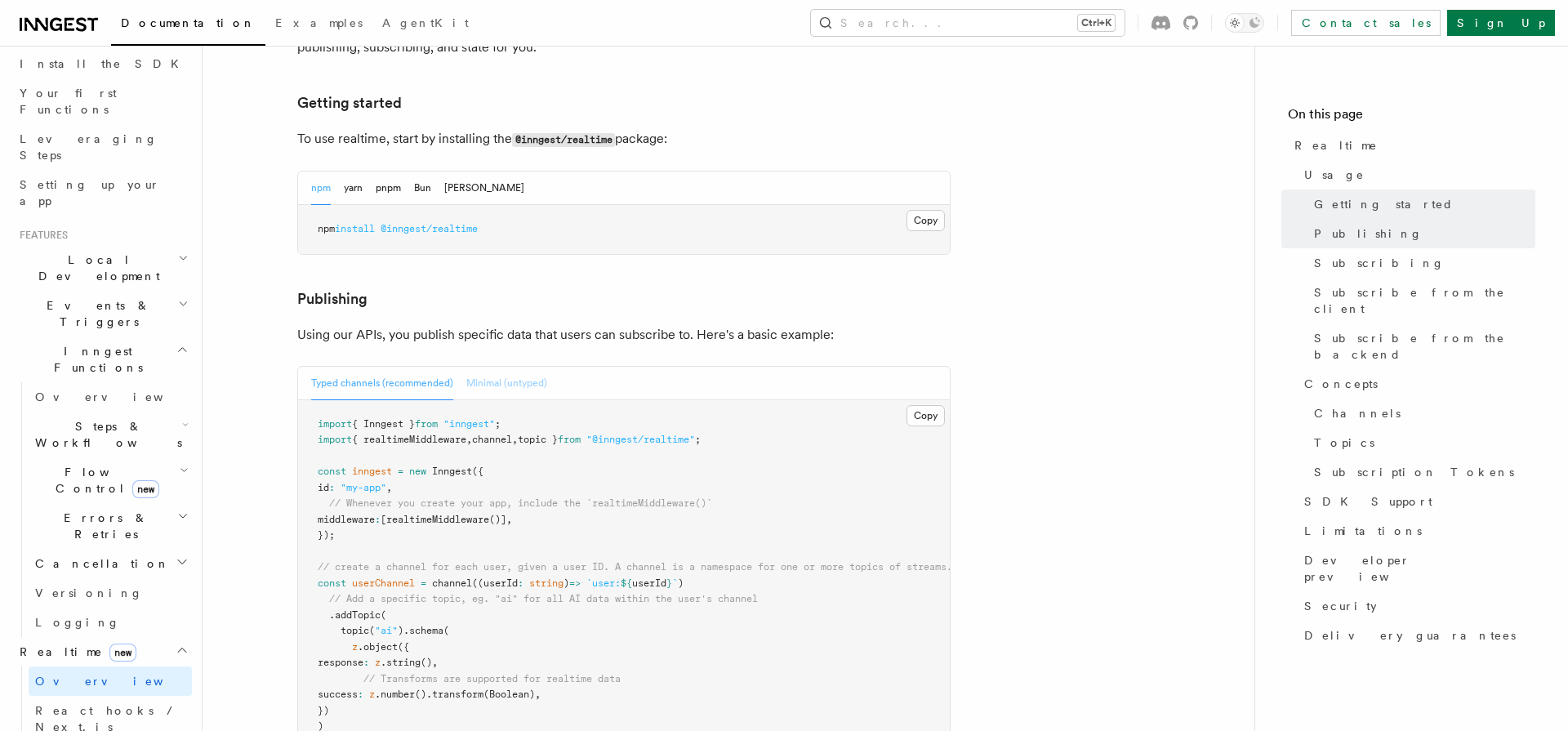
click at [483, 367] on button "Minimal (untyped)" at bounding box center [506, 384] width 81 height 33
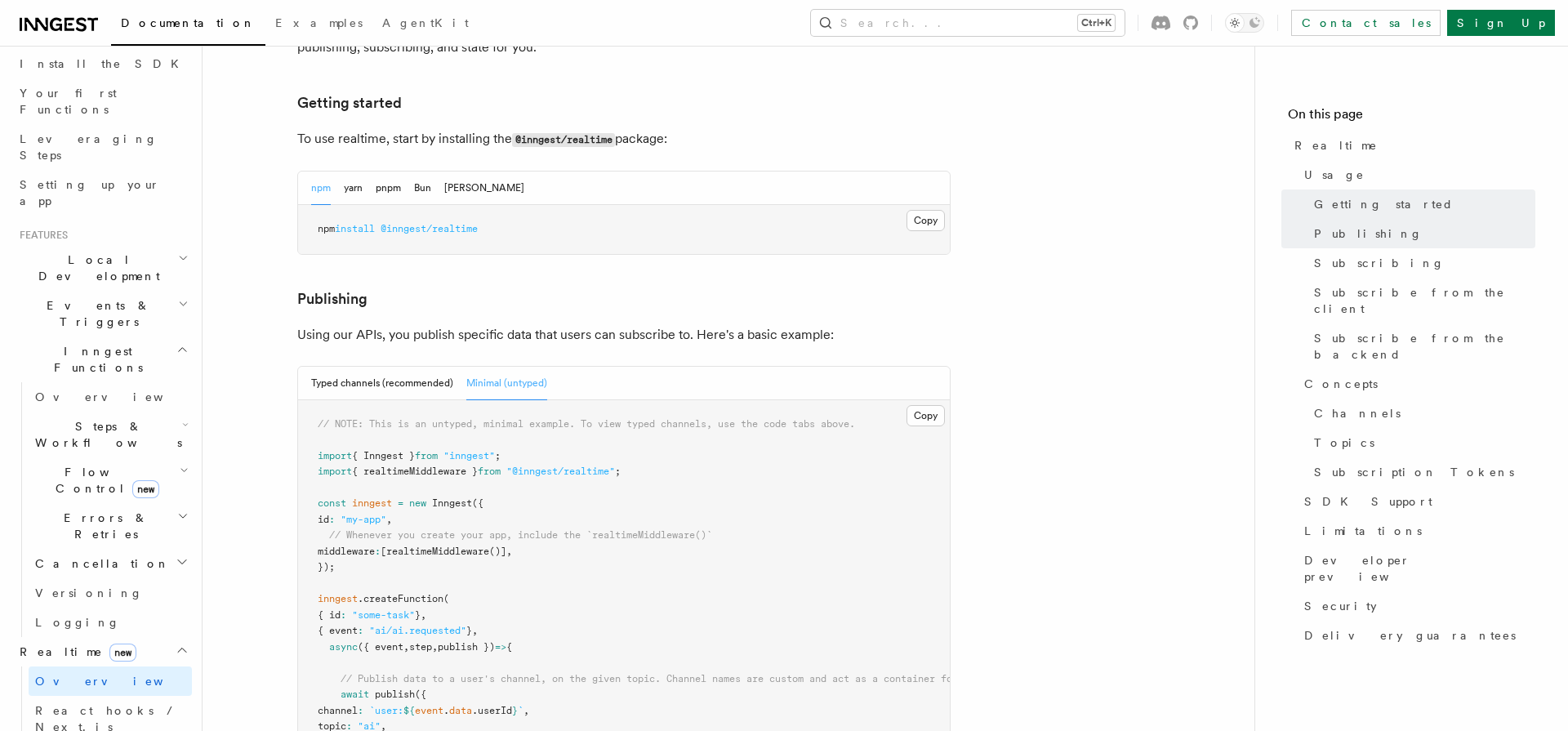
click at [436, 323] on p "Using our APIs, you publish specific data that users can subscribe to. Here's a…" at bounding box center [623, 334] width 653 height 22
click at [396, 323] on p "Using our APIs, you publish specific data that users can subscribe to. Here's a…" at bounding box center [623, 334] width 653 height 22
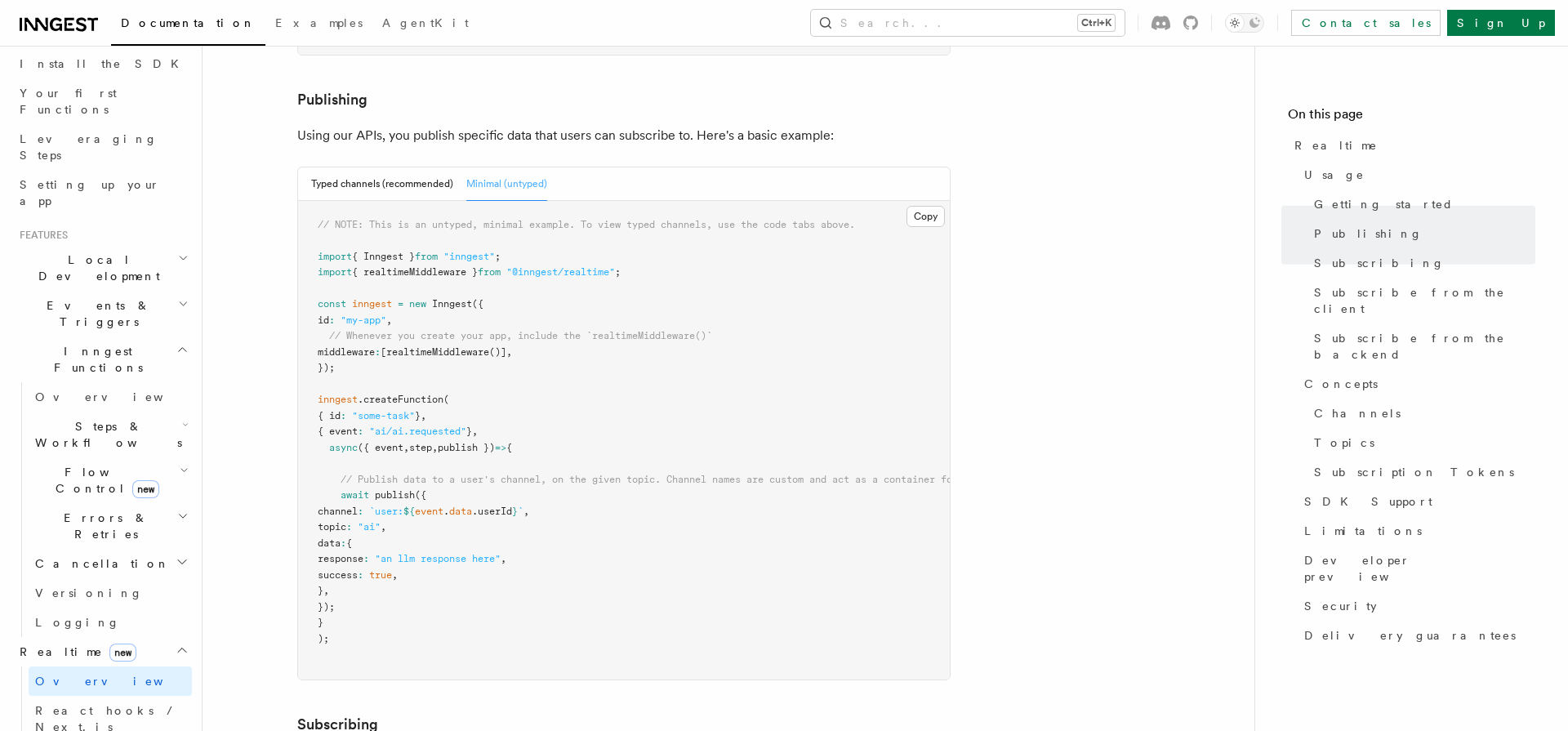
scroll to position [1028, 0]
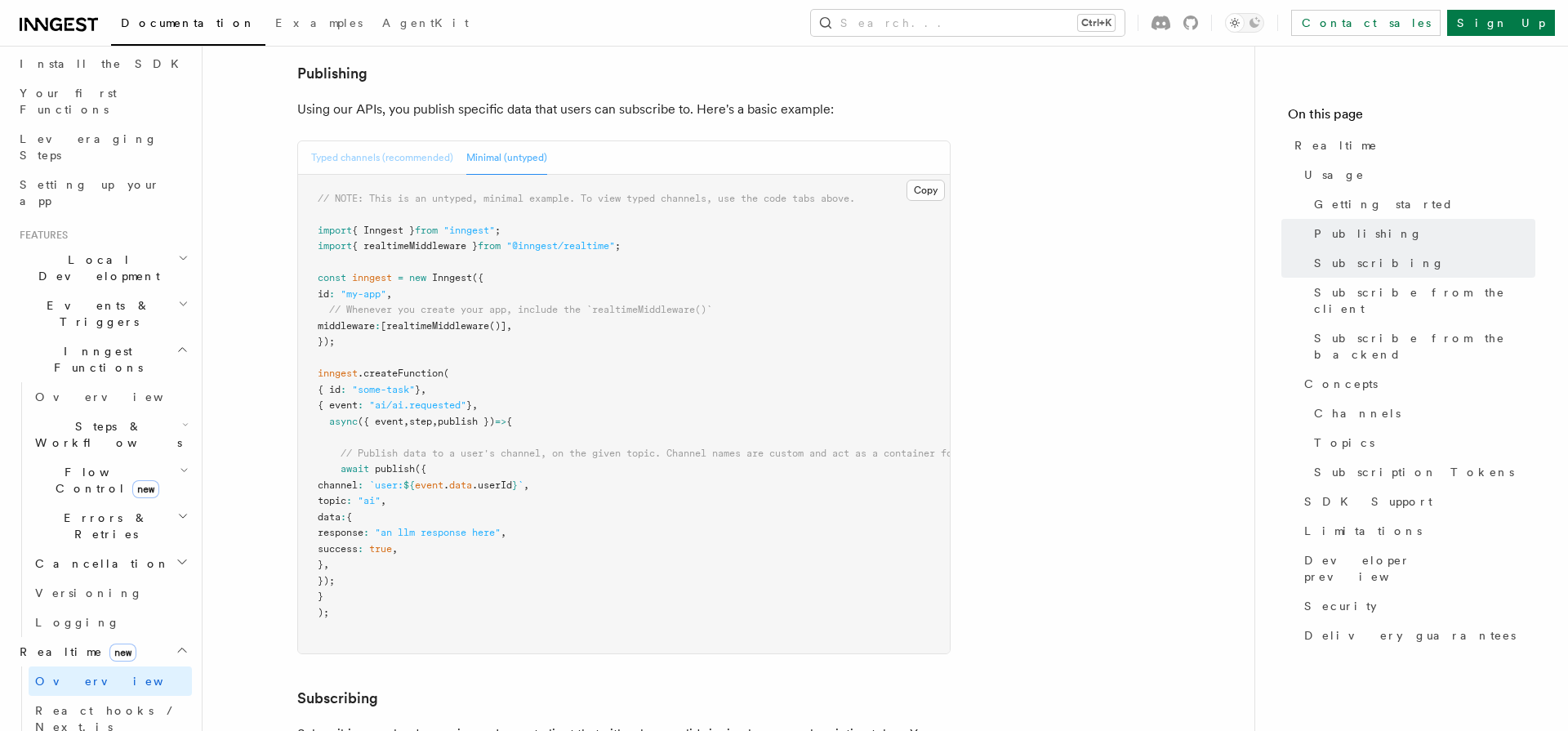
click at [398, 141] on button "Typed channels (recommended)" at bounding box center [383, 158] width 142 height 33
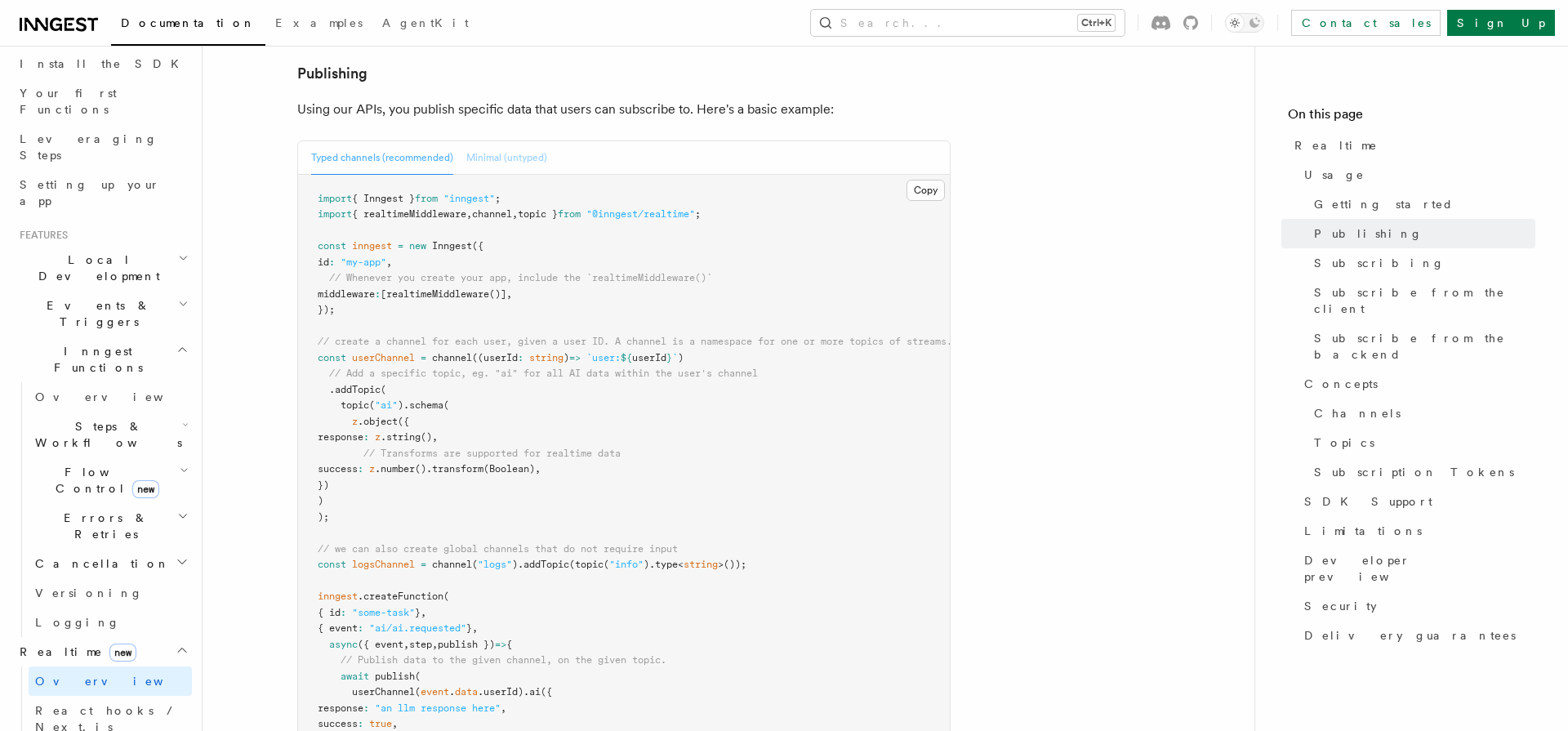
click at [503, 141] on button "Minimal (untyped)" at bounding box center [506, 158] width 81 height 33
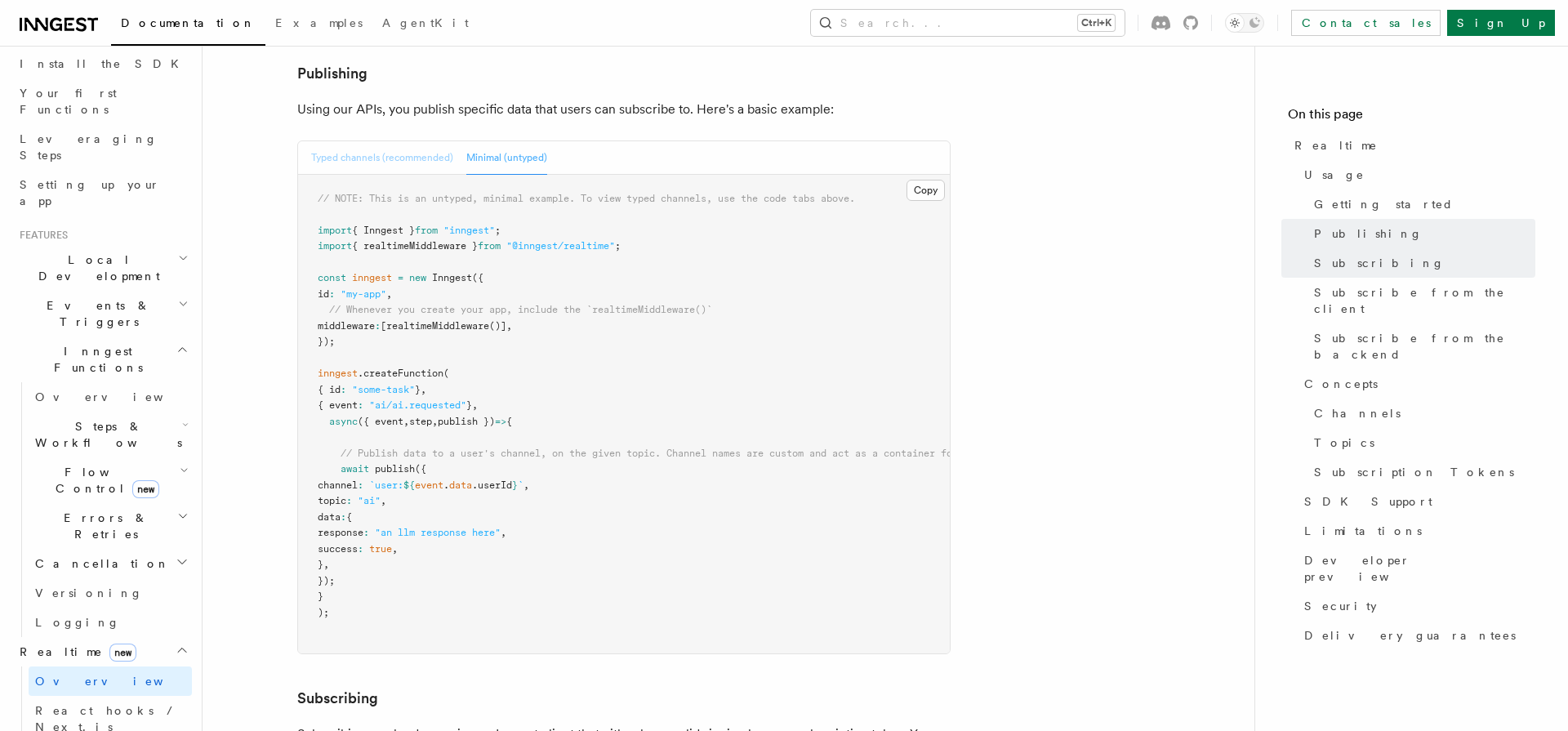
click at [411, 141] on button "Typed channels (recommended)" at bounding box center [383, 158] width 142 height 33
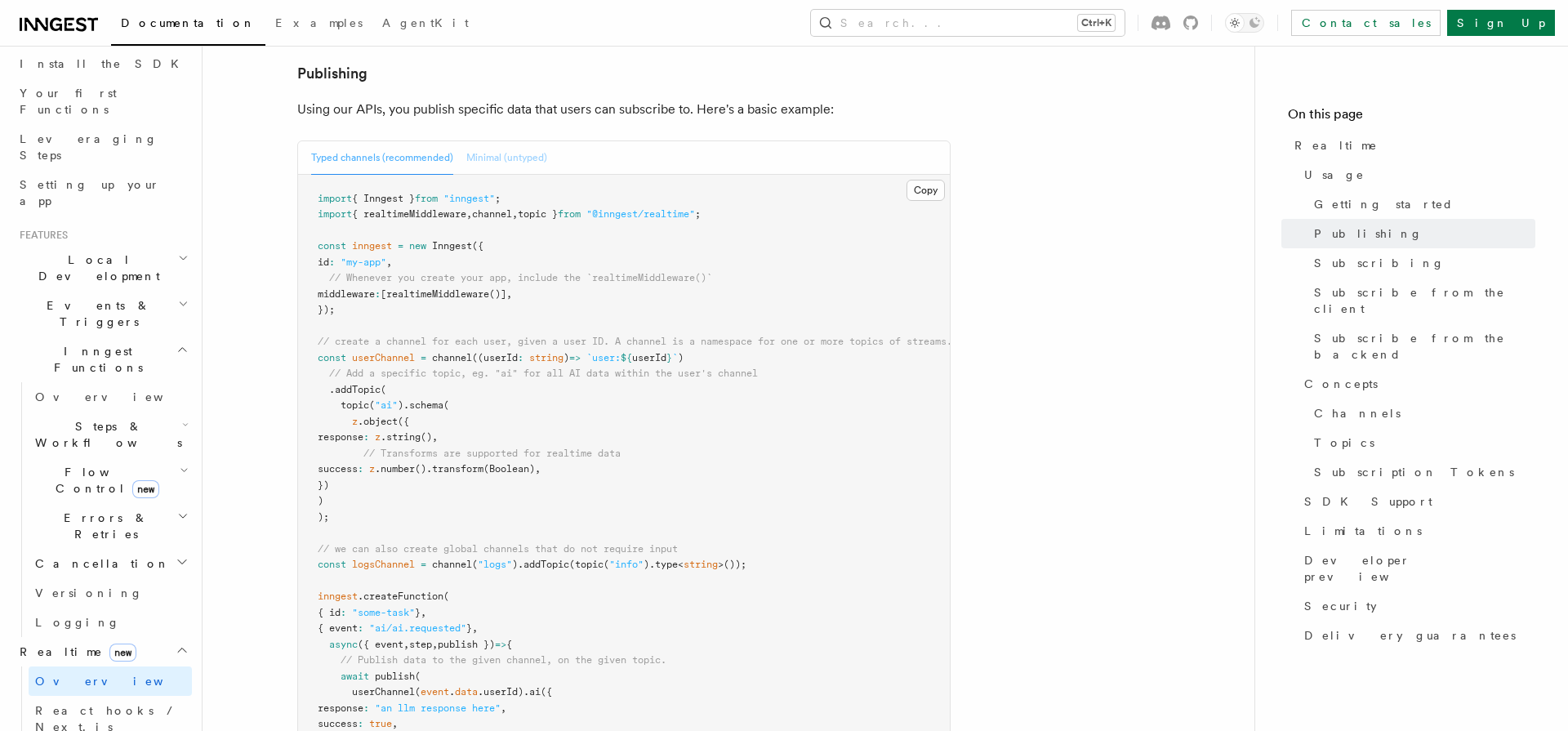
click at [499, 141] on button "Minimal (untyped)" at bounding box center [506, 158] width 81 height 33
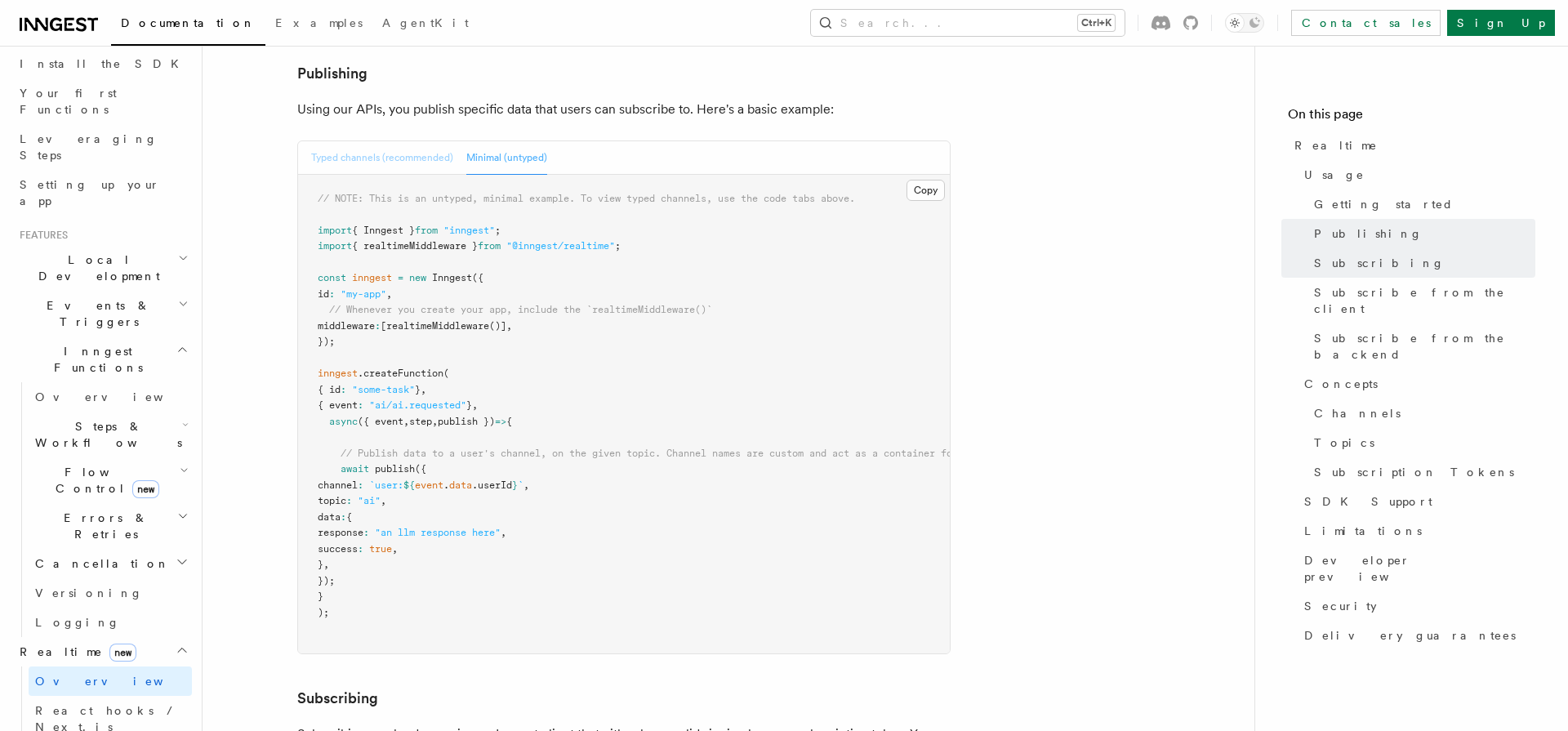
click at [414, 141] on button "Typed channels (recommended)" at bounding box center [383, 158] width 142 height 33
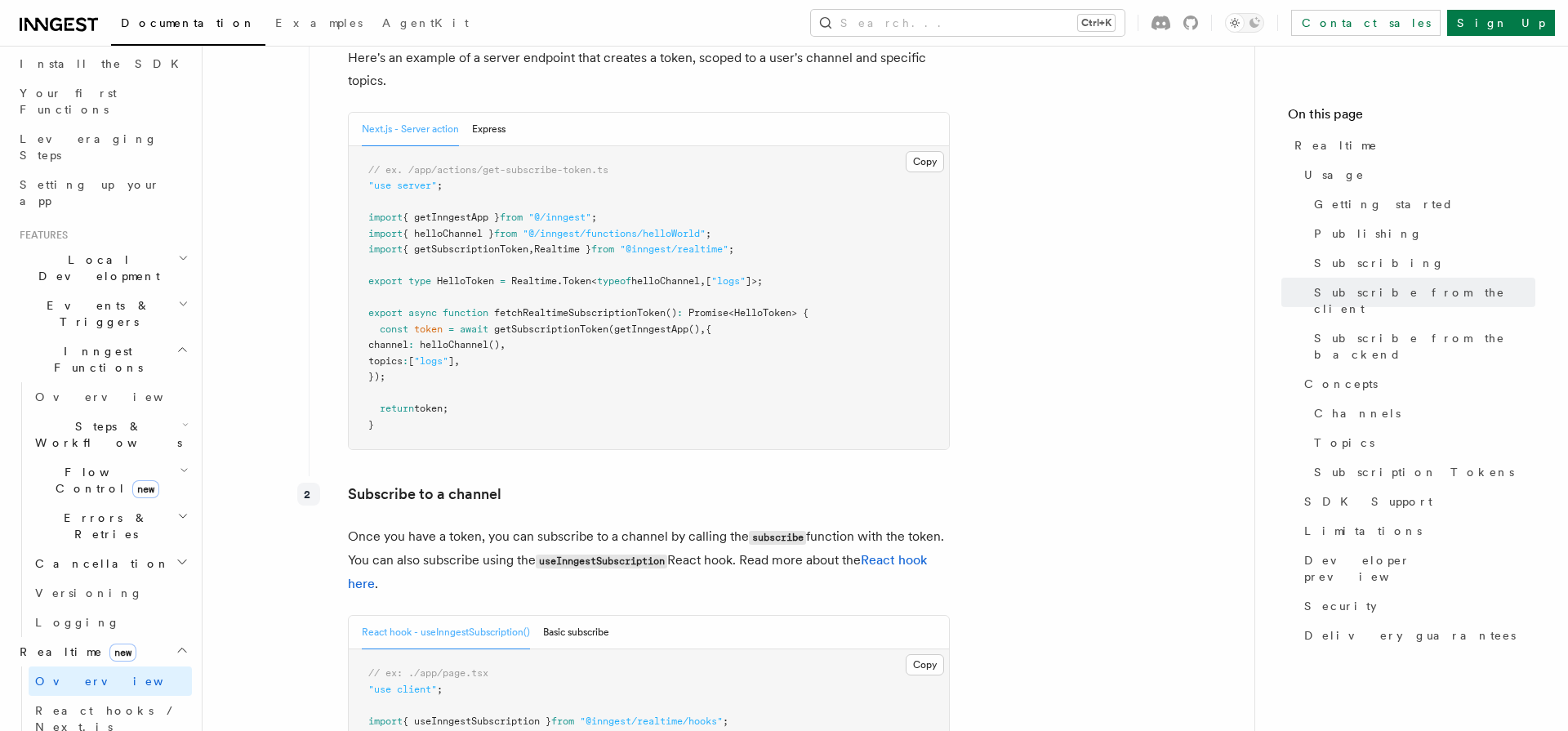
scroll to position [2154, 0]
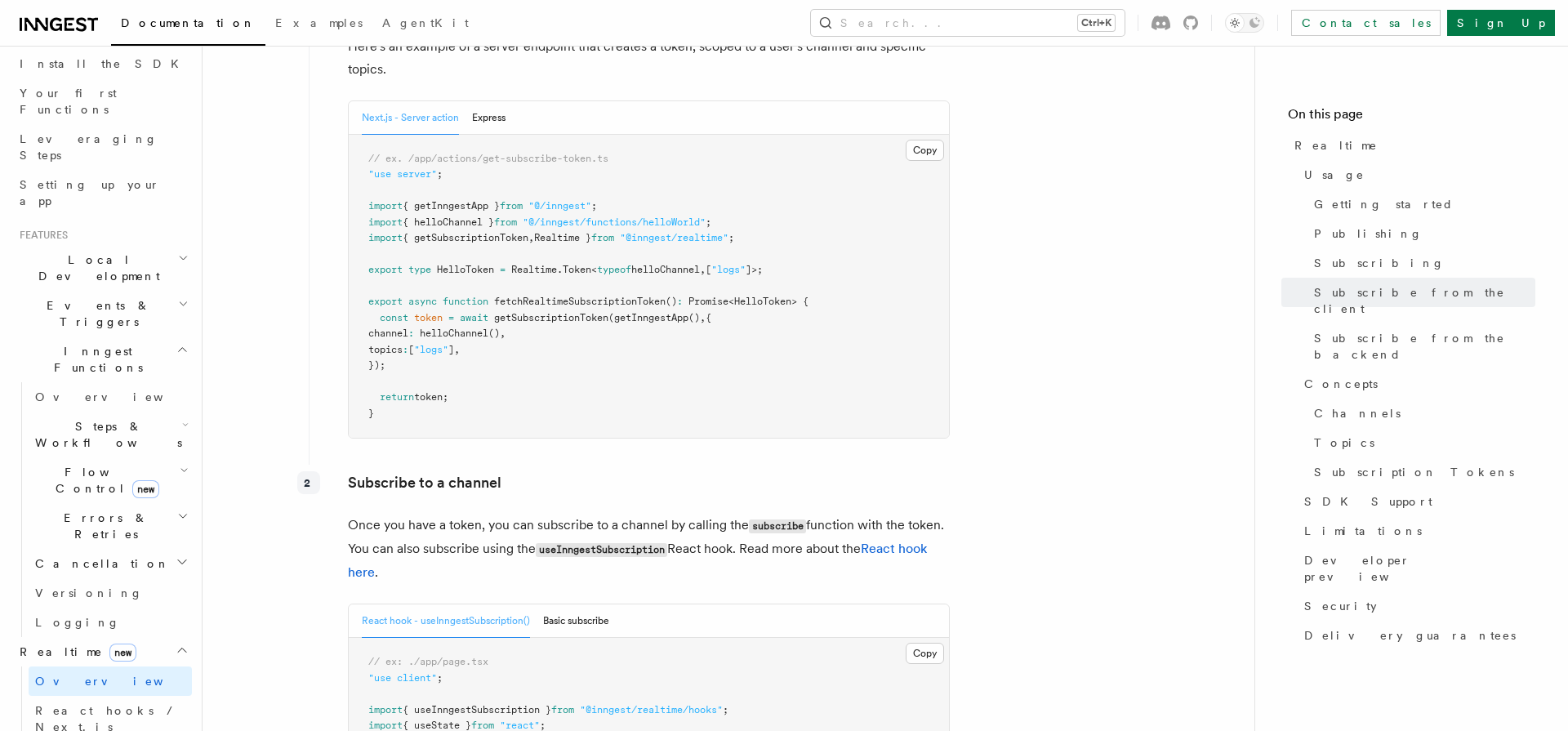
click at [647, 514] on p "Once you have a token, you can subscribe to a channel by calling the subscribe …" at bounding box center [648, 549] width 602 height 70
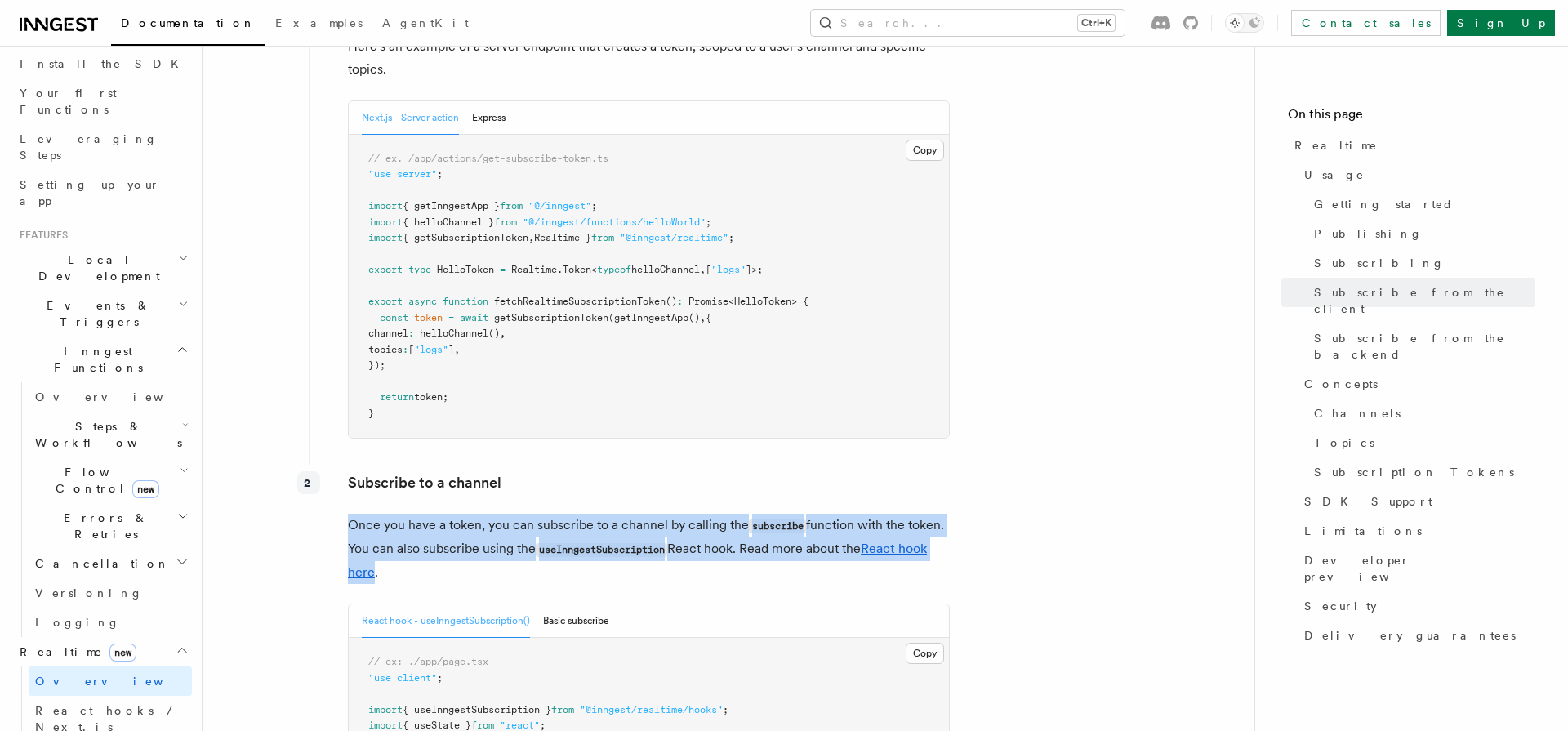
click at [647, 514] on p "Once you have a token, you can subscribe to a channel by calling the subscribe …" at bounding box center [648, 549] width 602 height 70
click at [414, 514] on p "Once you have a token, you can subscribe to a channel by calling the subscribe …" at bounding box center [648, 549] width 602 height 70
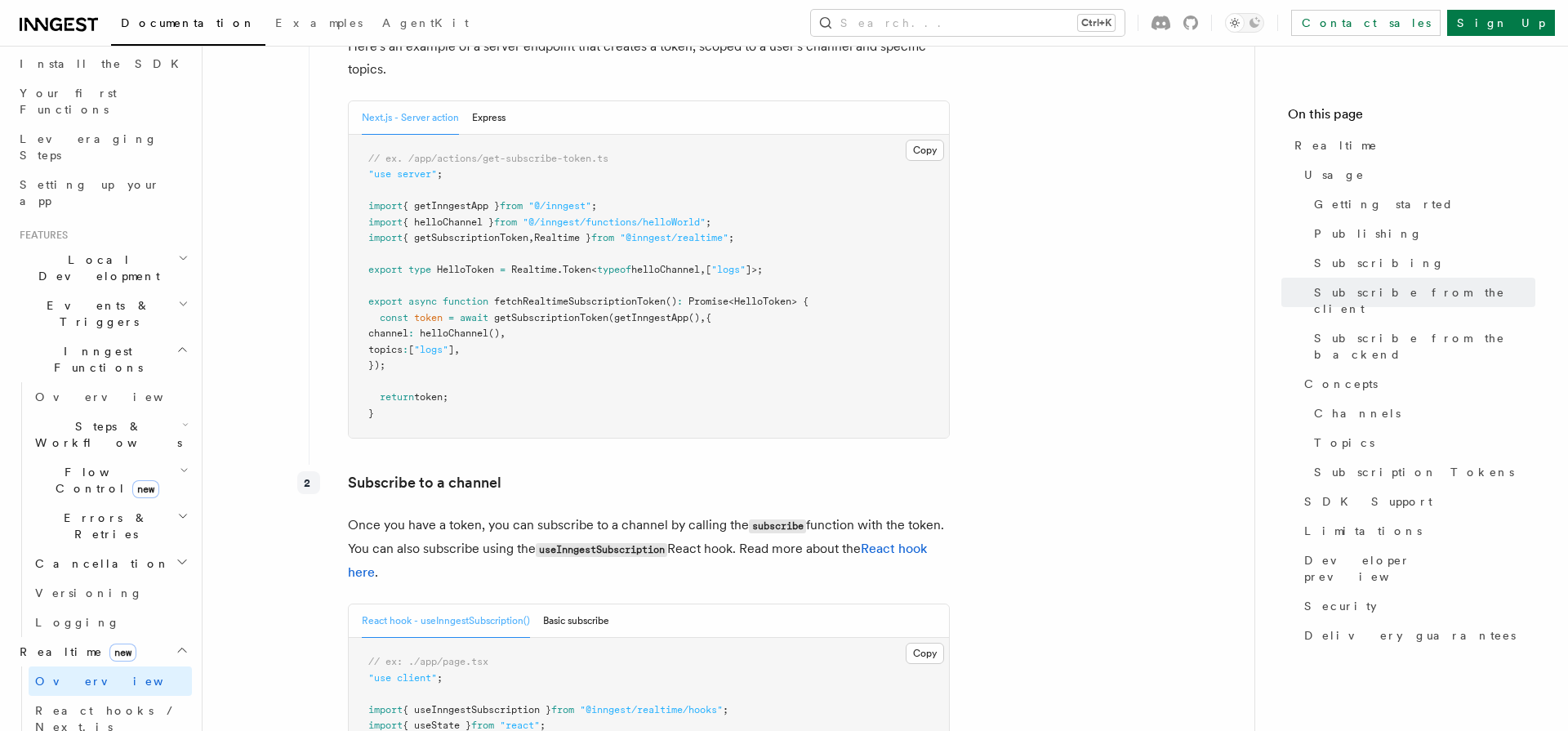
click at [553, 514] on p "Once you have a token, you can subscribe to a channel by calling the subscribe …" at bounding box center [648, 549] width 602 height 70
click at [547, 514] on p "Once you have a token, you can subscribe to a channel by calling the subscribe …" at bounding box center [648, 549] width 602 height 70
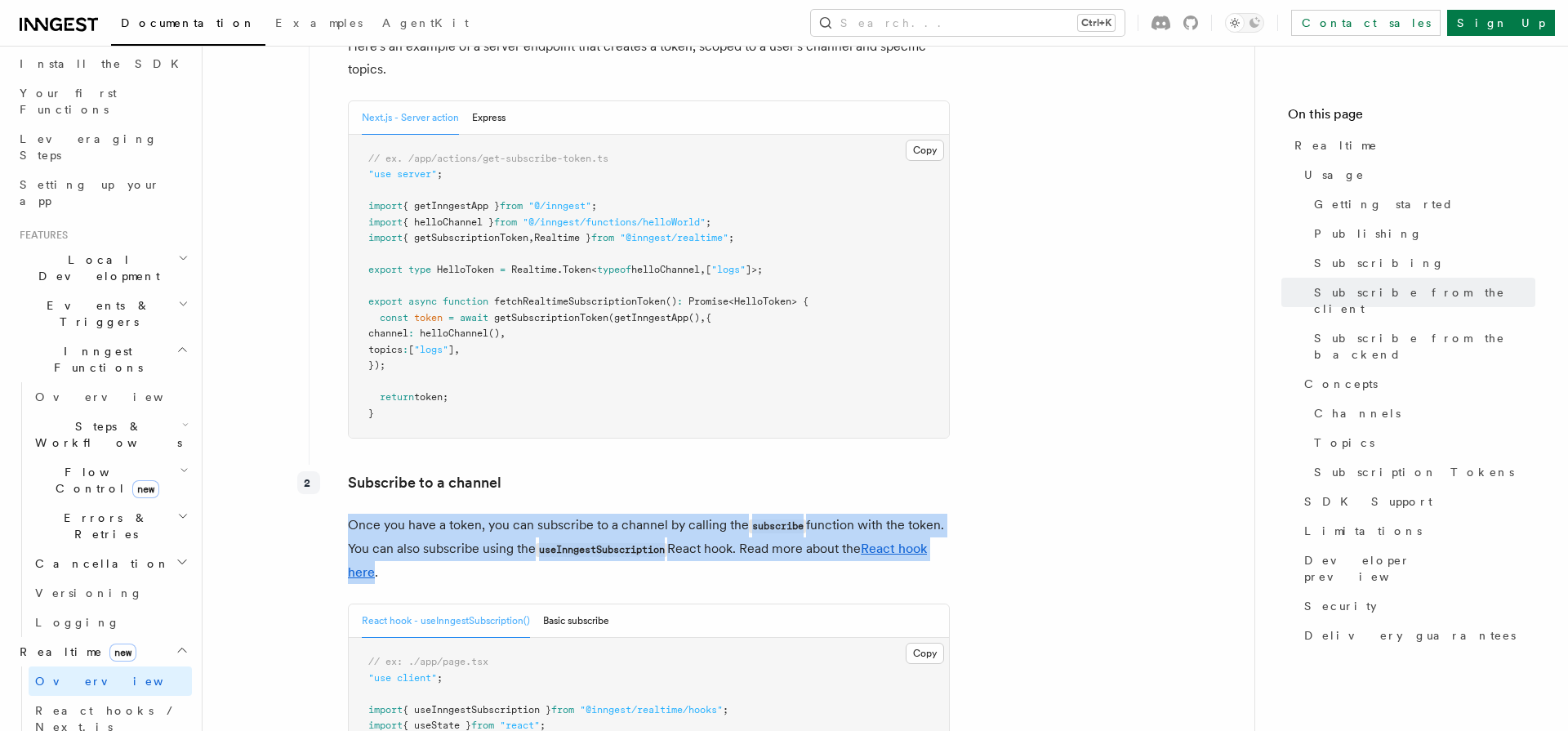
click at [634, 516] on p "Once you have a token, you can subscribe to a channel by calling the subscribe …" at bounding box center [648, 549] width 602 height 70
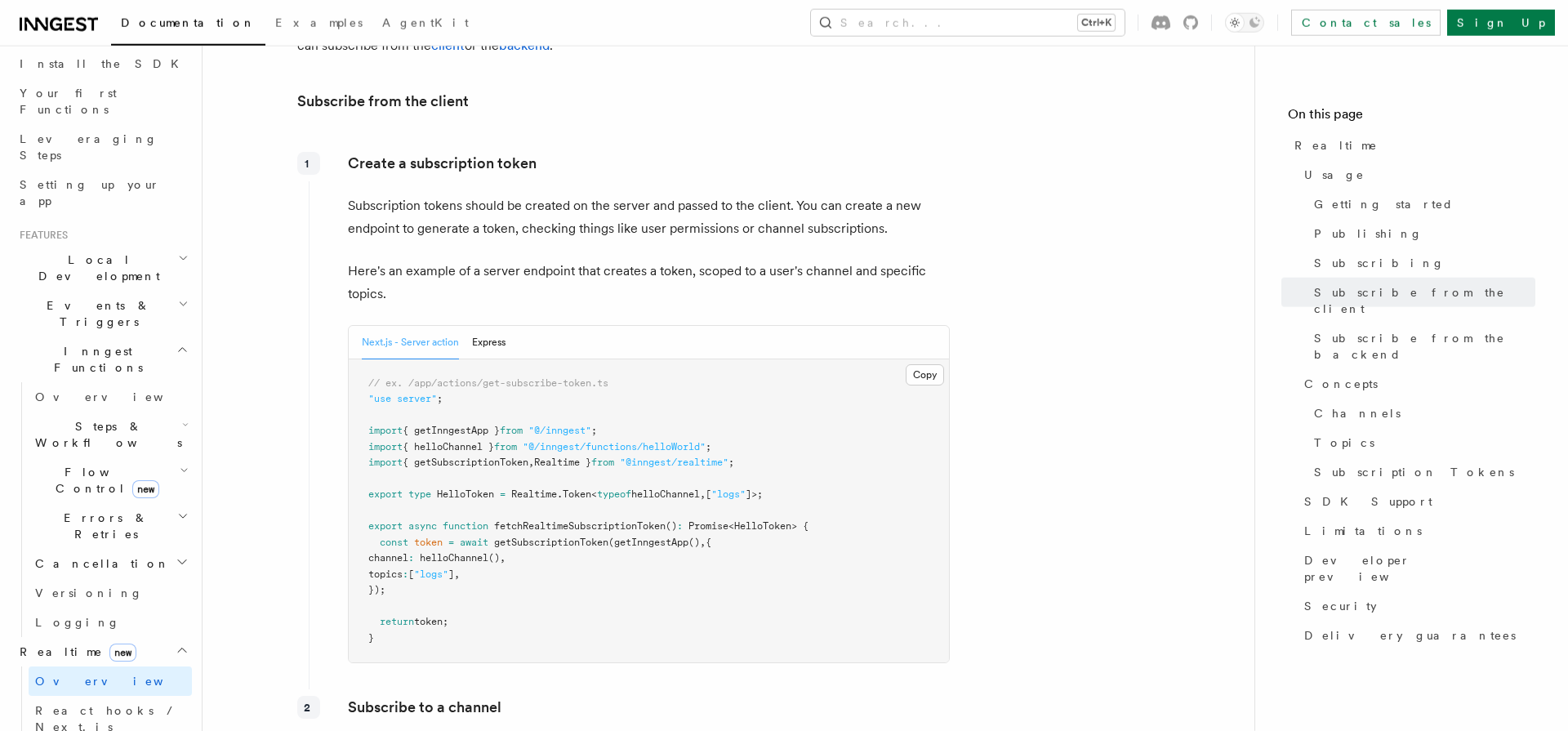
scroll to position [1703, 0]
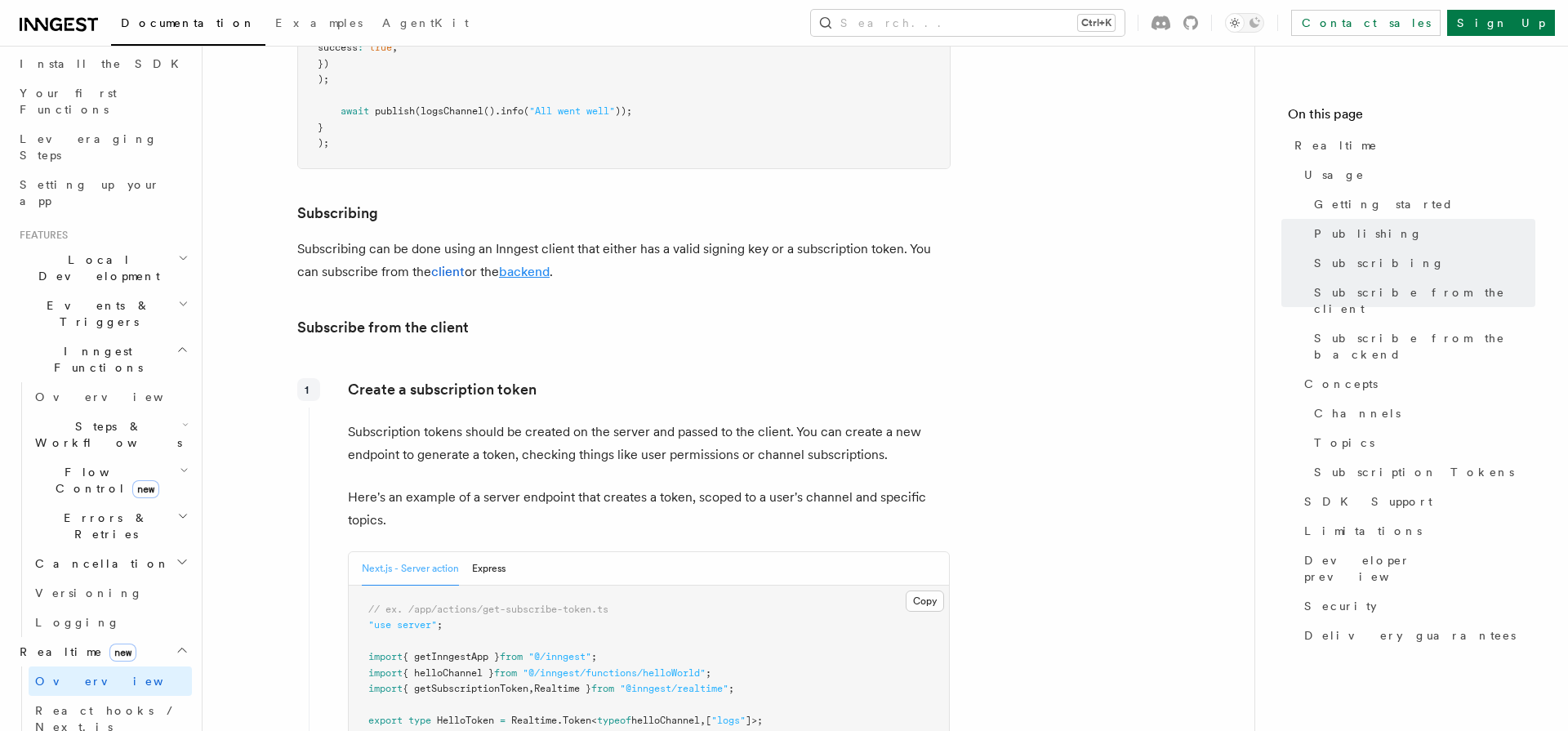
click at [523, 264] on link "backend" at bounding box center [525, 272] width 51 height 16
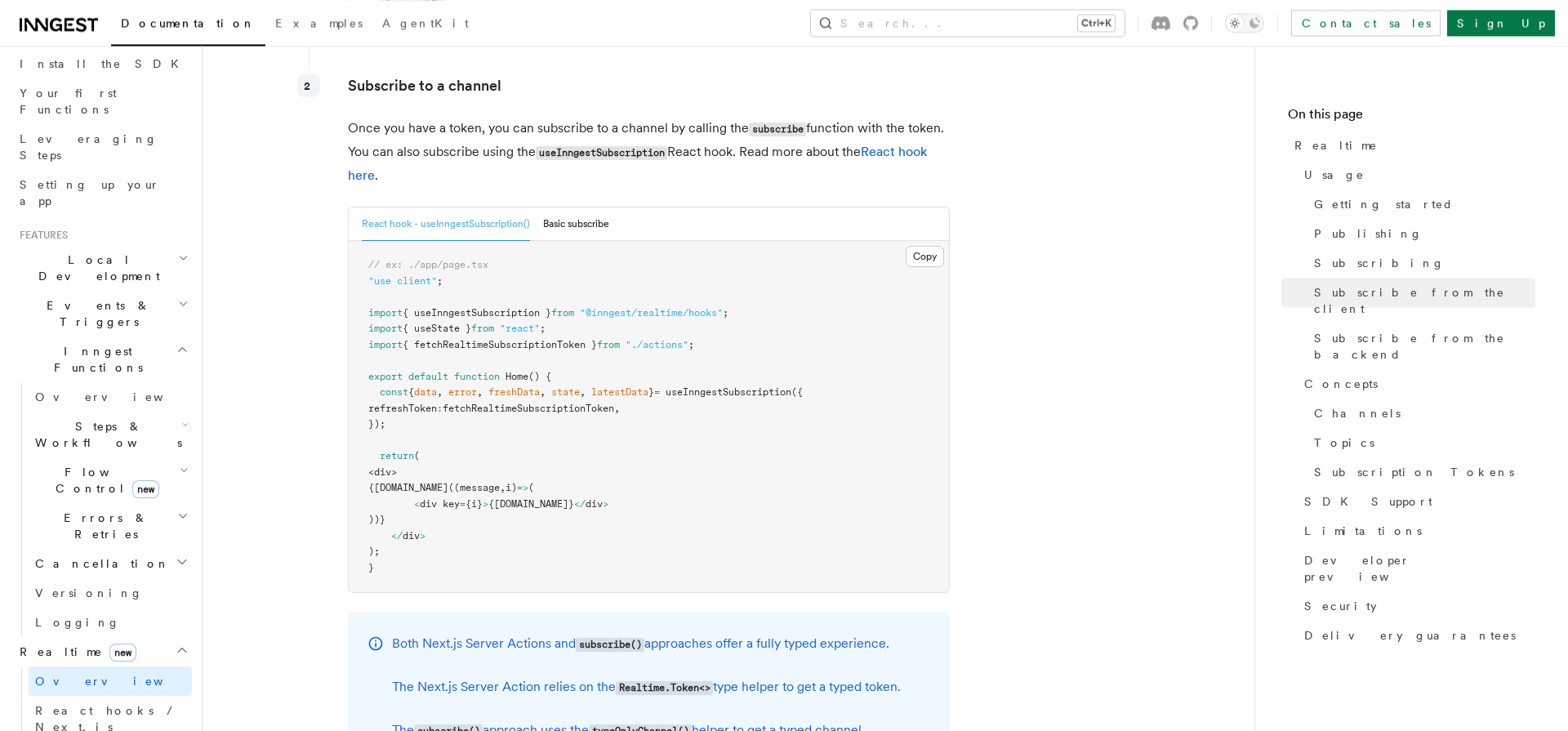
scroll to position [2504, 0]
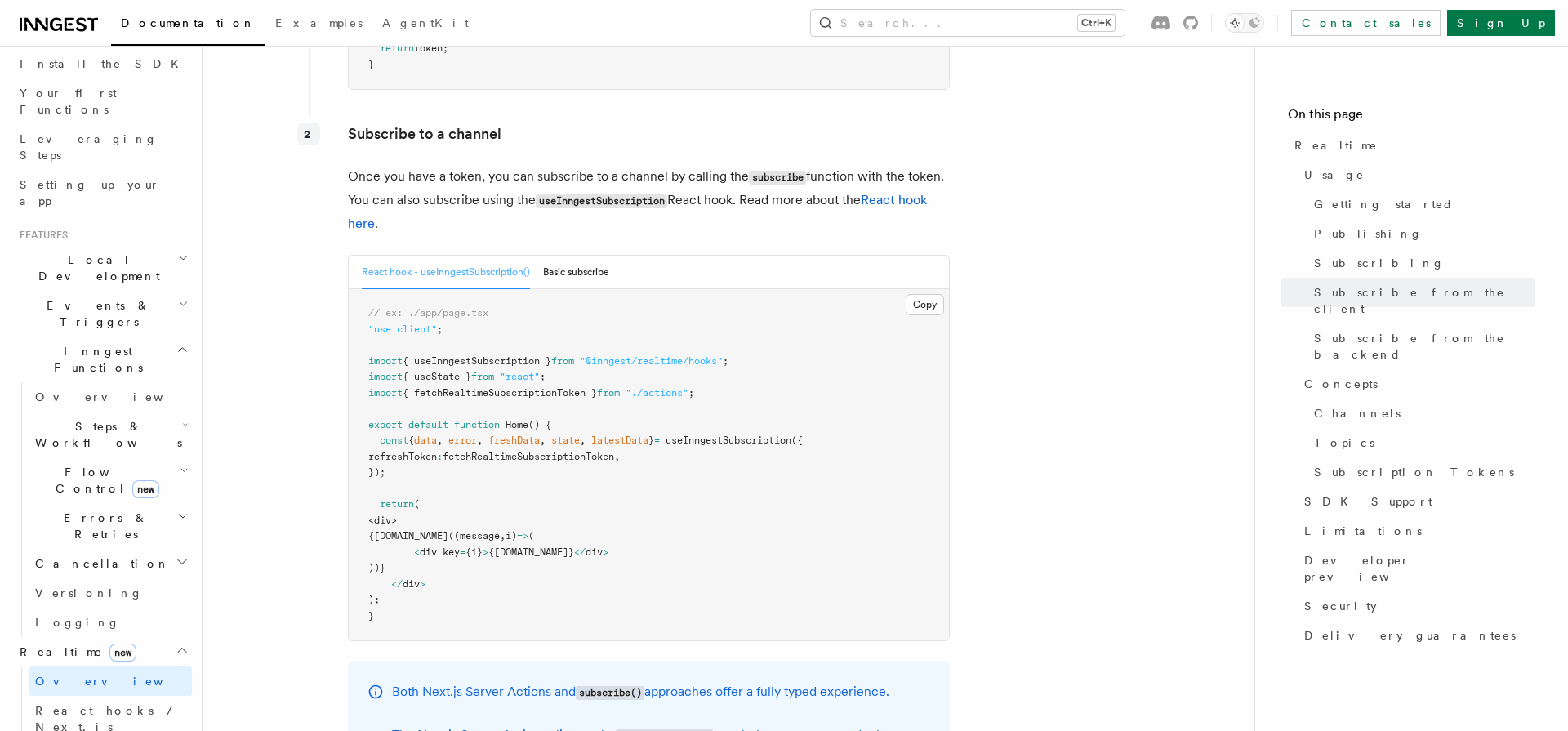
click at [437, 164] on p "Once you have a token, you can subscribe to a channel by calling the subscribe …" at bounding box center [648, 200] width 602 height 70
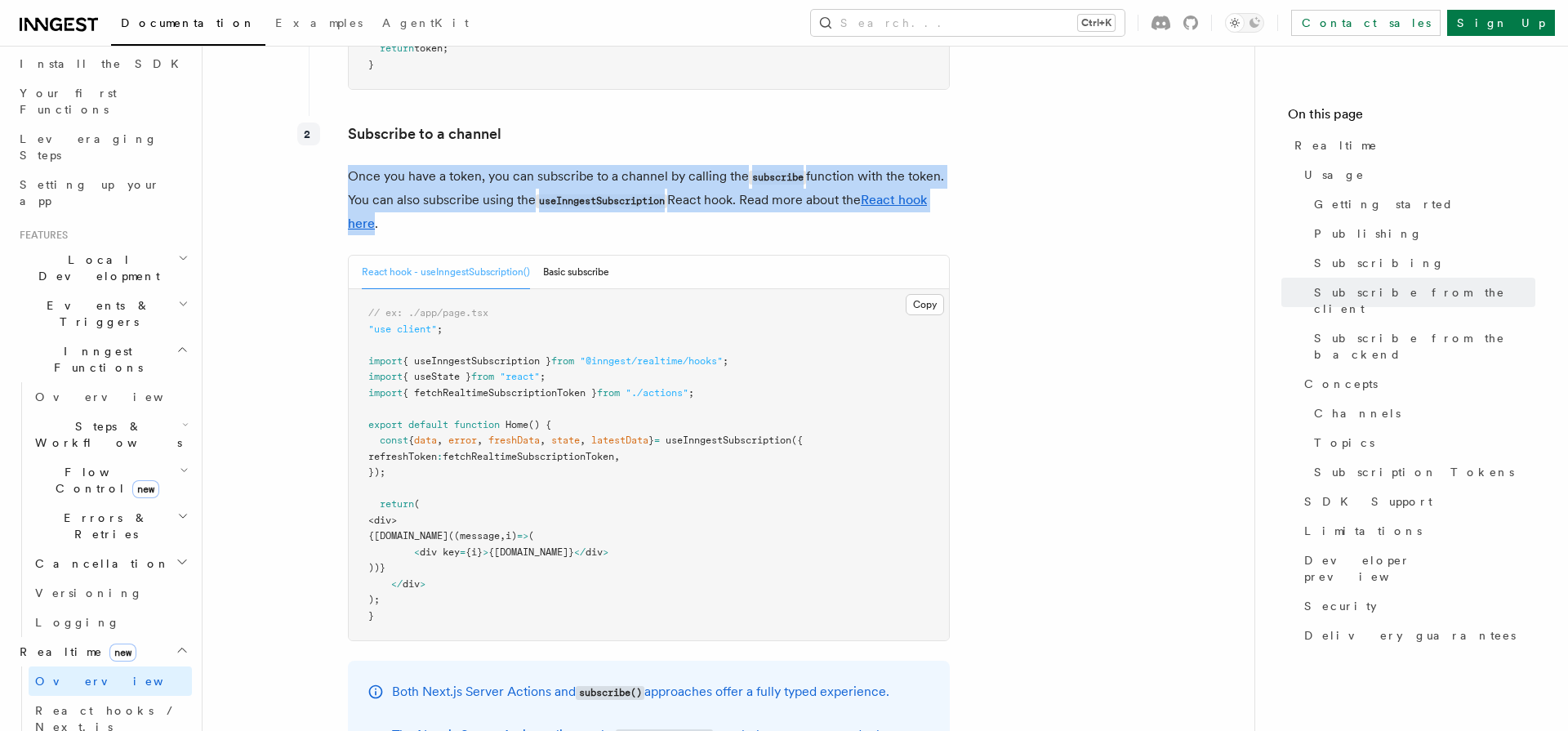
click at [437, 164] on p "Once you have a token, you can subscribe to a channel by calling the subscribe …" at bounding box center [648, 200] width 602 height 70
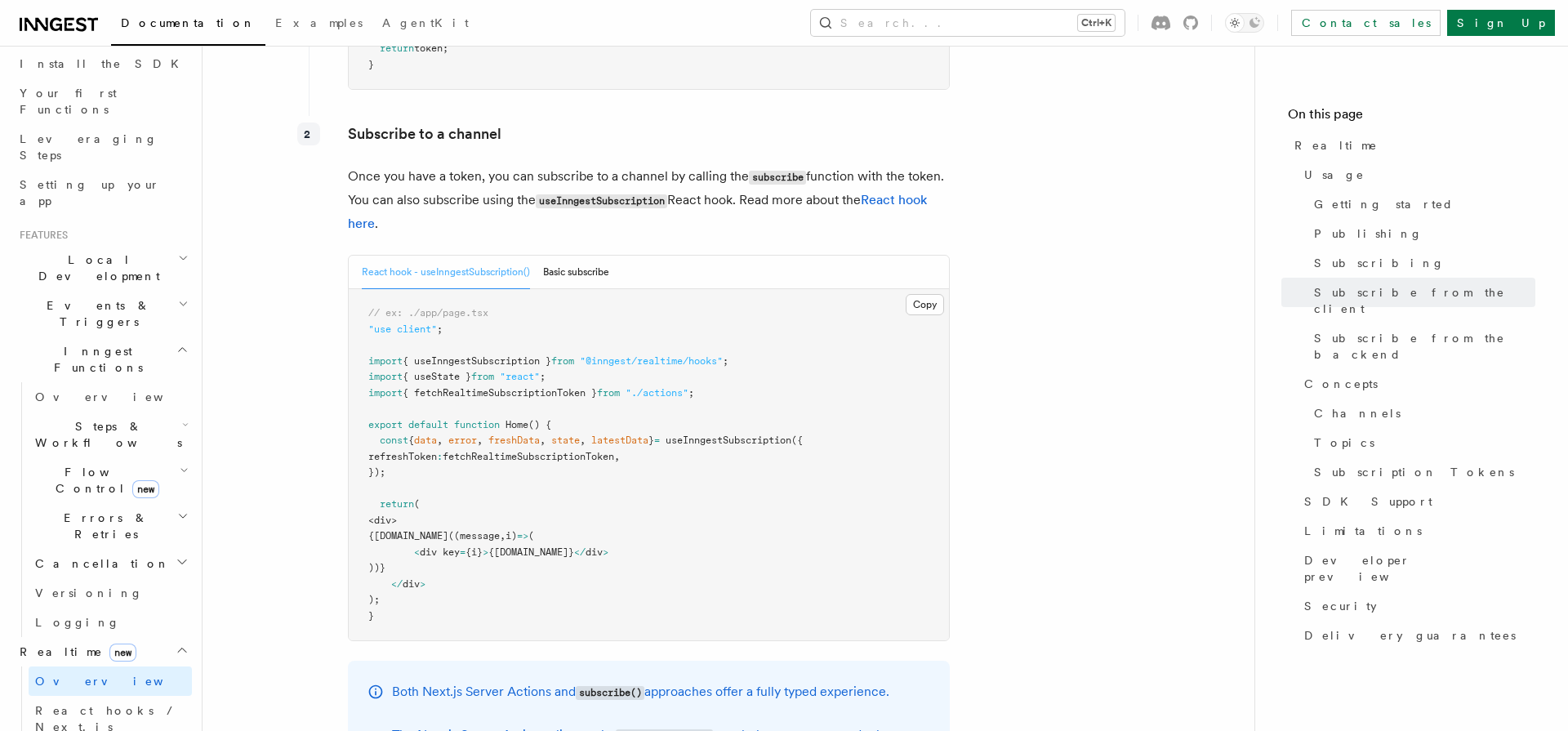
click at [306, 381] on div "1 Create a subscription token Subscription tokens should be created on the serv…" at bounding box center [623, 225] width 653 height 1307
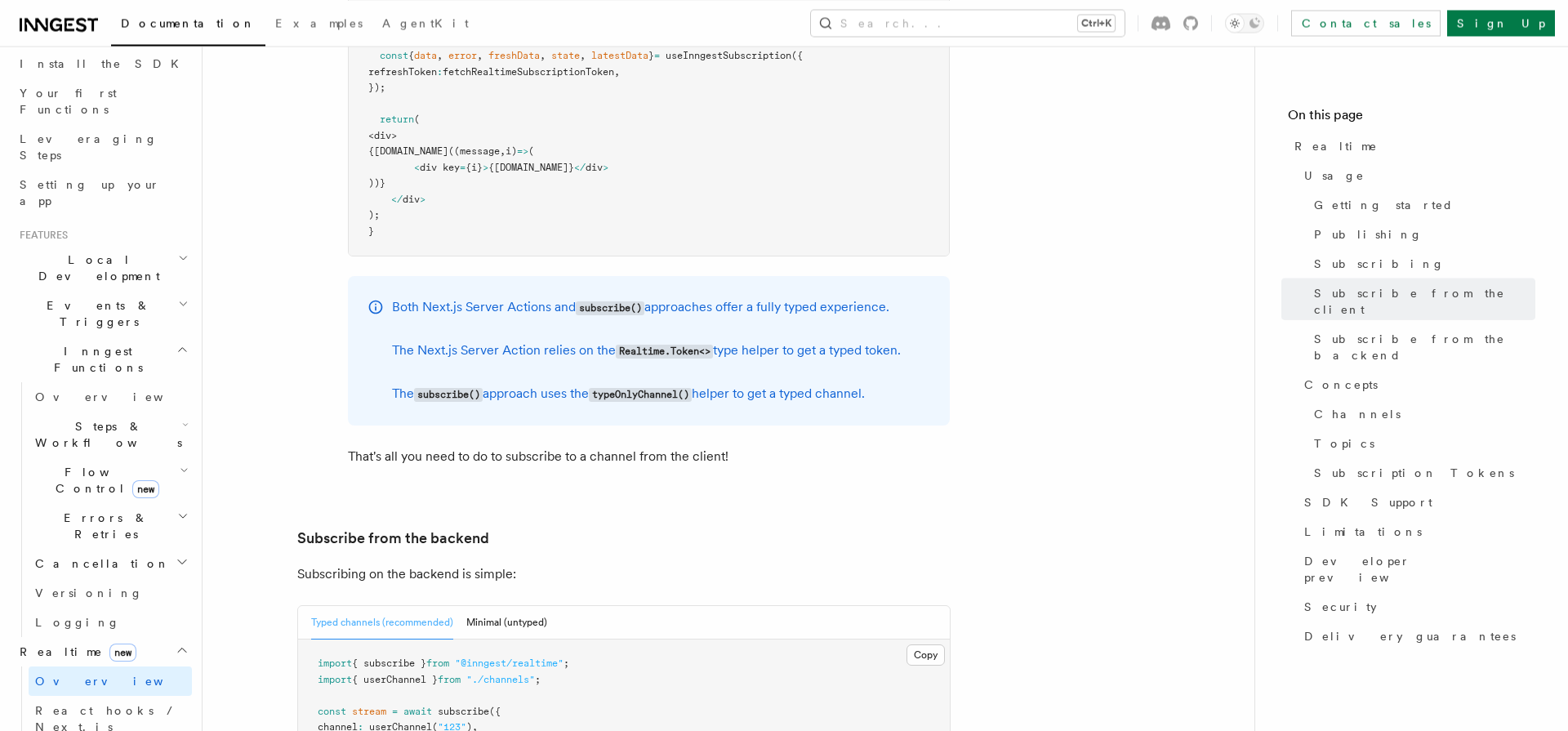
scroll to position [3067, 0]
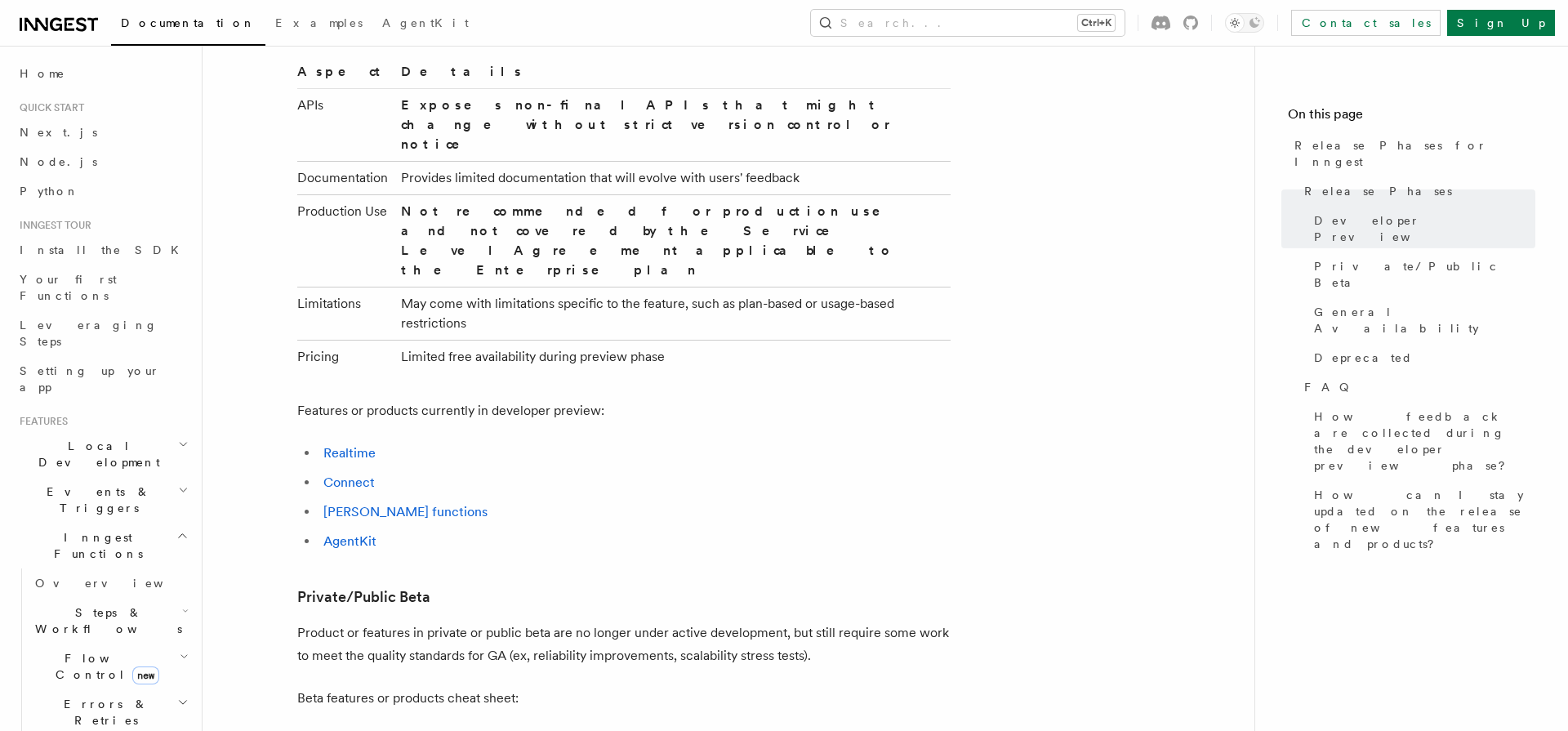
scroll to position [1240, 0]
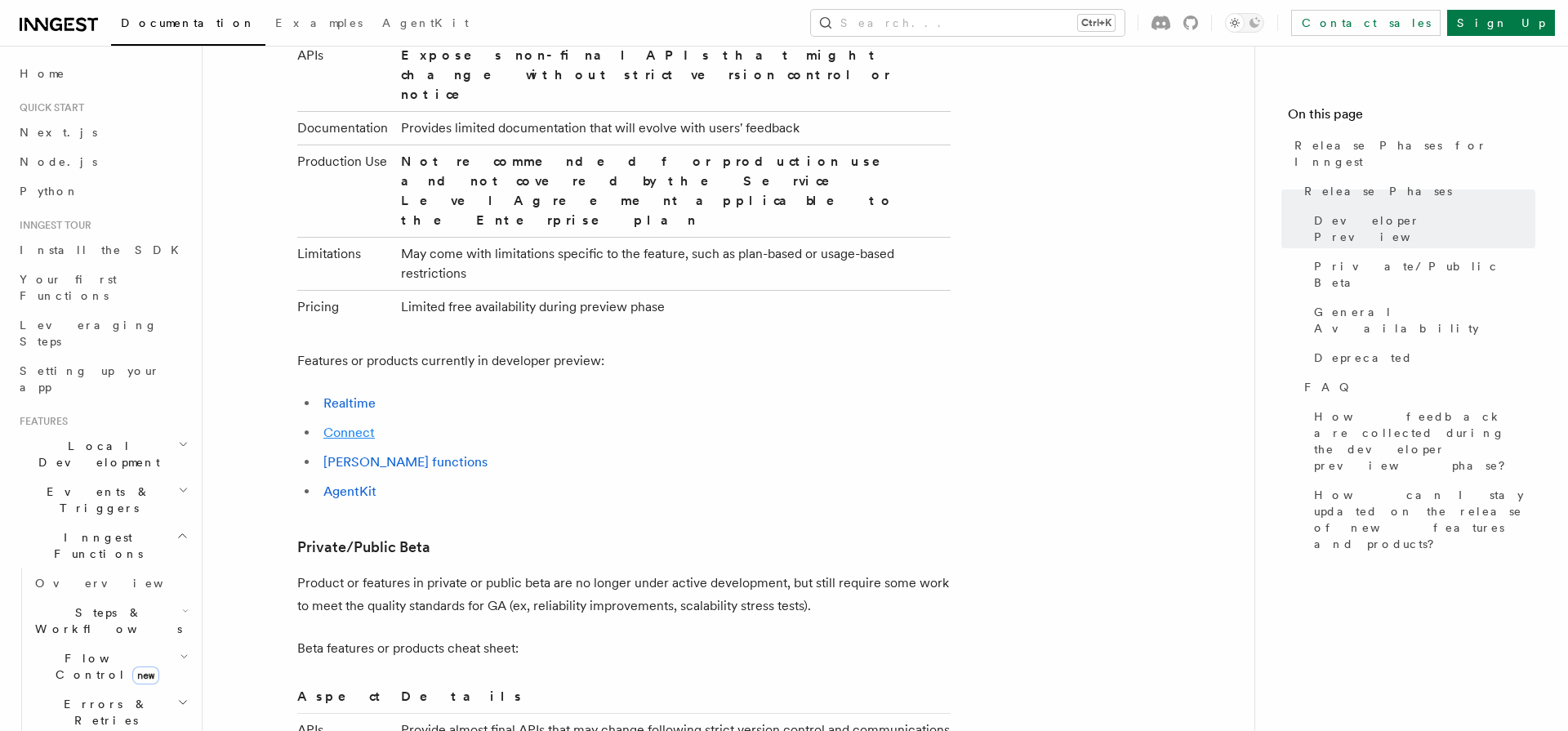
click at [342, 424] on link "Connect" at bounding box center [348, 432] width 52 height 16
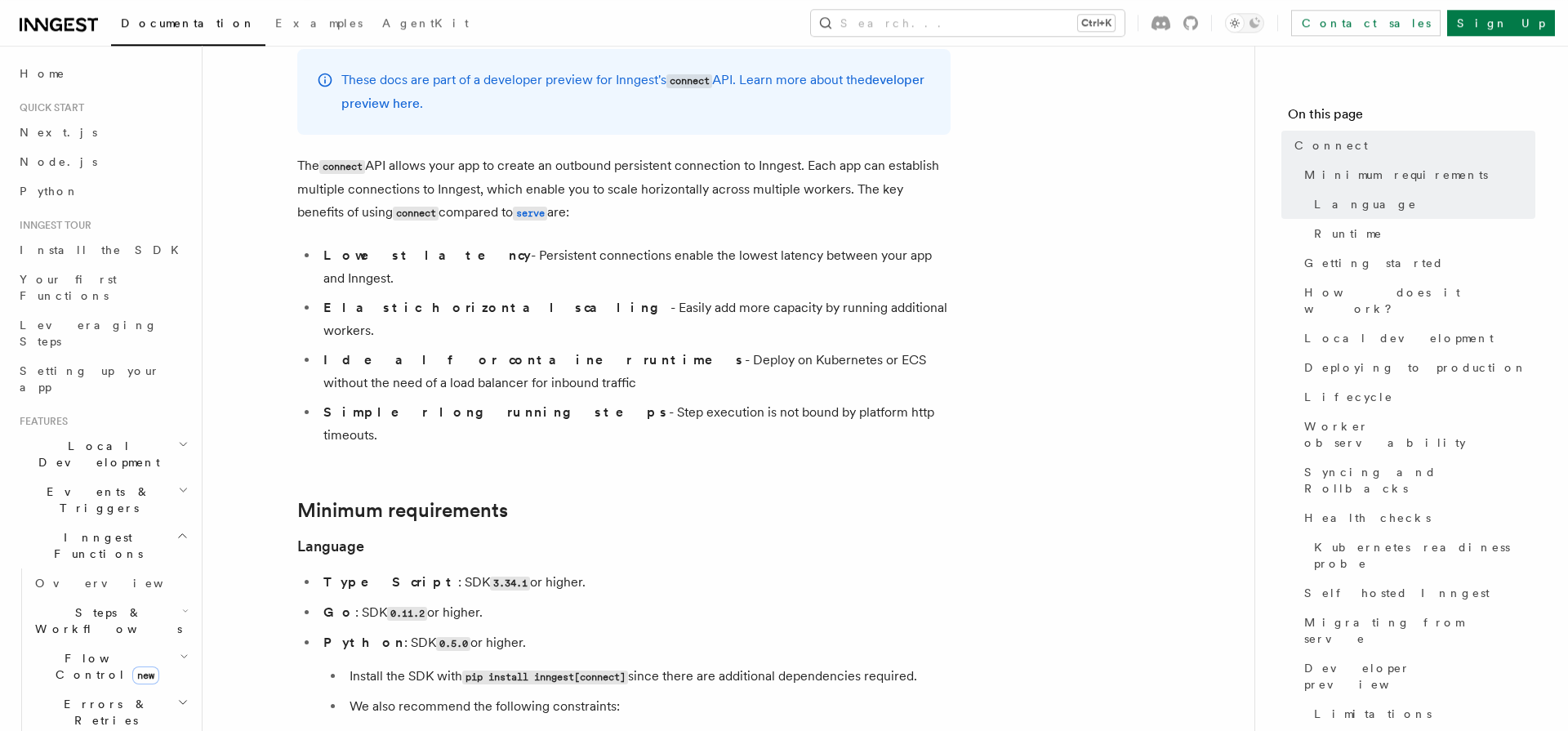
scroll to position [113, 0]
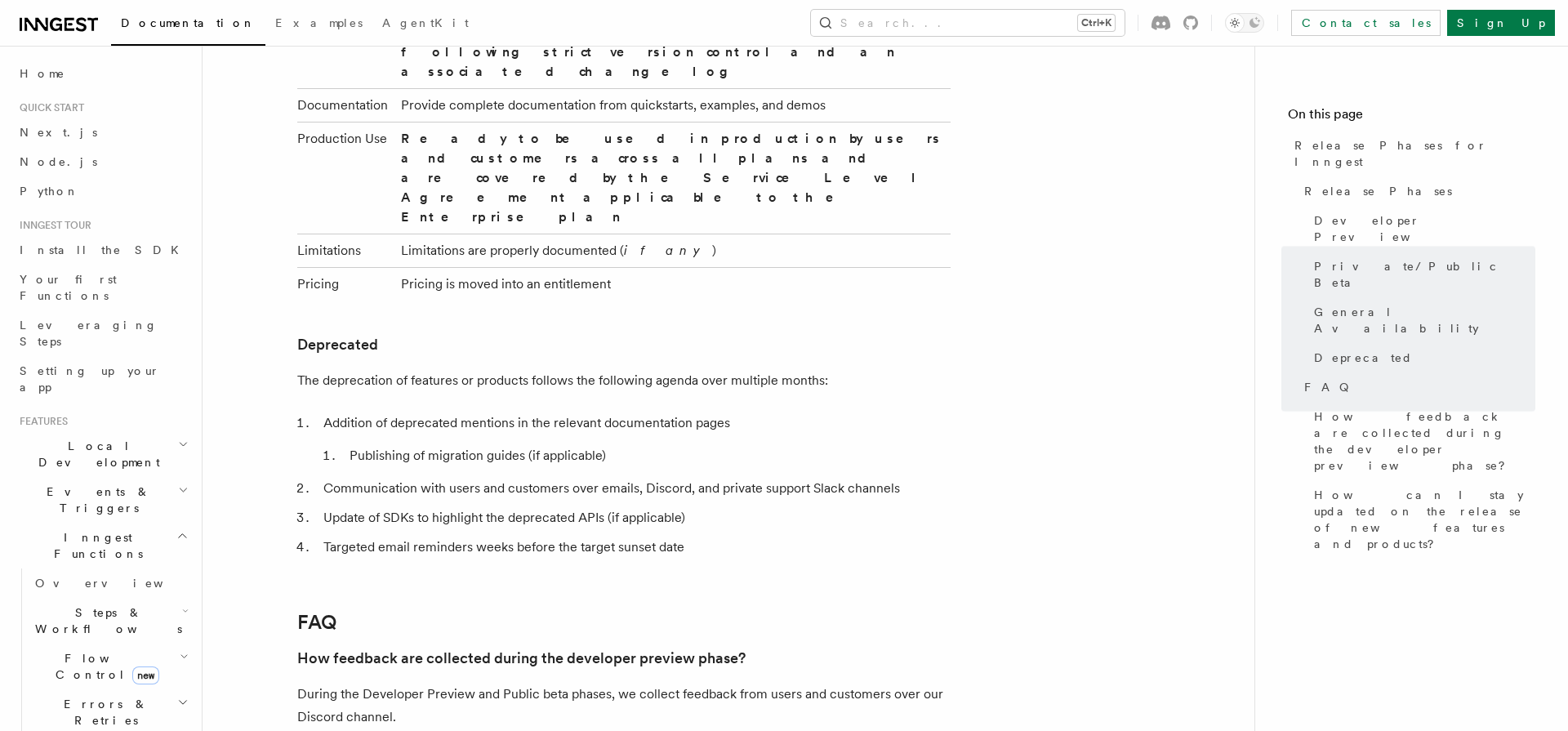
scroll to position [2705, 0]
